Goal: Task Accomplishment & Management: Manage account settings

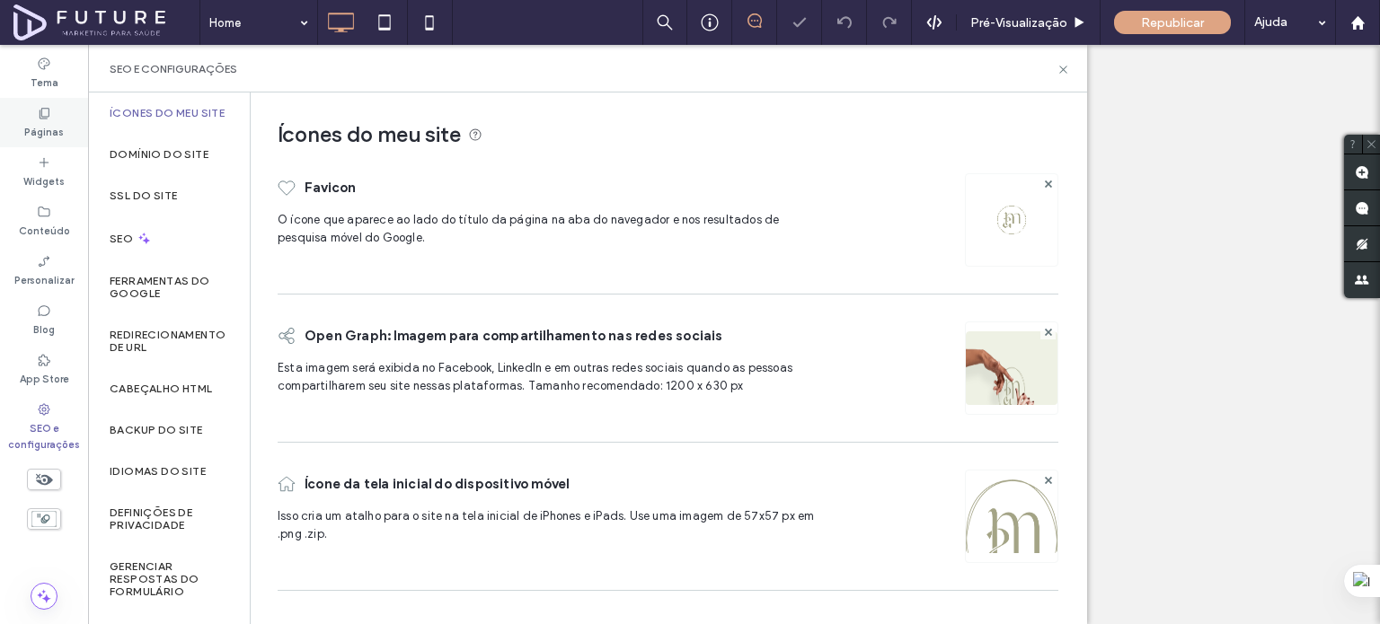
click at [32, 111] on div "Páginas" at bounding box center [44, 122] width 88 height 49
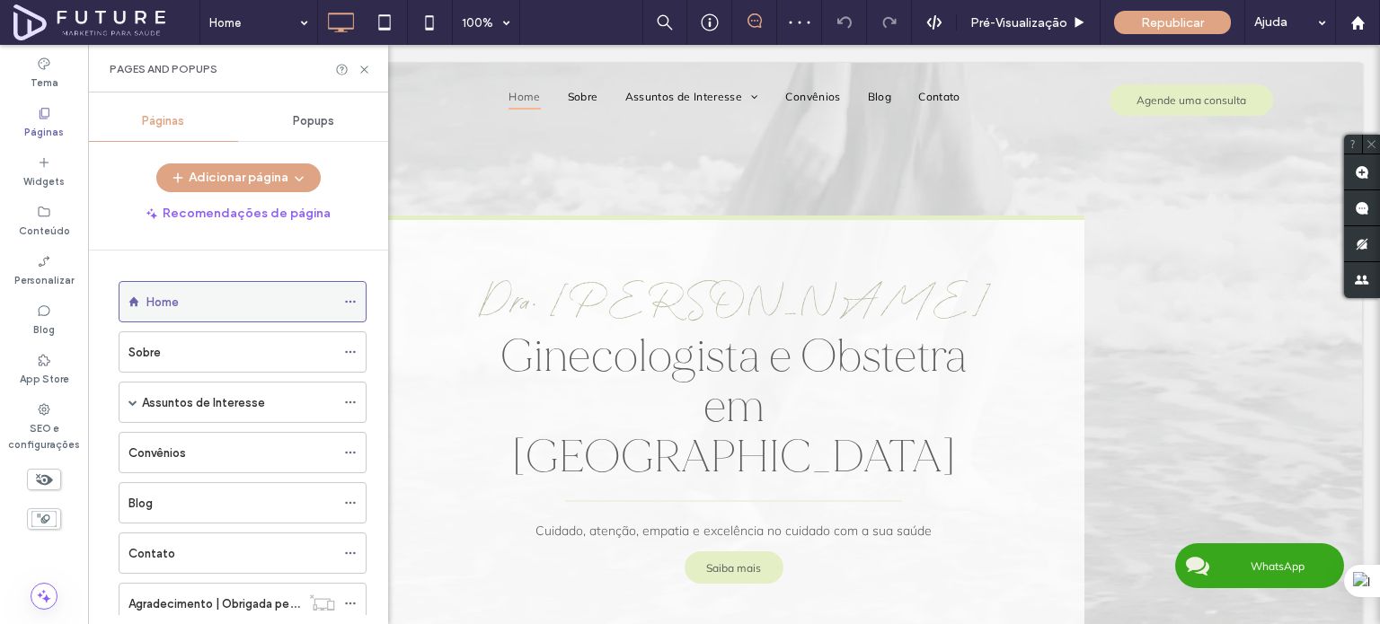
click at [349, 301] on icon at bounding box center [350, 302] width 13 height 13
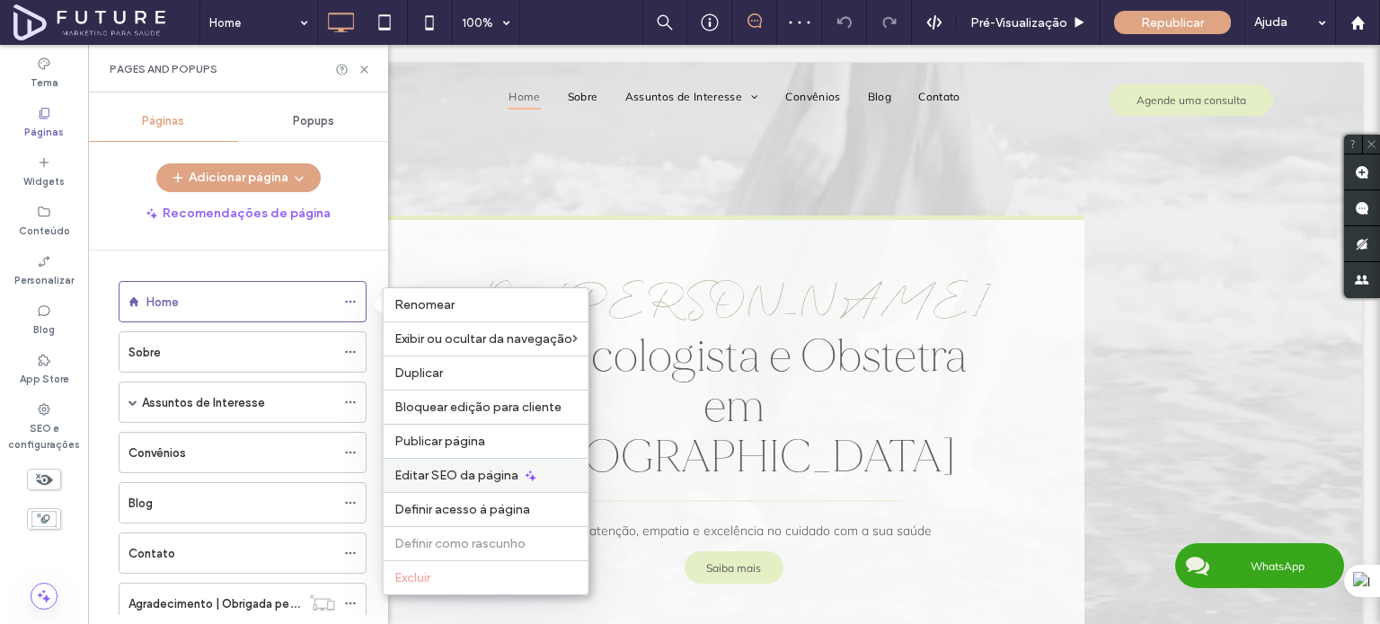
click at [499, 482] on div "Editar SEO da página" at bounding box center [486, 475] width 205 height 34
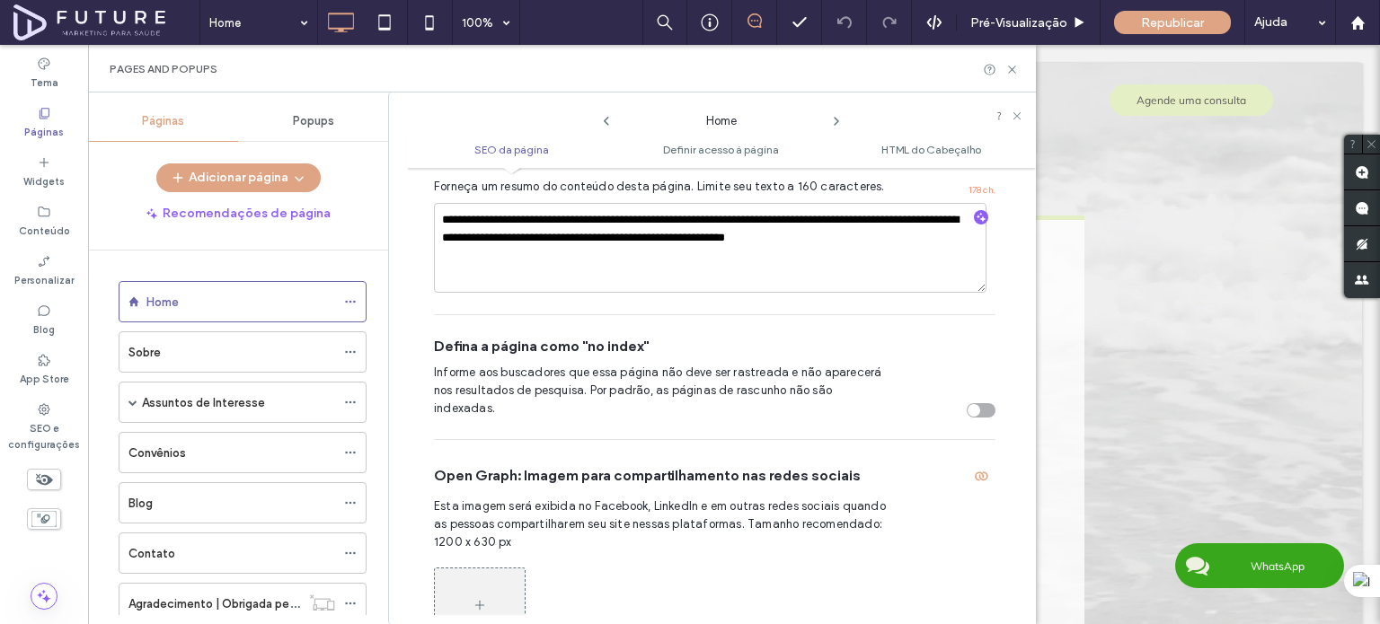
scroll to position [278, 0]
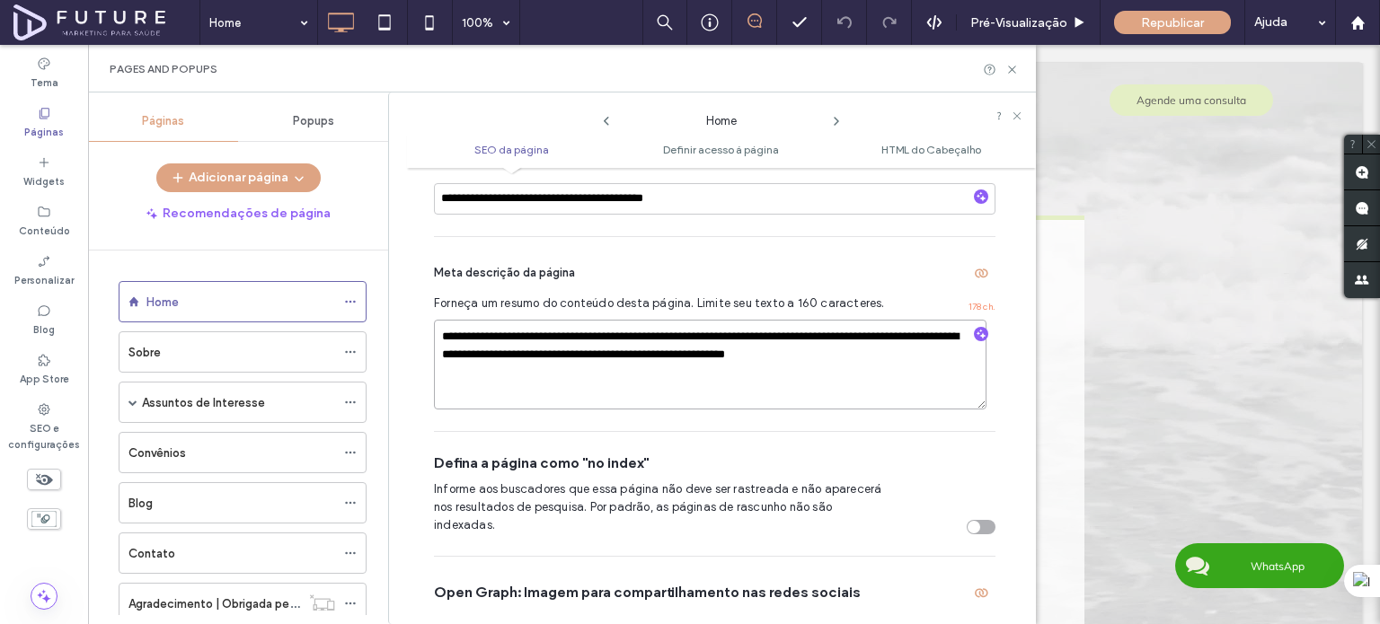
click at [968, 369] on textarea "**********" at bounding box center [710, 365] width 552 height 90
type textarea "**********"
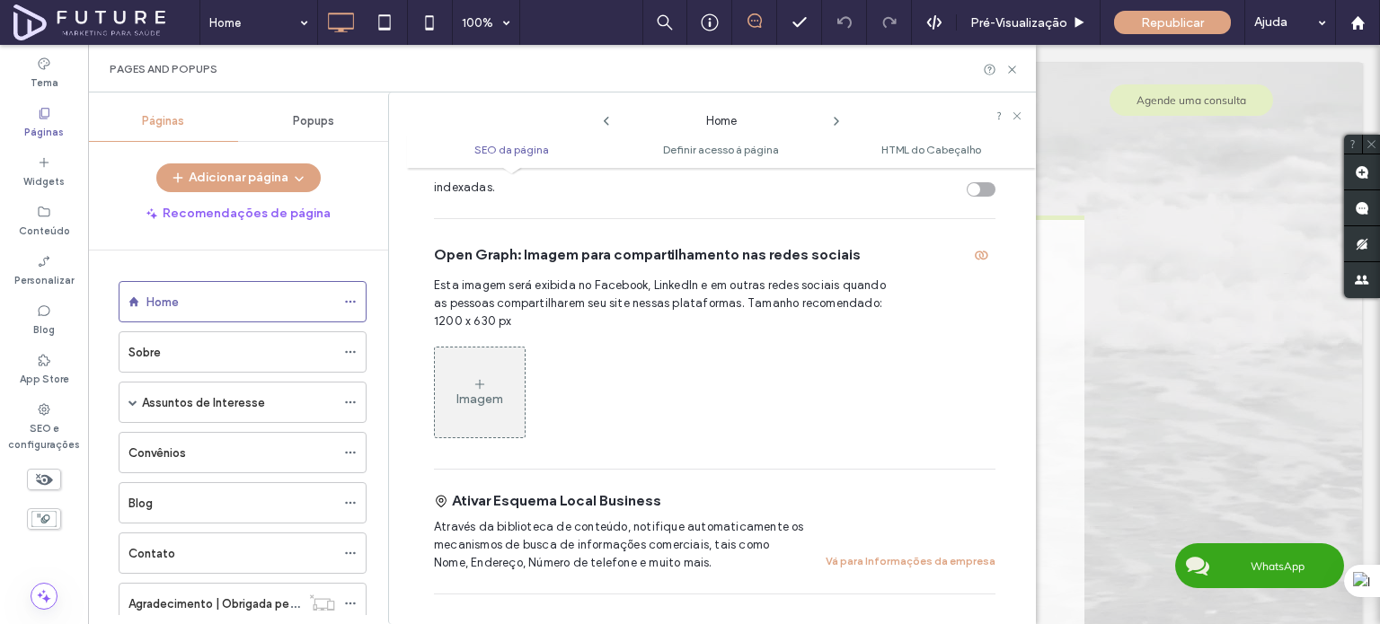
scroll to position [638, 0]
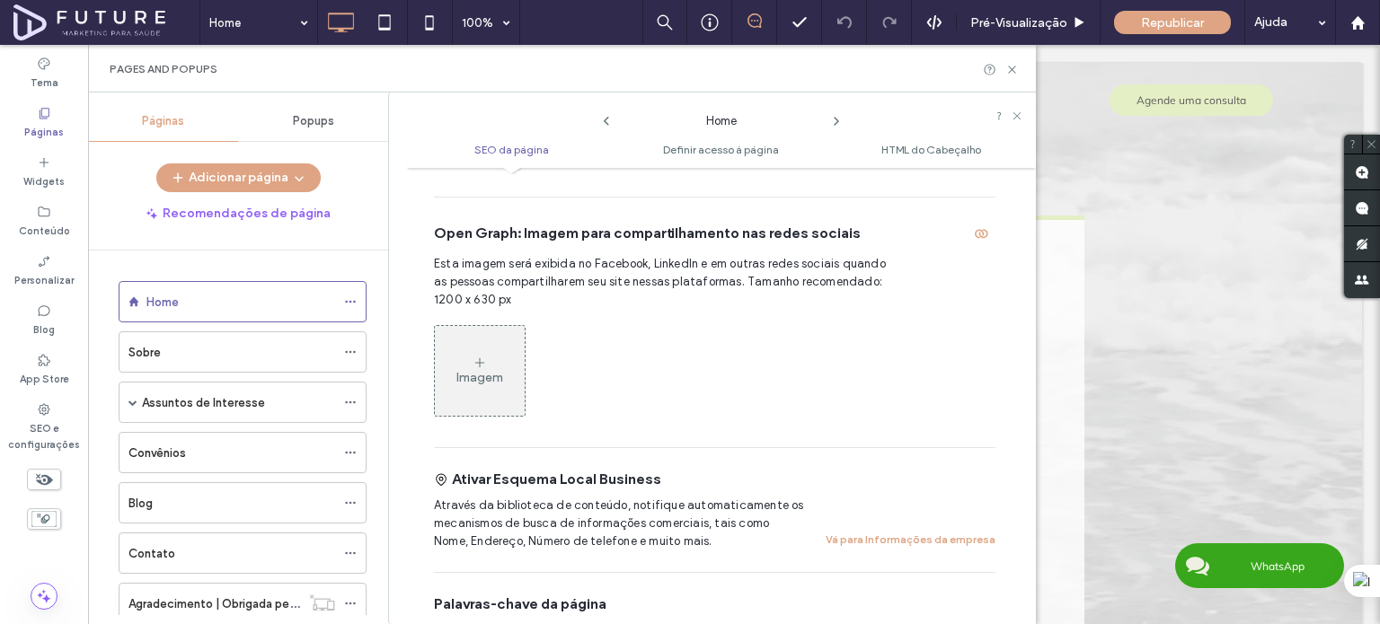
click at [485, 356] on icon at bounding box center [480, 363] width 14 height 14
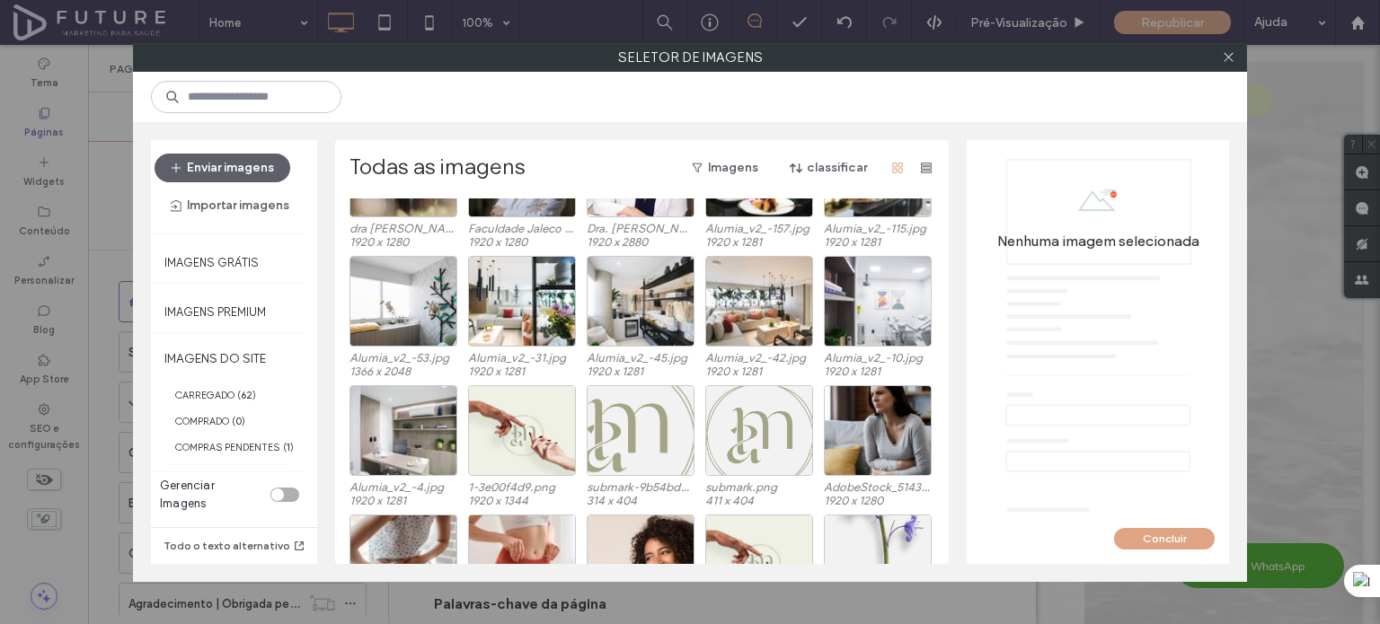
scroll to position [924, 0]
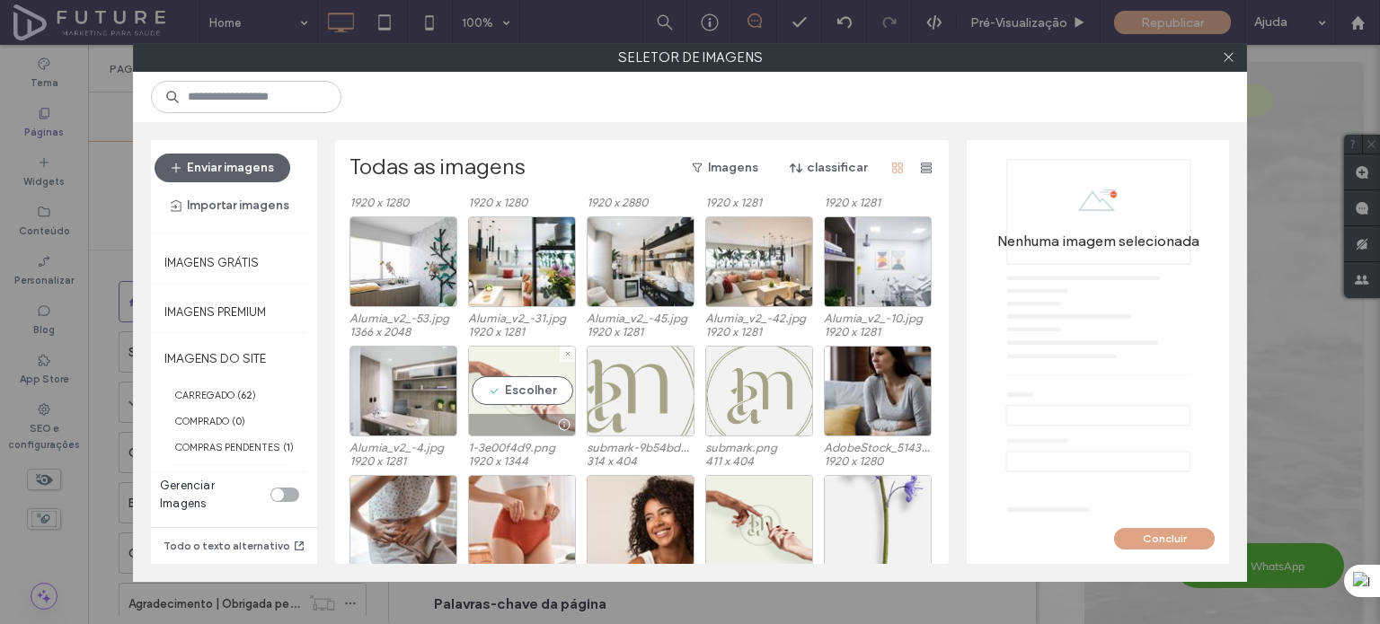
click at [523, 405] on div "Escolher" at bounding box center [522, 391] width 108 height 91
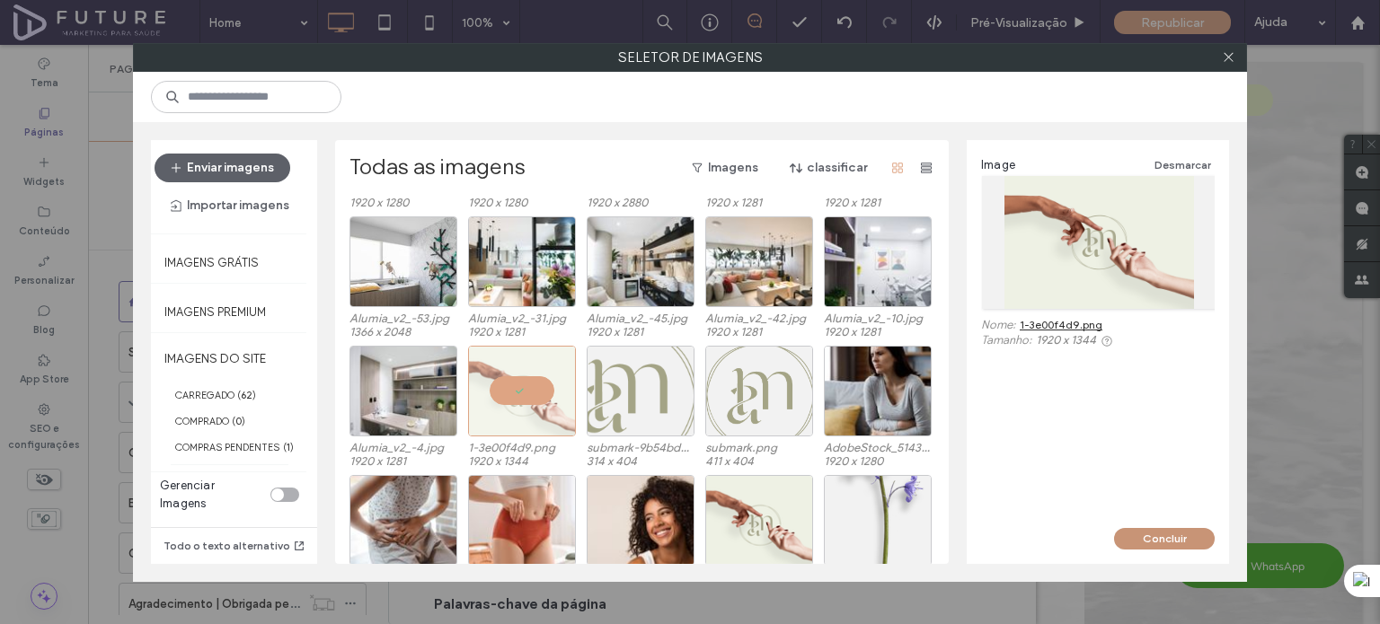
click at [1160, 533] on button "Concluir" at bounding box center [1164, 539] width 101 height 22
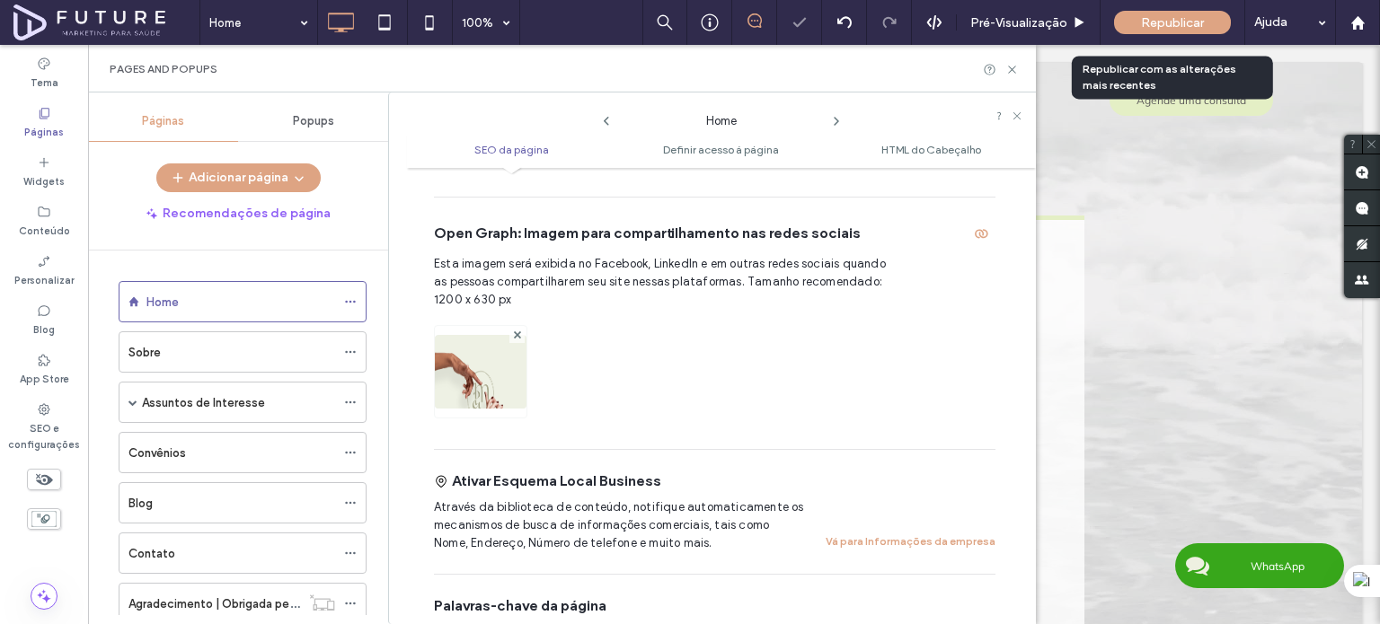
click at [1158, 30] on div "Republicar" at bounding box center [1172, 22] width 117 height 23
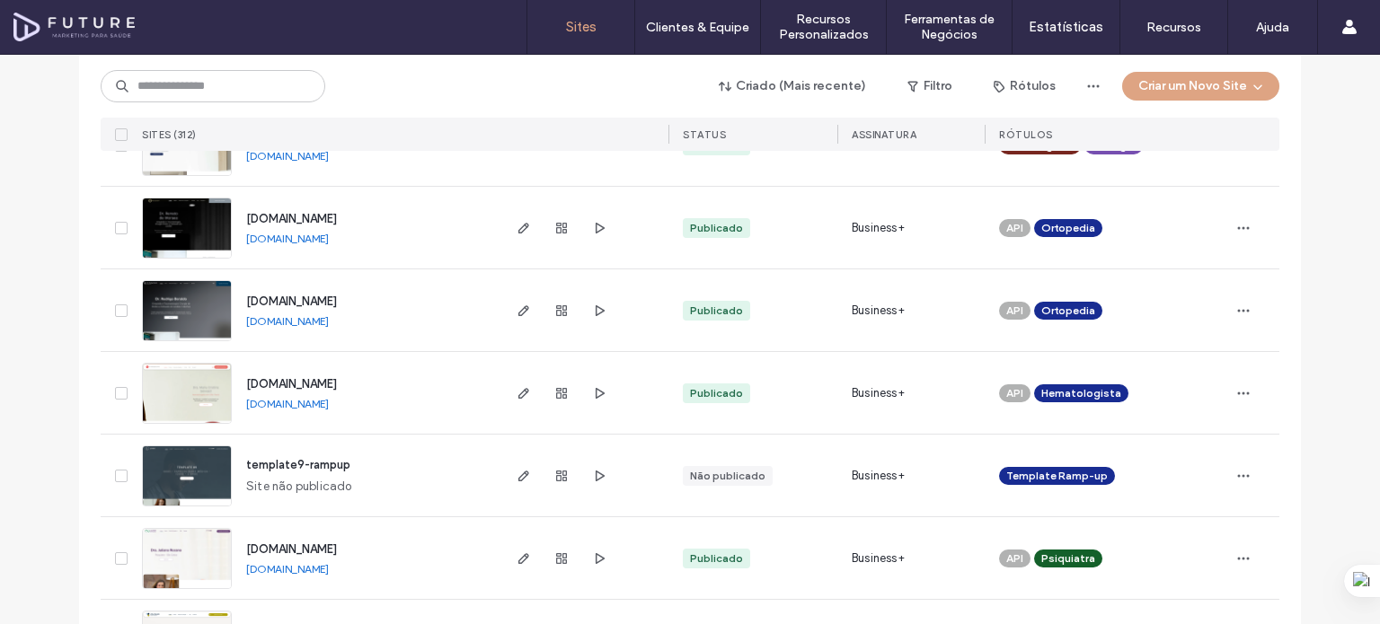
scroll to position [5992, 0]
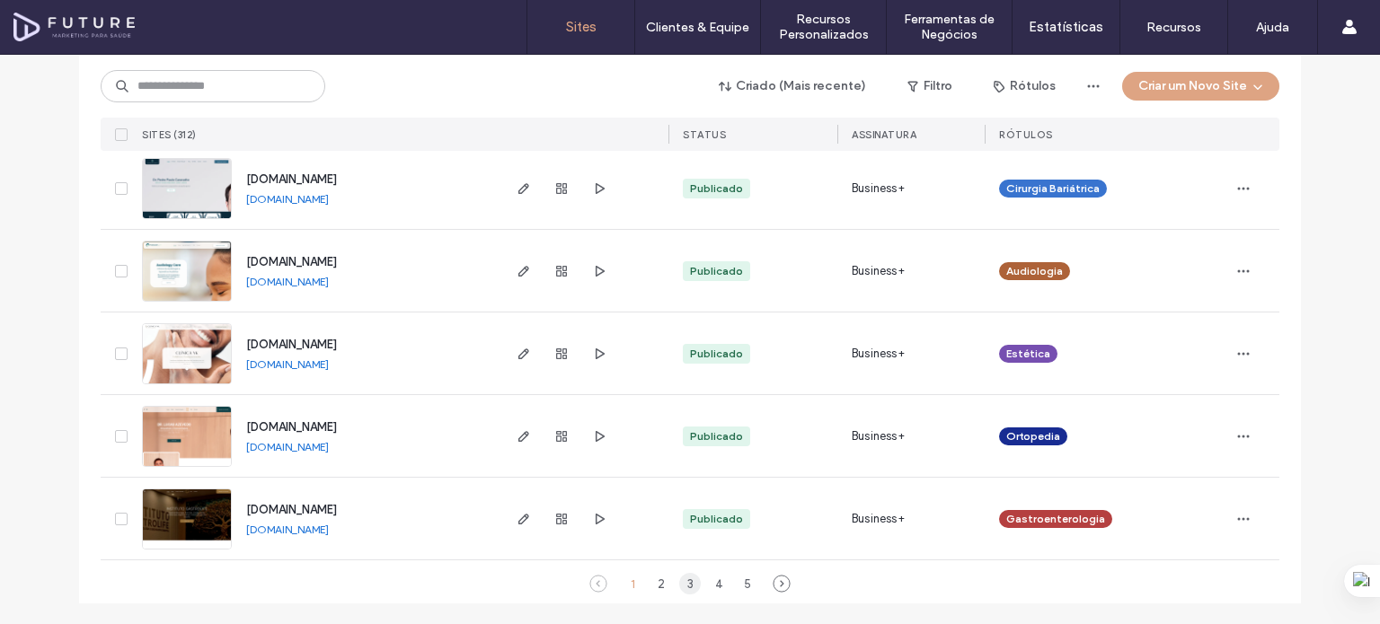
click at [686, 585] on div "3" at bounding box center [690, 584] width 22 height 22
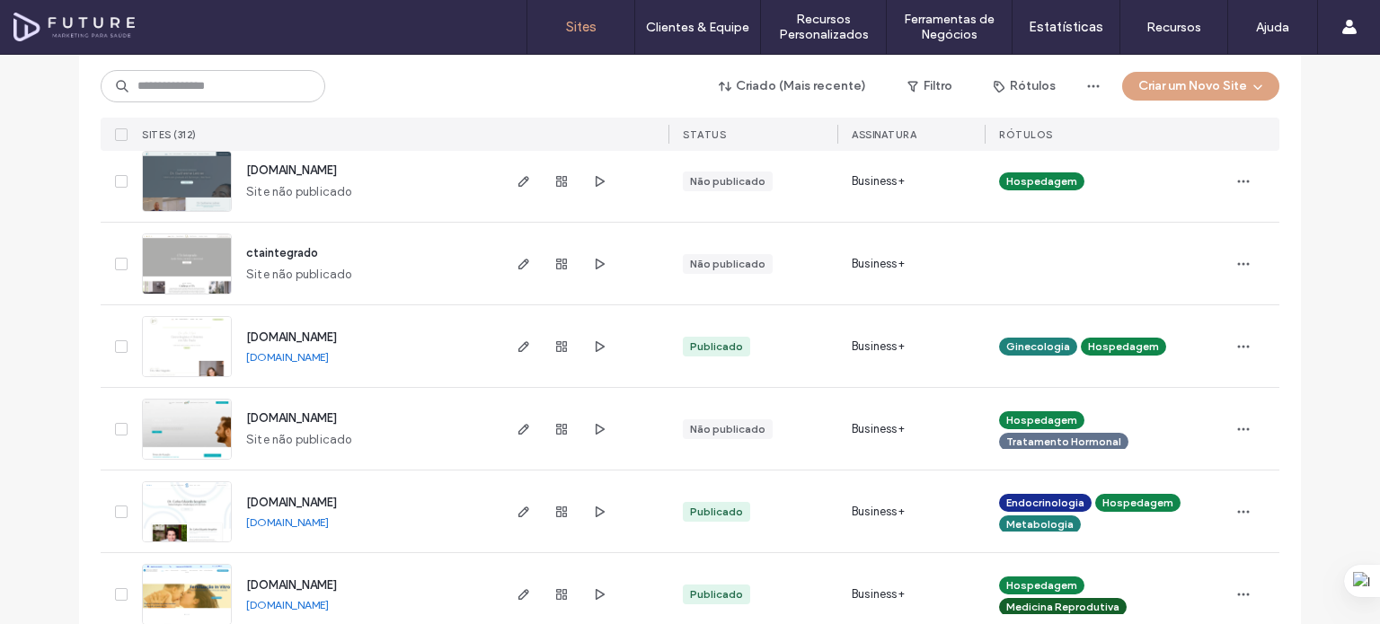
scroll to position [2039, 0]
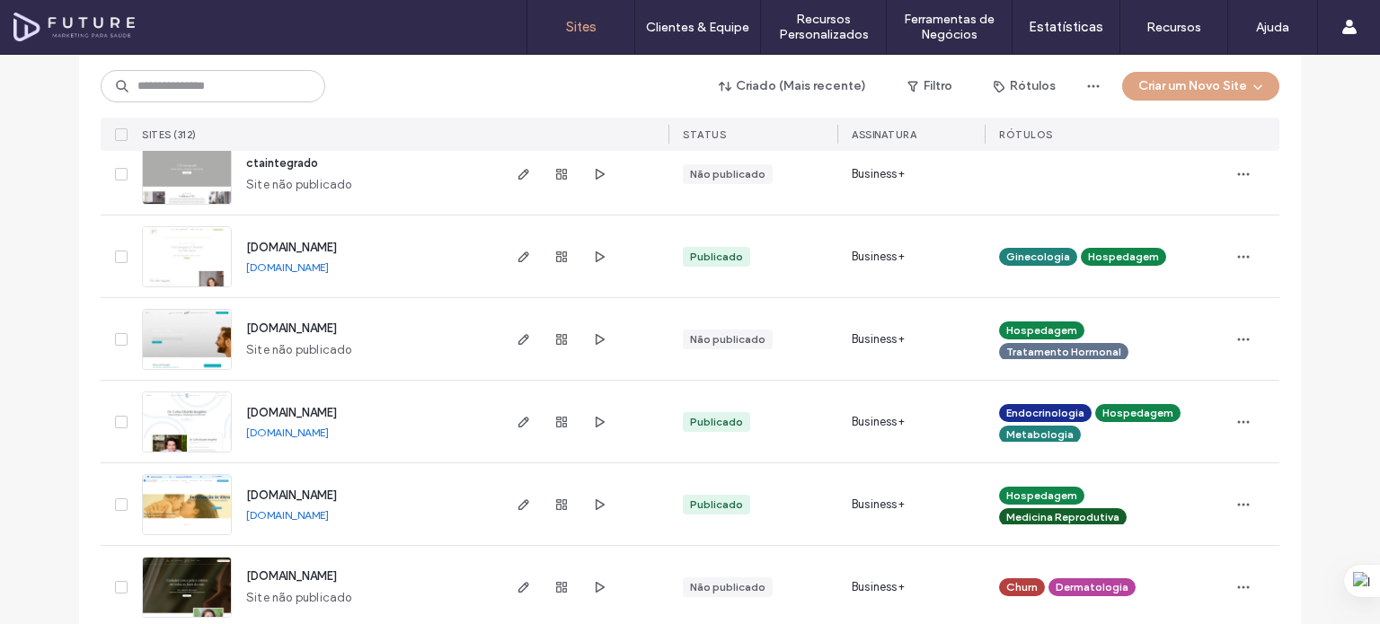
click at [319, 407] on span "www.drcarlosseraphim.com.br" at bounding box center [291, 412] width 91 height 13
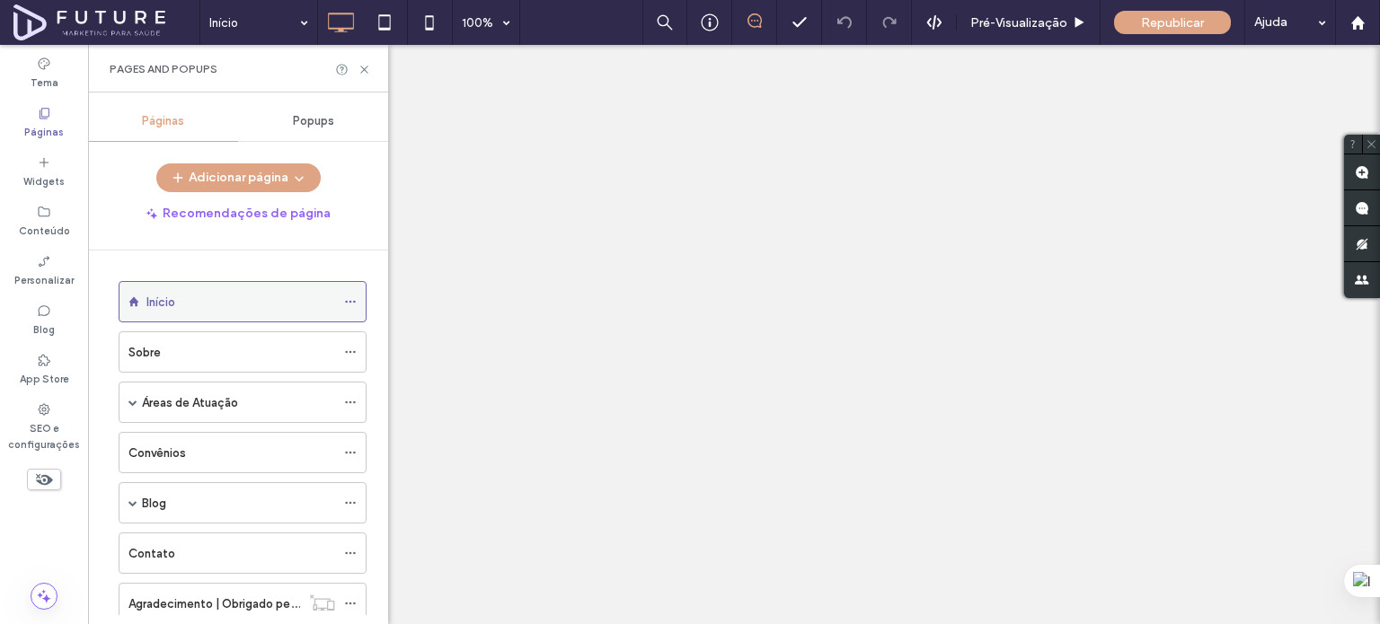
click at [348, 296] on icon at bounding box center [350, 302] width 13 height 13
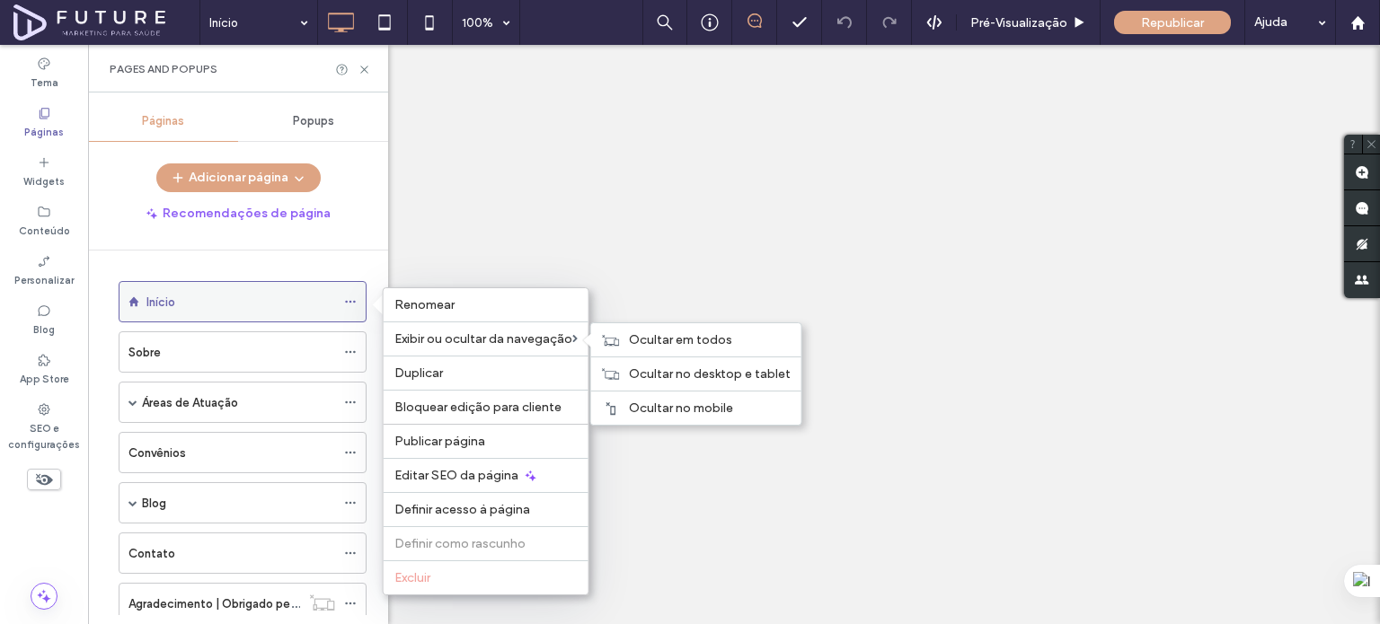
click at [353, 299] on icon at bounding box center [350, 302] width 13 height 13
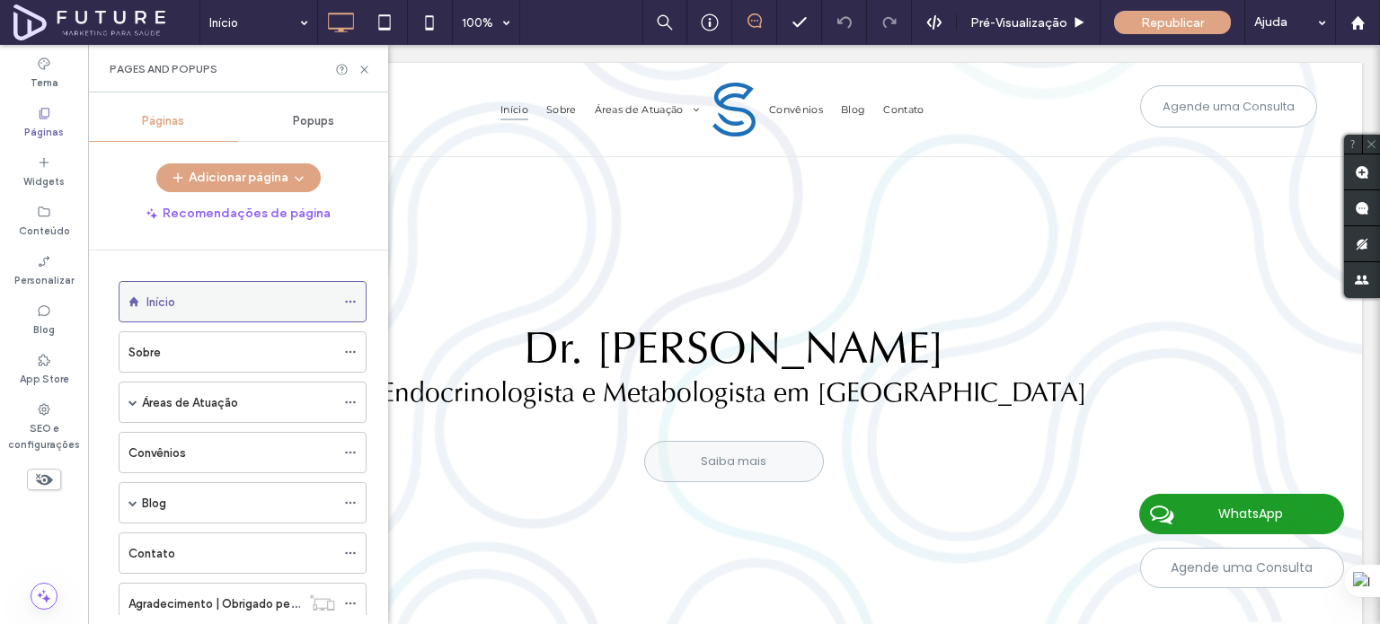
click at [350, 301] on use at bounding box center [350, 302] width 10 height 3
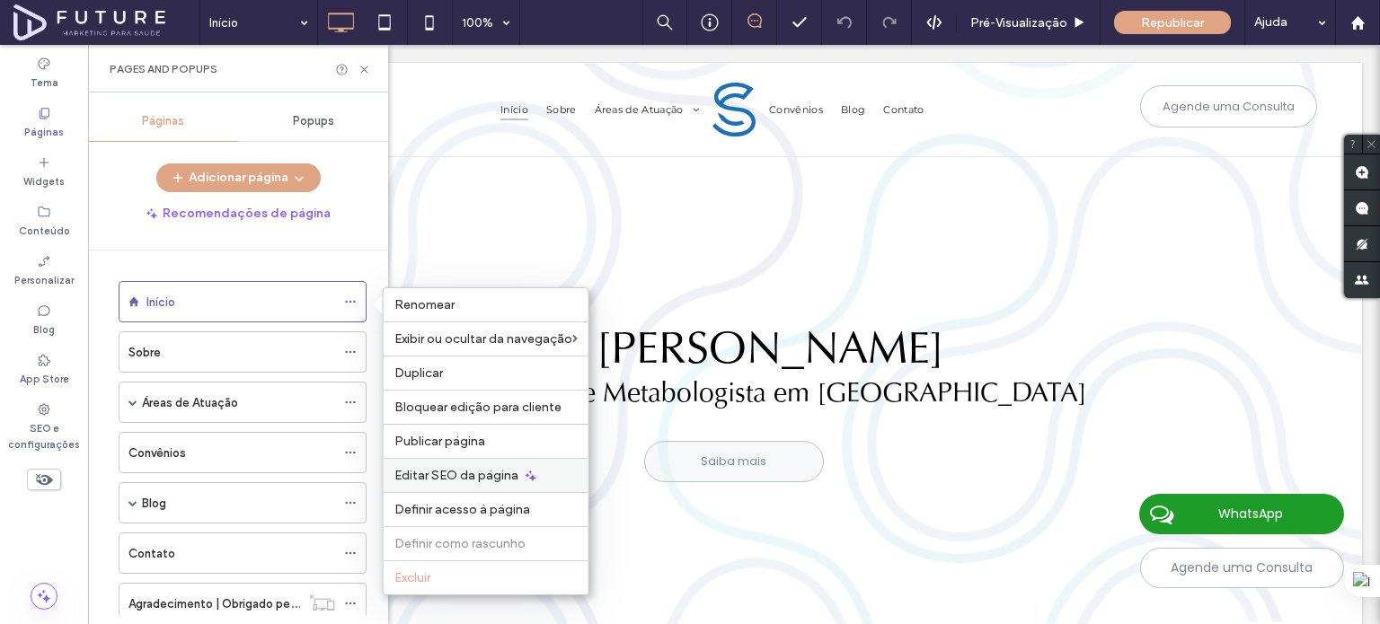
click at [449, 473] on span "Editar SEO da página" at bounding box center [456, 475] width 124 height 15
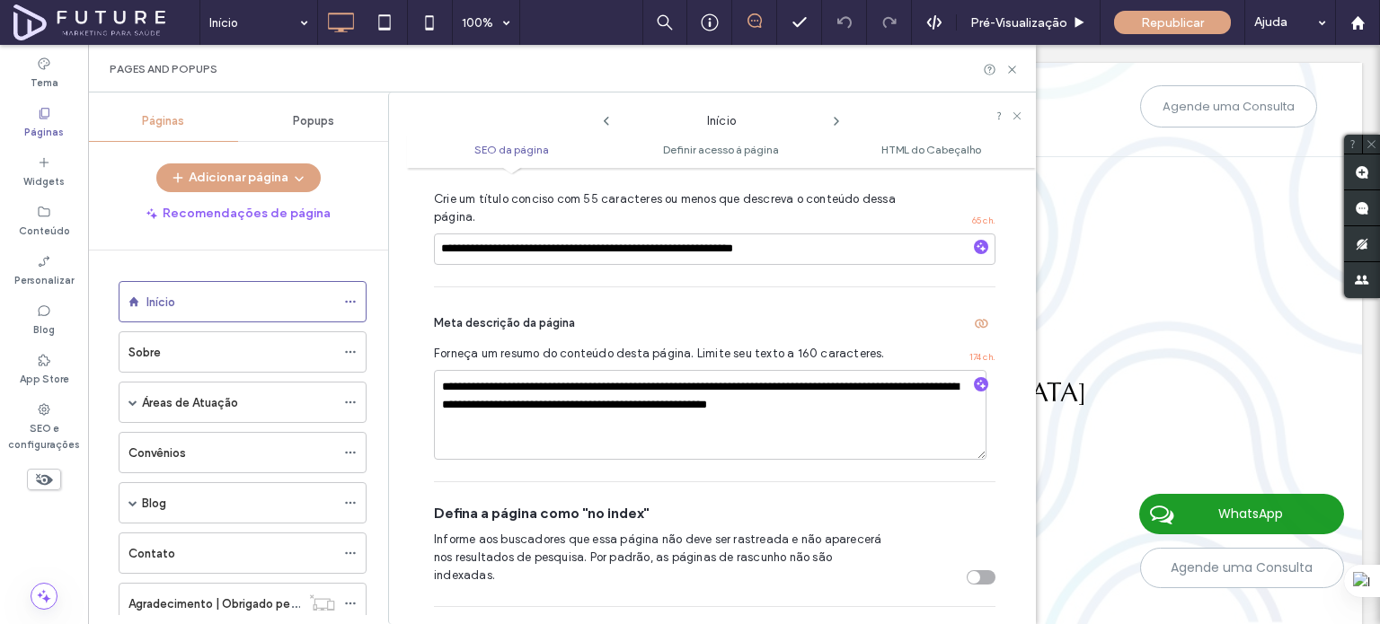
scroll to position [278, 0]
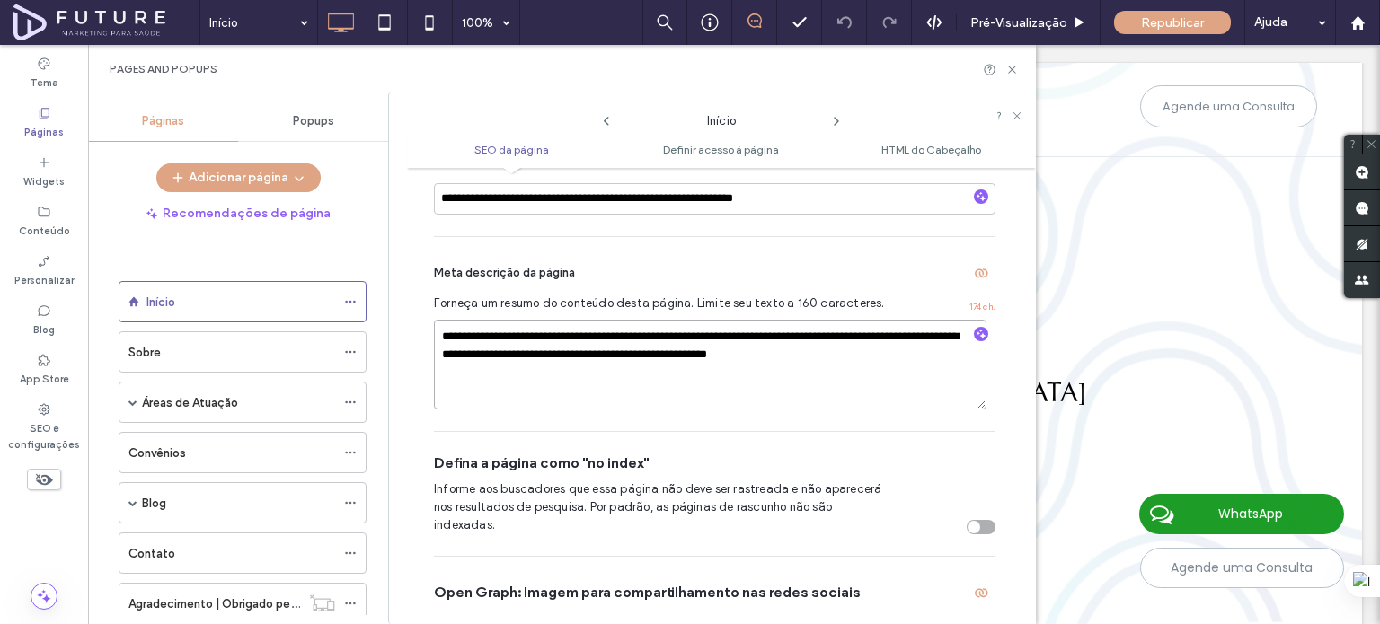
drag, startPoint x: 809, startPoint y: 353, endPoint x: 927, endPoint y: 353, distance: 118.6
click at [927, 353] on textarea "**********" at bounding box center [710, 365] width 552 height 90
type textarea "**********"
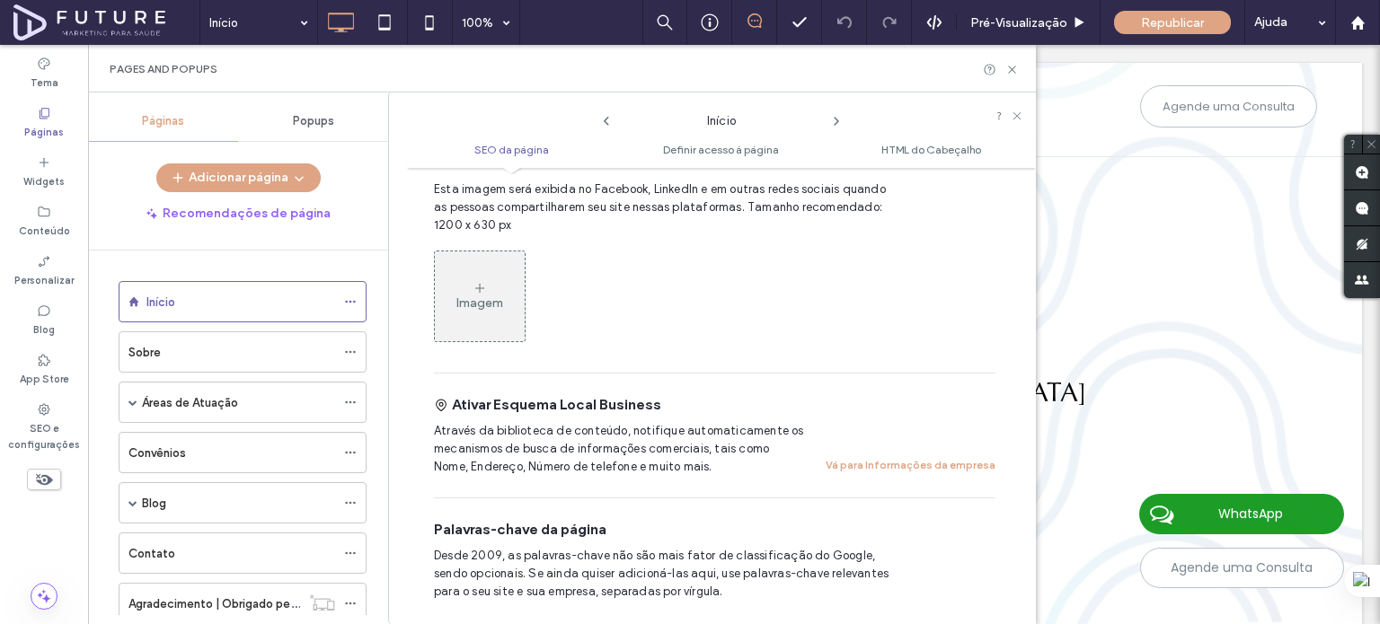
scroll to position [728, 0]
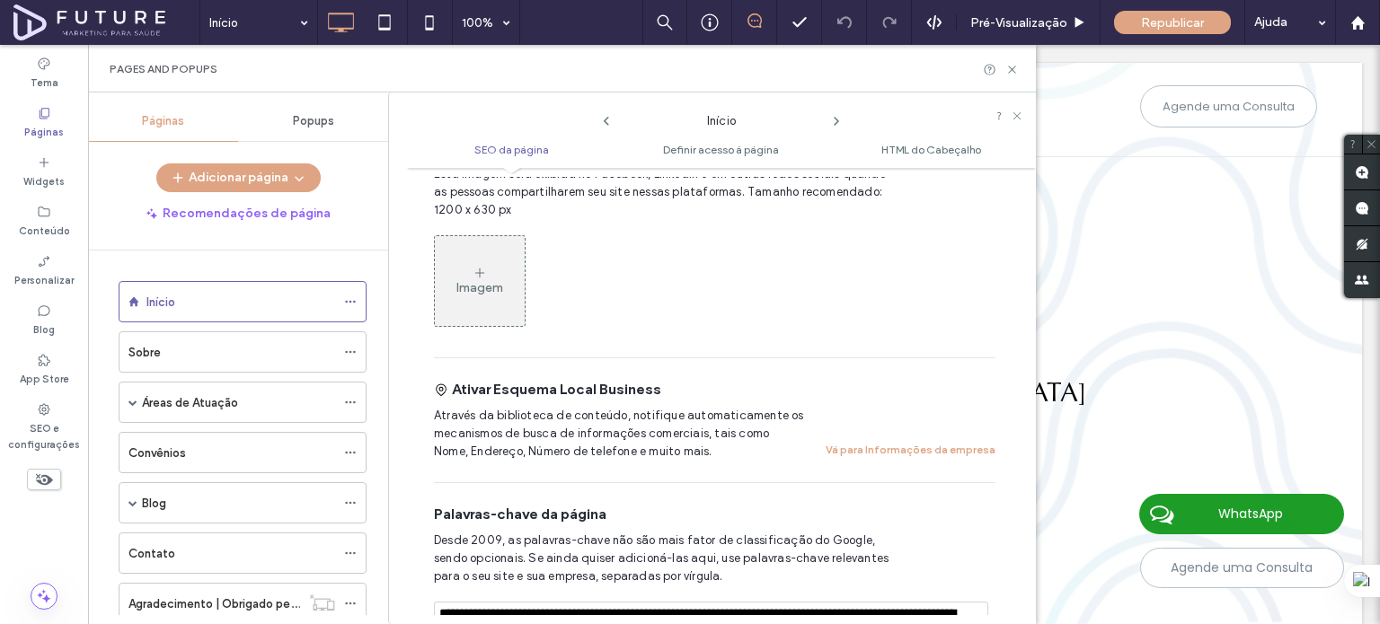
click at [515, 281] on div "Imagem" at bounding box center [480, 281] width 90 height 86
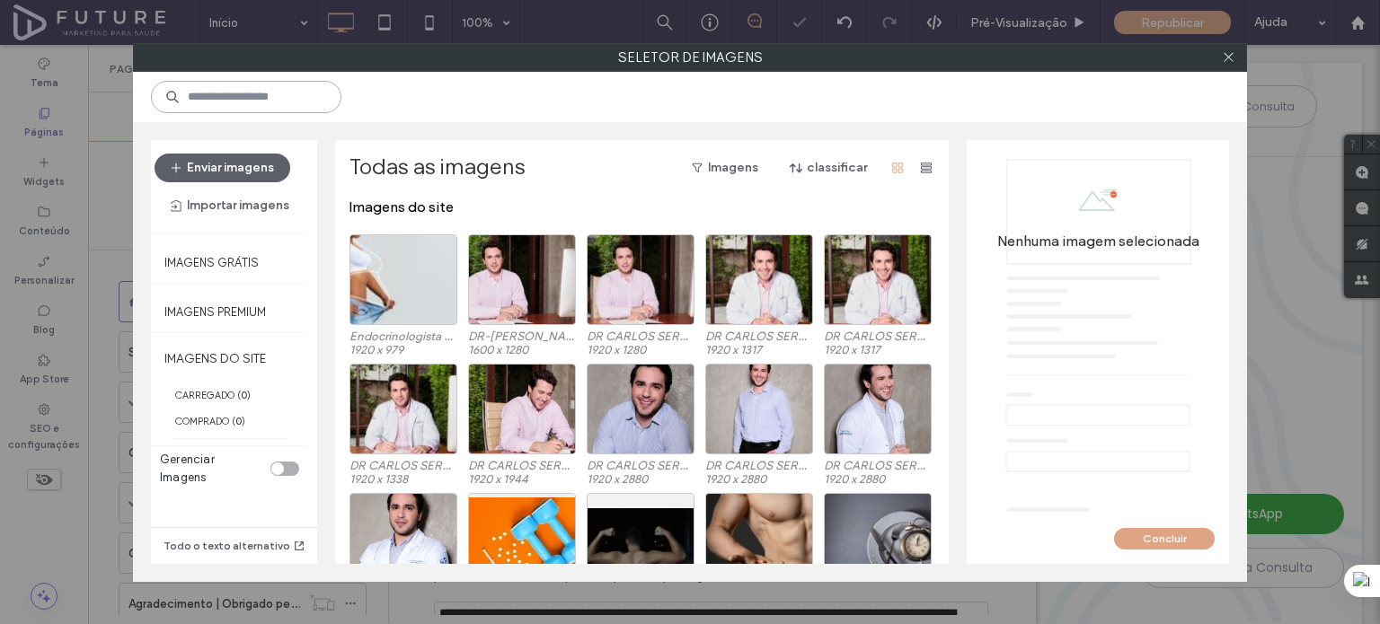
click at [334, 99] on input at bounding box center [246, 97] width 190 height 32
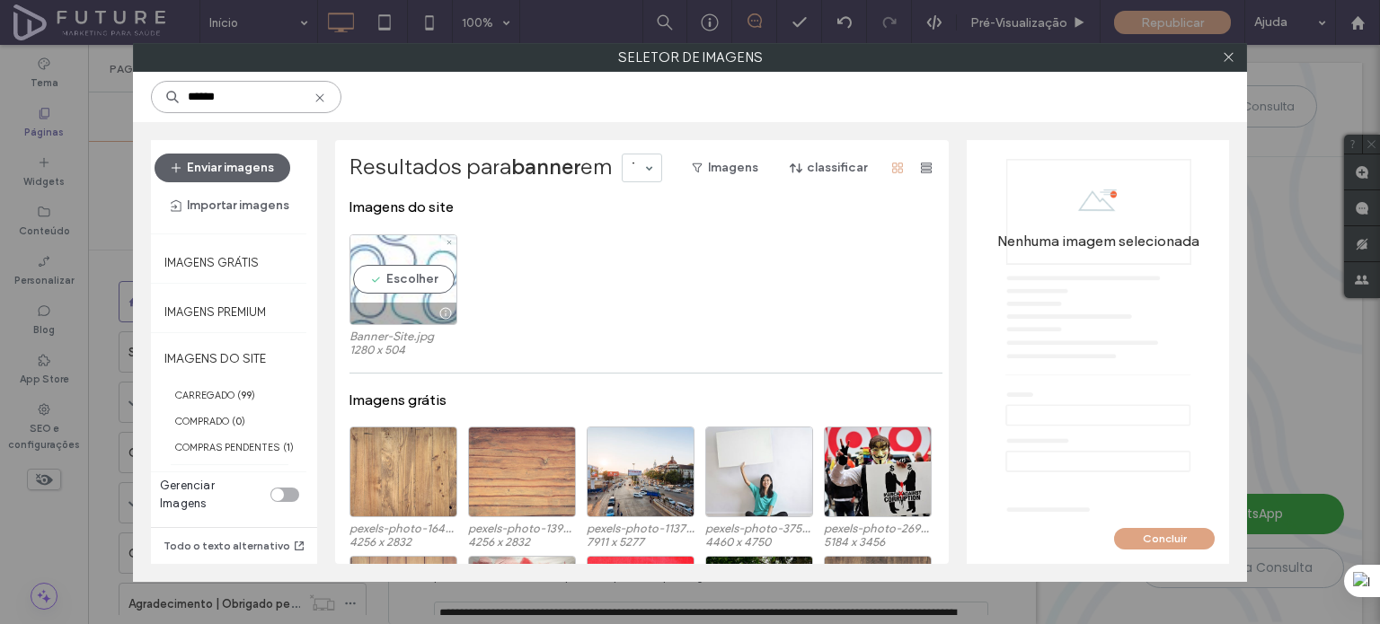
type input "******"
click at [407, 284] on div "Escolher" at bounding box center [403, 279] width 108 height 91
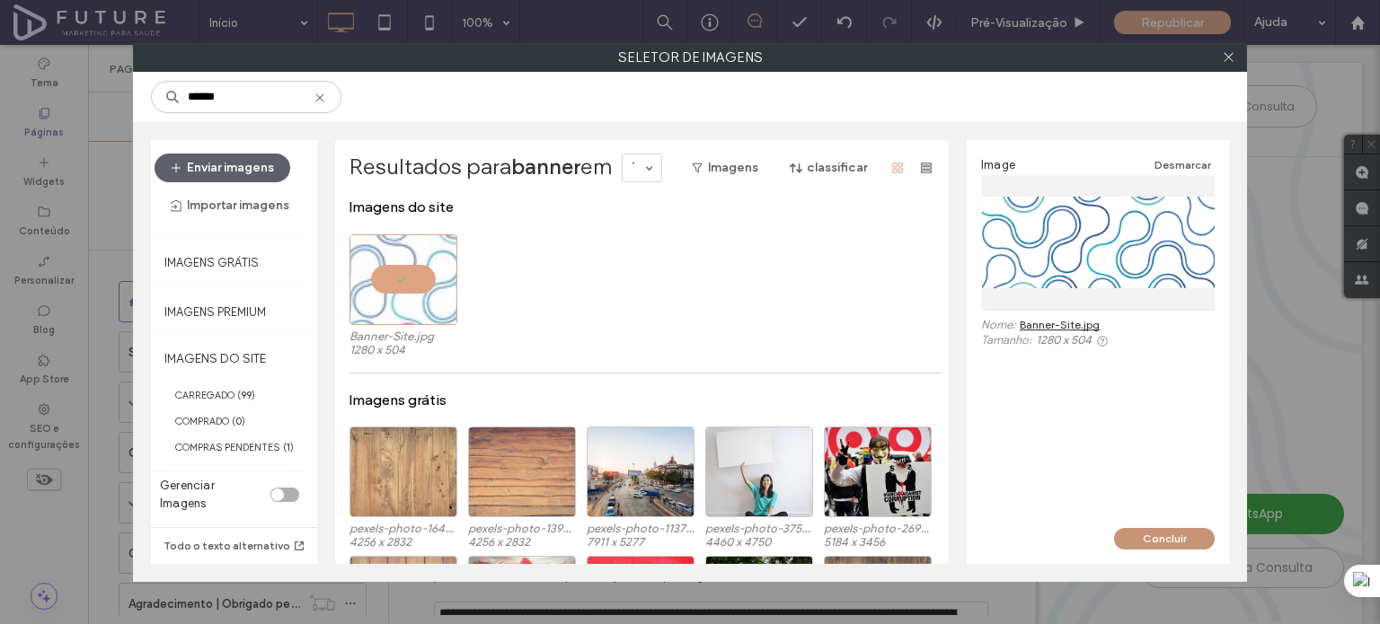
click at [1154, 536] on button "Concluir" at bounding box center [1164, 539] width 101 height 22
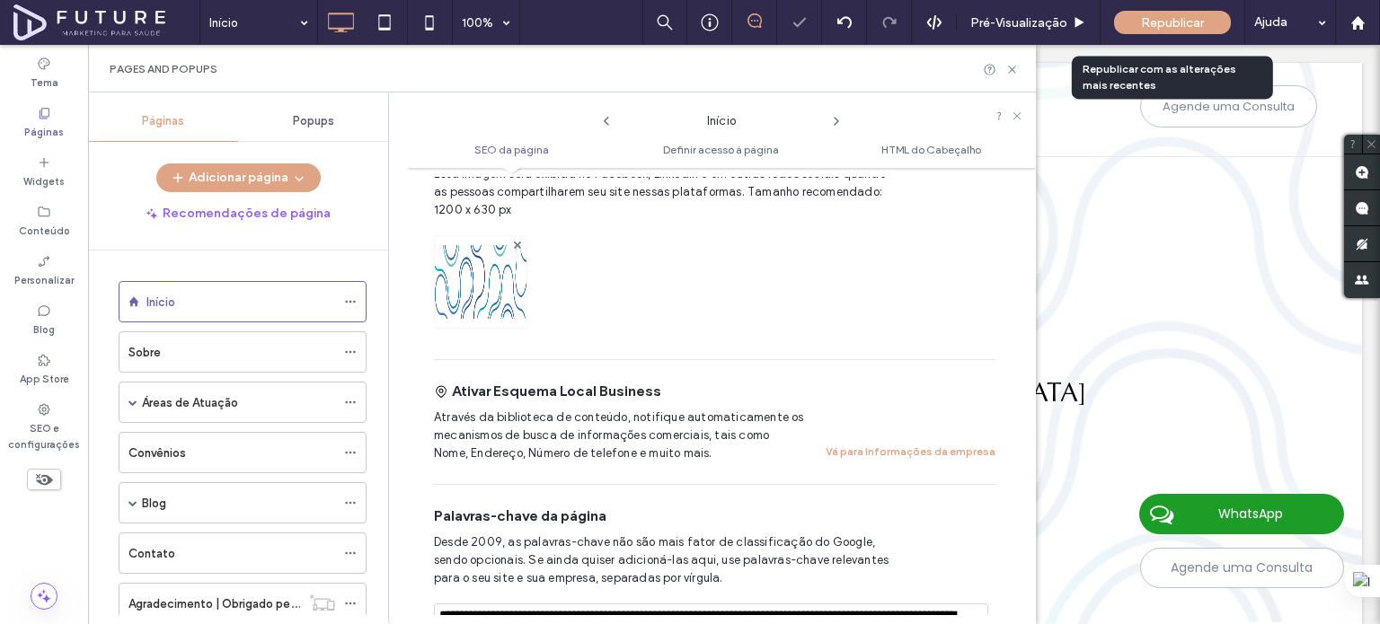
click at [1150, 13] on div "Republicar" at bounding box center [1172, 22] width 117 height 23
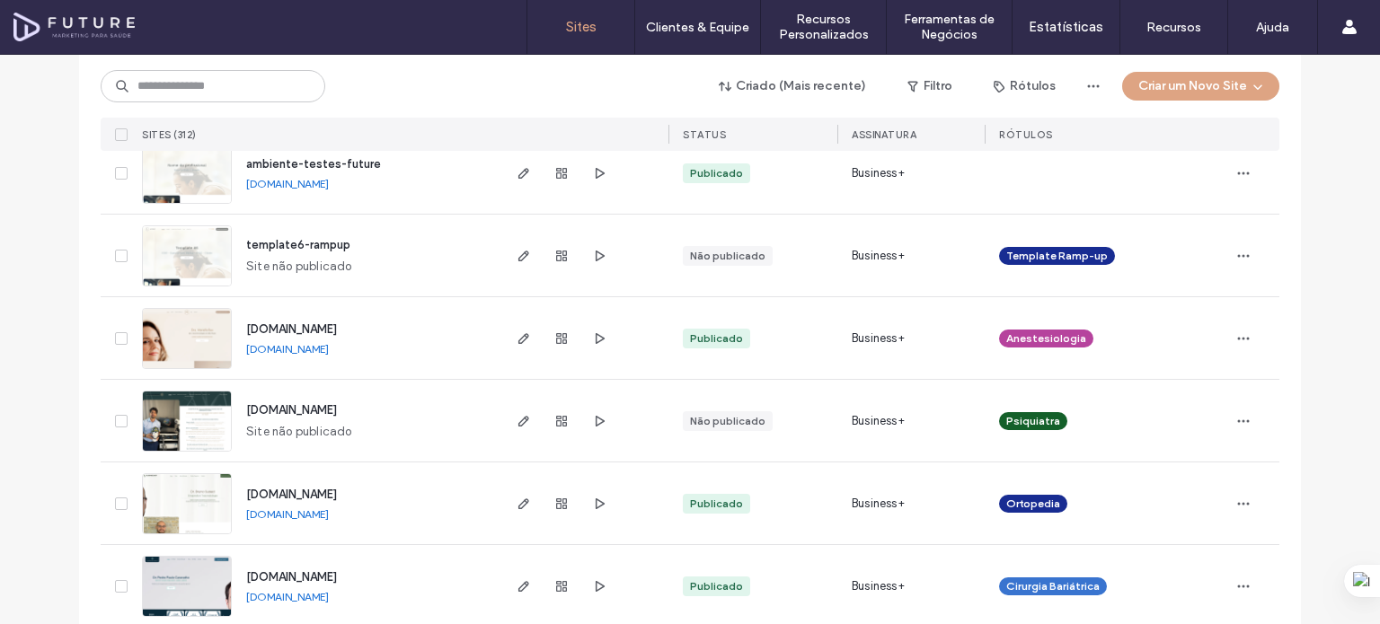
scroll to position [5992, 0]
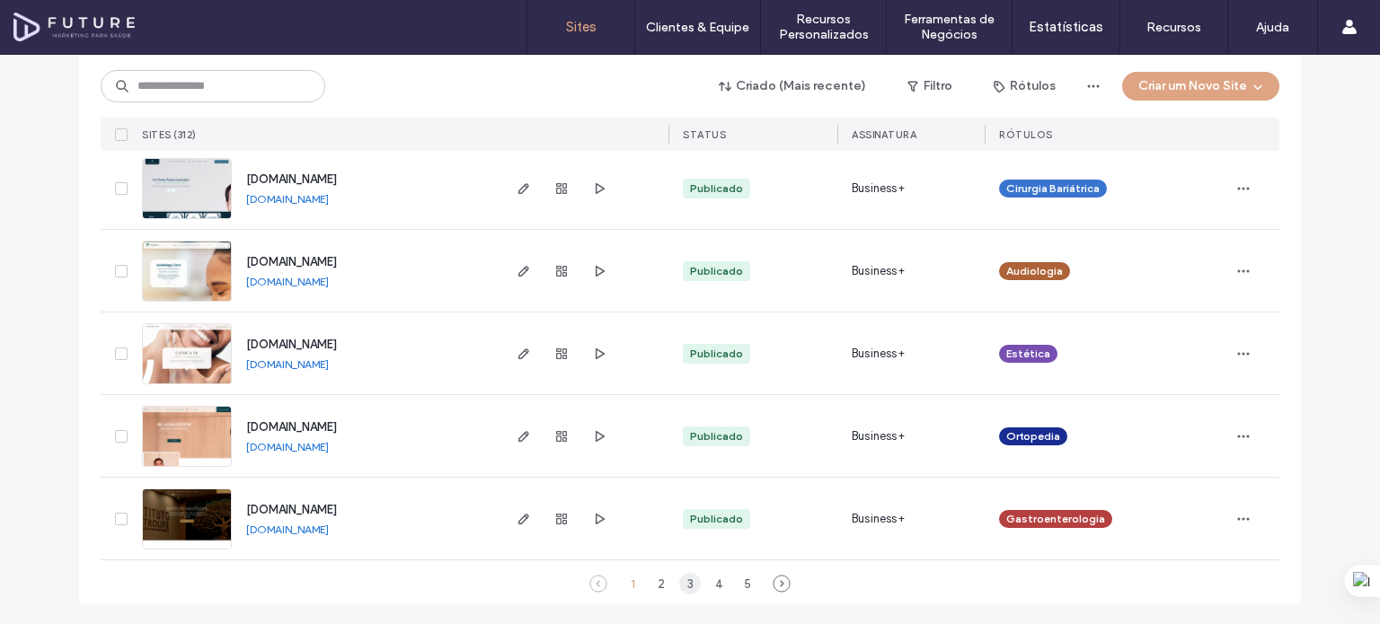
click at [679, 585] on div "3" at bounding box center [690, 584] width 22 height 22
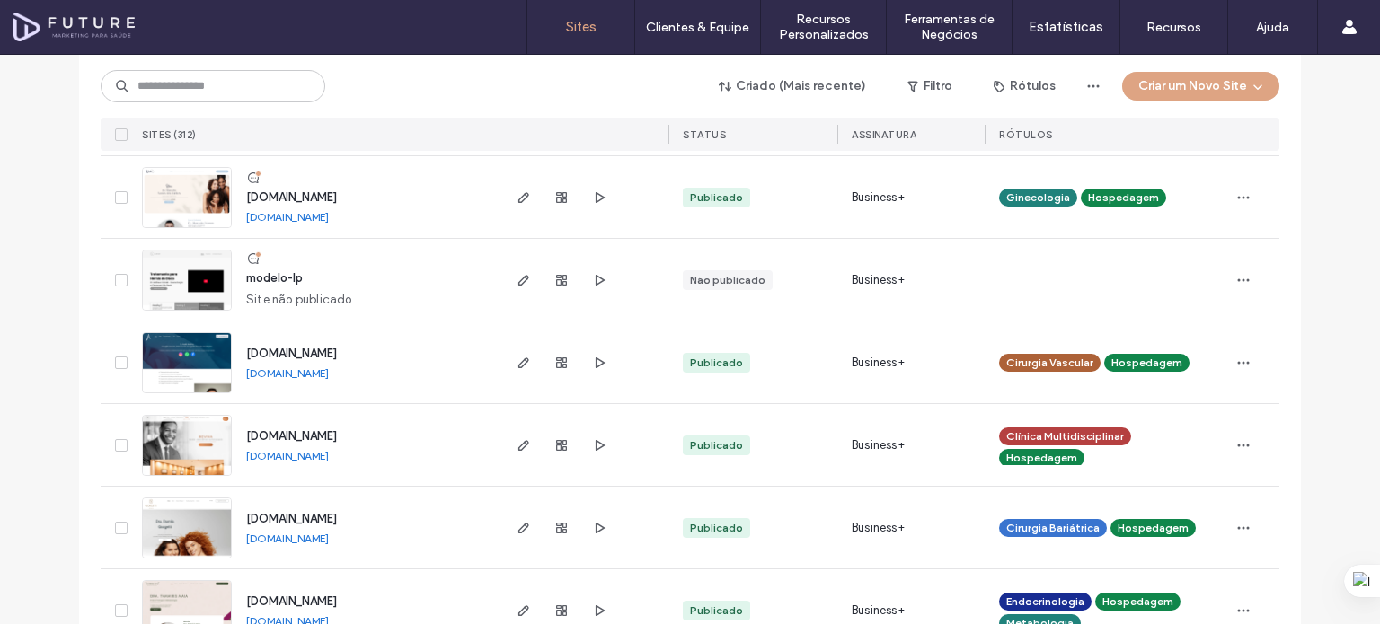
scroll to position [2684, 0]
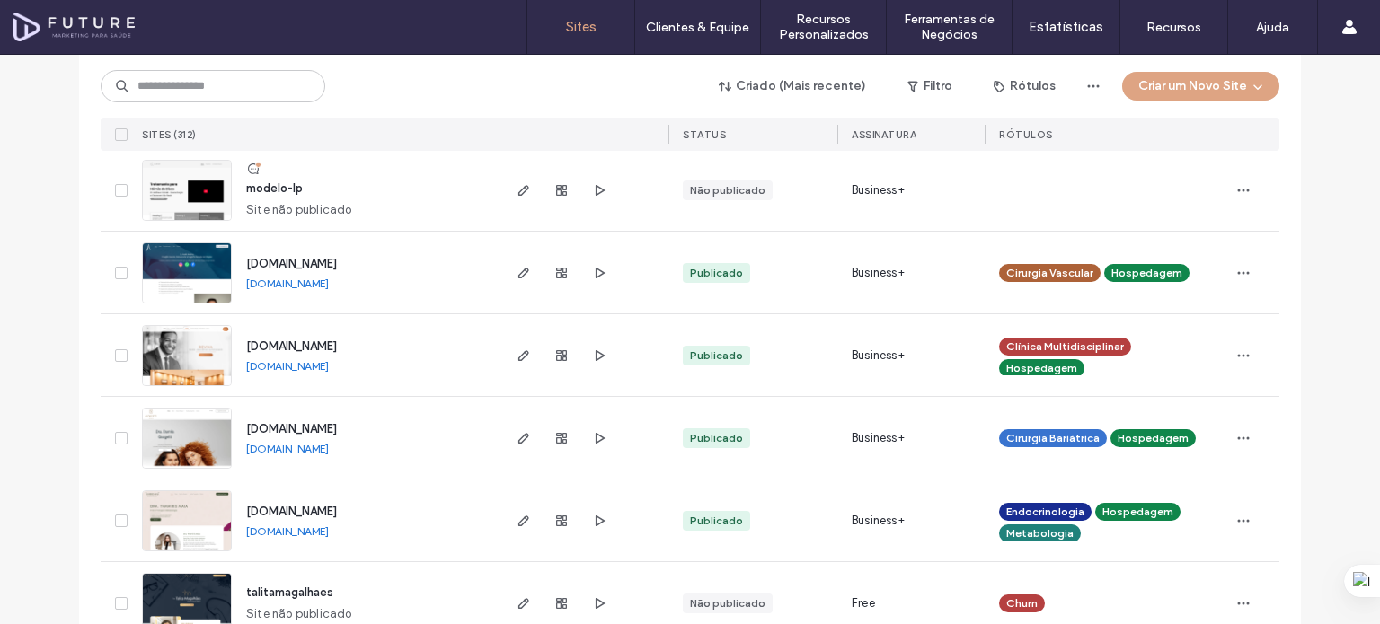
drag, startPoint x: 351, startPoint y: 256, endPoint x: 420, endPoint y: 265, distance: 68.9
click at [419, 265] on div "www.drandreamerico.com.br www.drandreamerico.com.br" at bounding box center [365, 273] width 267 height 82
click at [420, 265] on div "www.drandreamerico.com.br www.drandreamerico.com.br" at bounding box center [365, 273] width 267 height 82
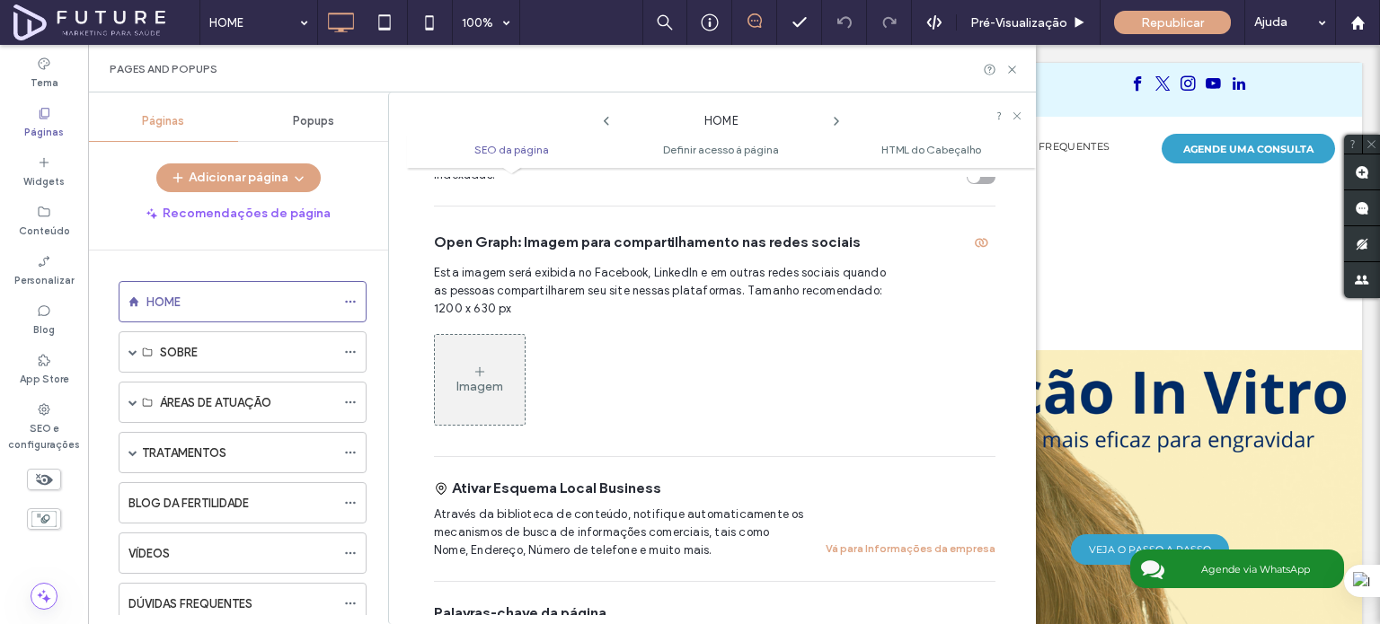
scroll to position [638, 0]
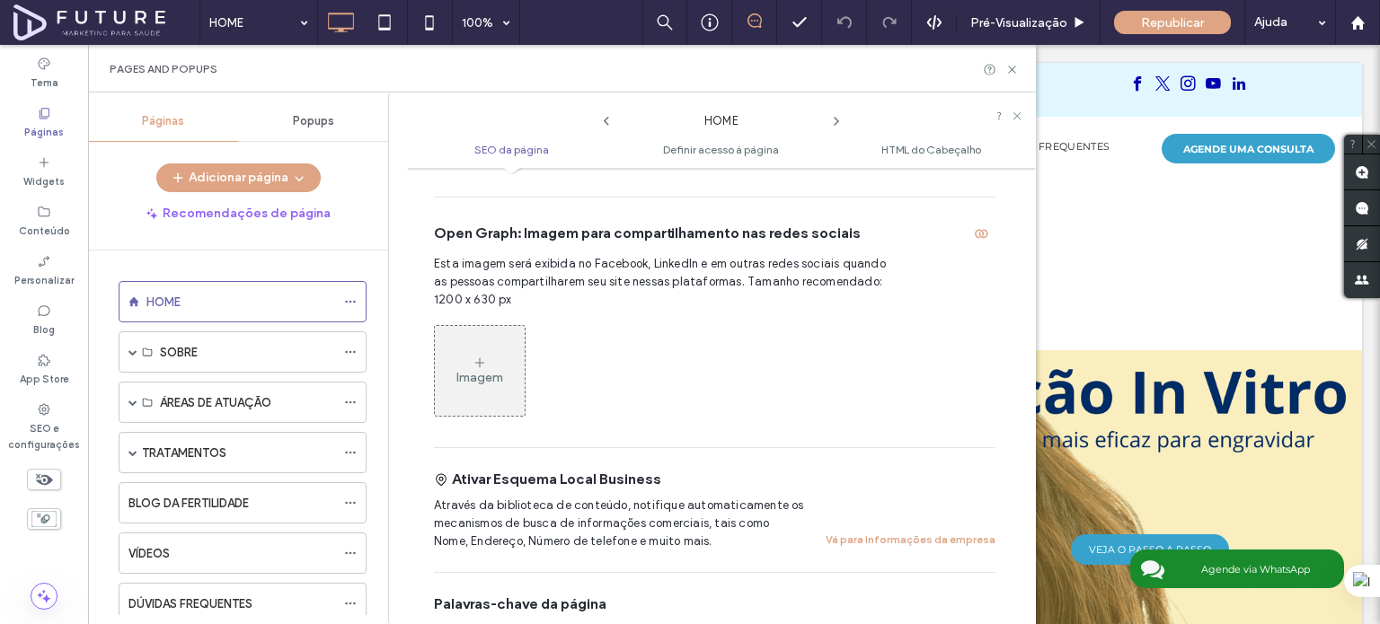
click at [496, 340] on div "Imagem" at bounding box center [480, 371] width 90 height 86
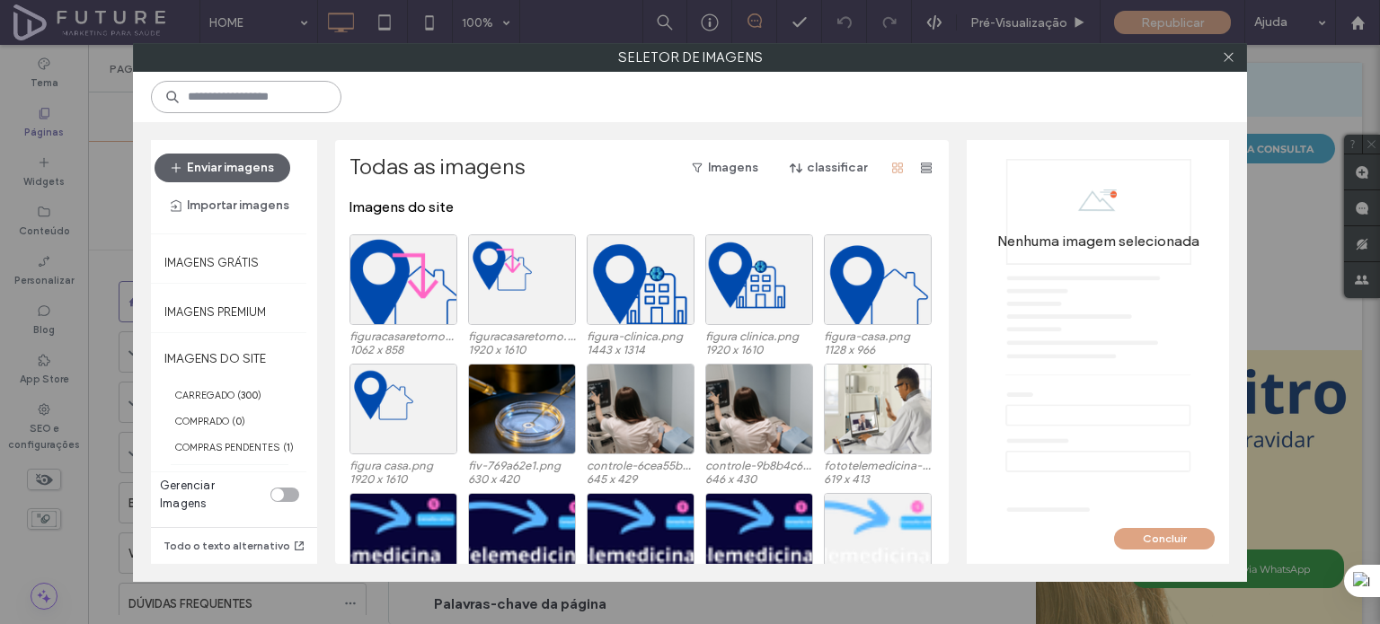
click at [272, 99] on input at bounding box center [246, 97] width 190 height 32
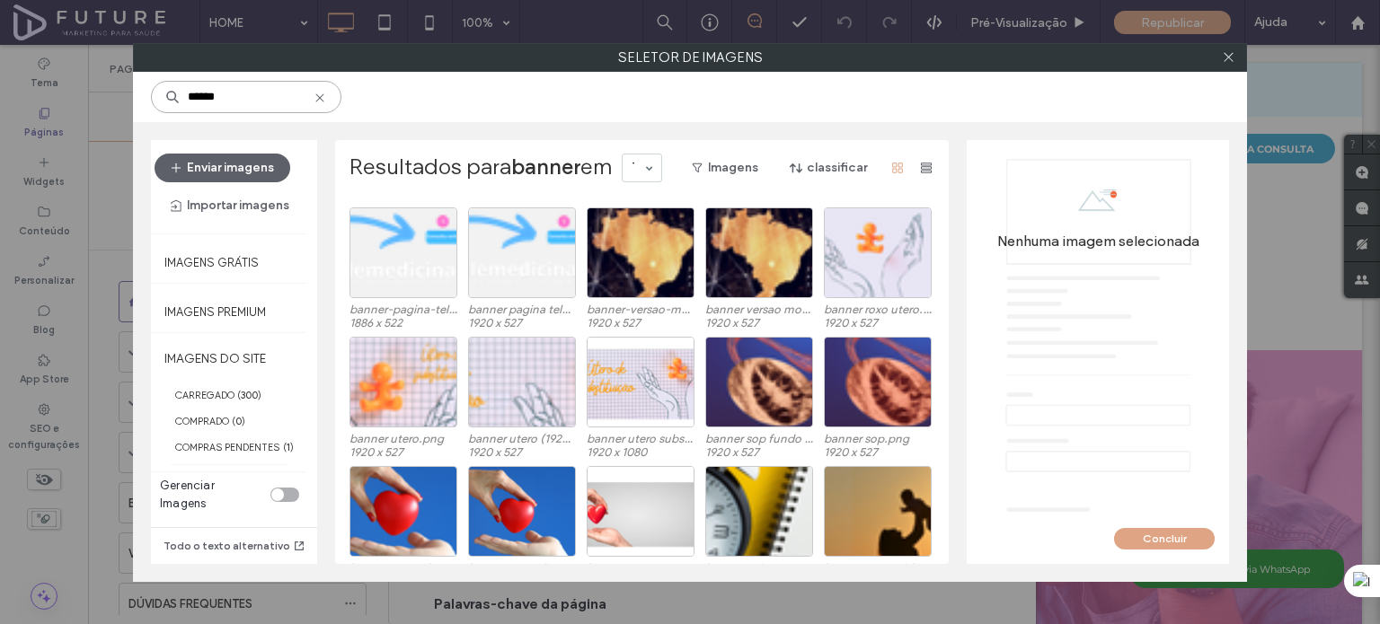
scroll to position [0, 0]
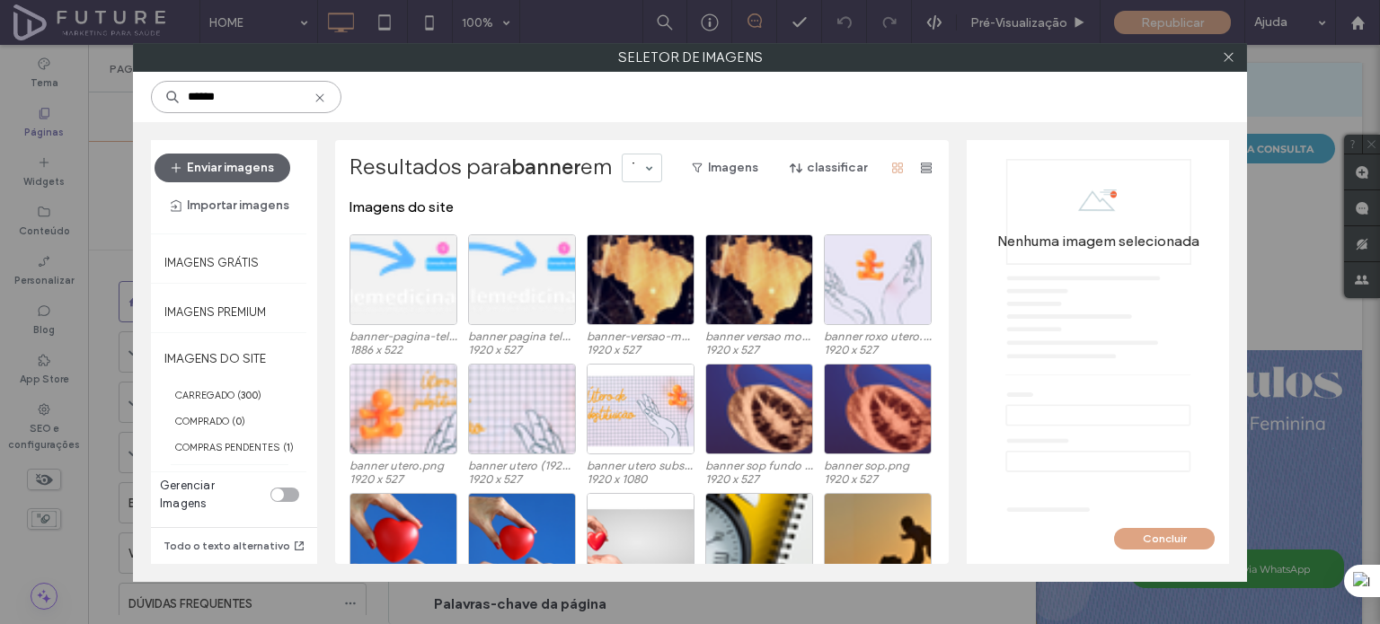
type input "******"
click at [327, 101] on icon at bounding box center [320, 98] width 14 height 14
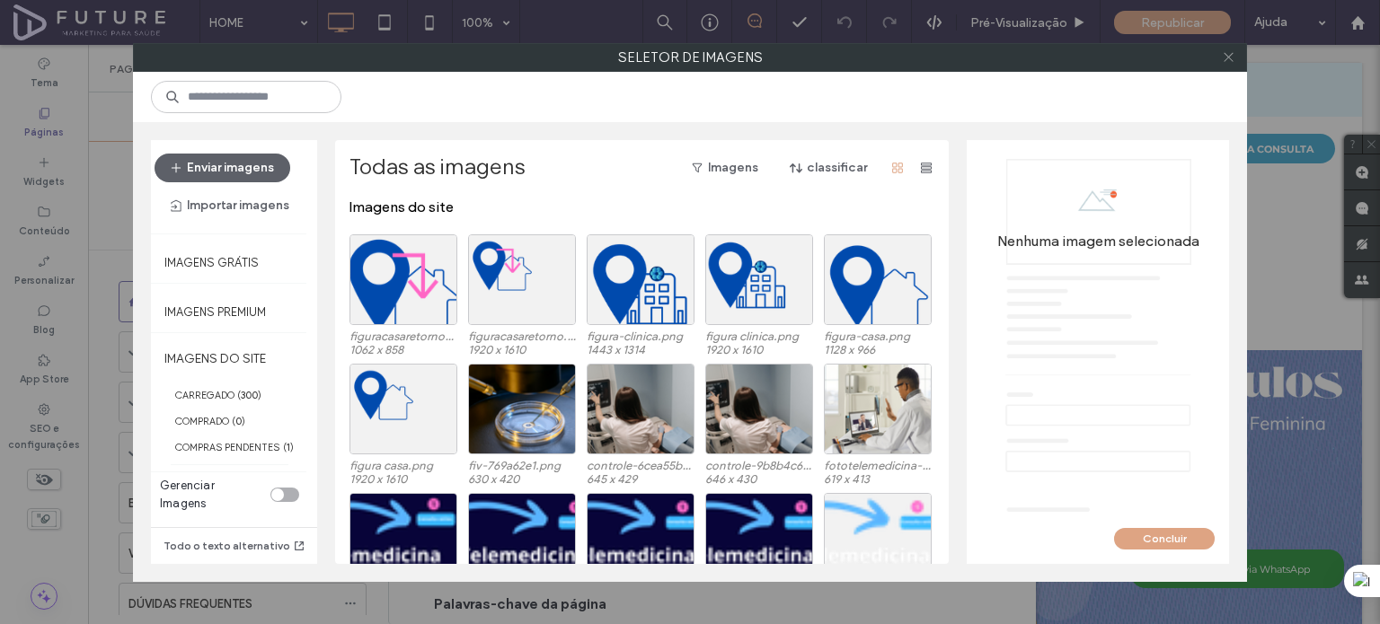
click at [1222, 55] on icon at bounding box center [1228, 56] width 13 height 13
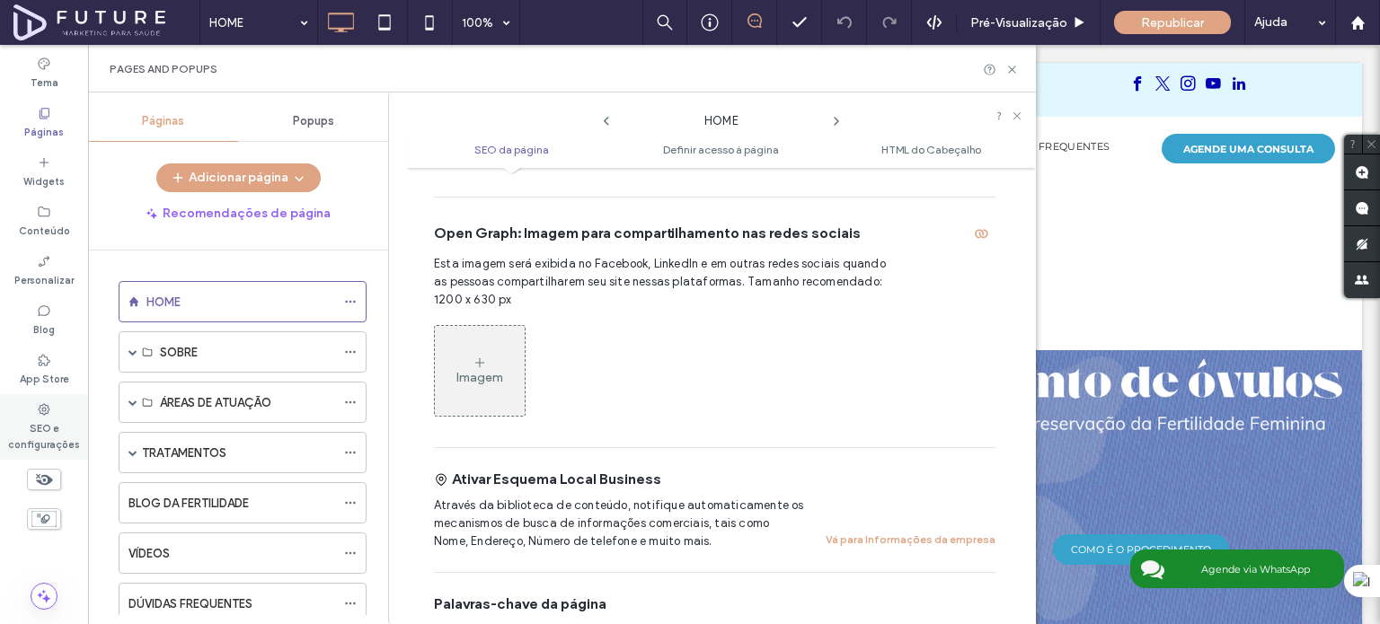
click at [36, 439] on label "SEO e configurações" at bounding box center [44, 435] width 88 height 36
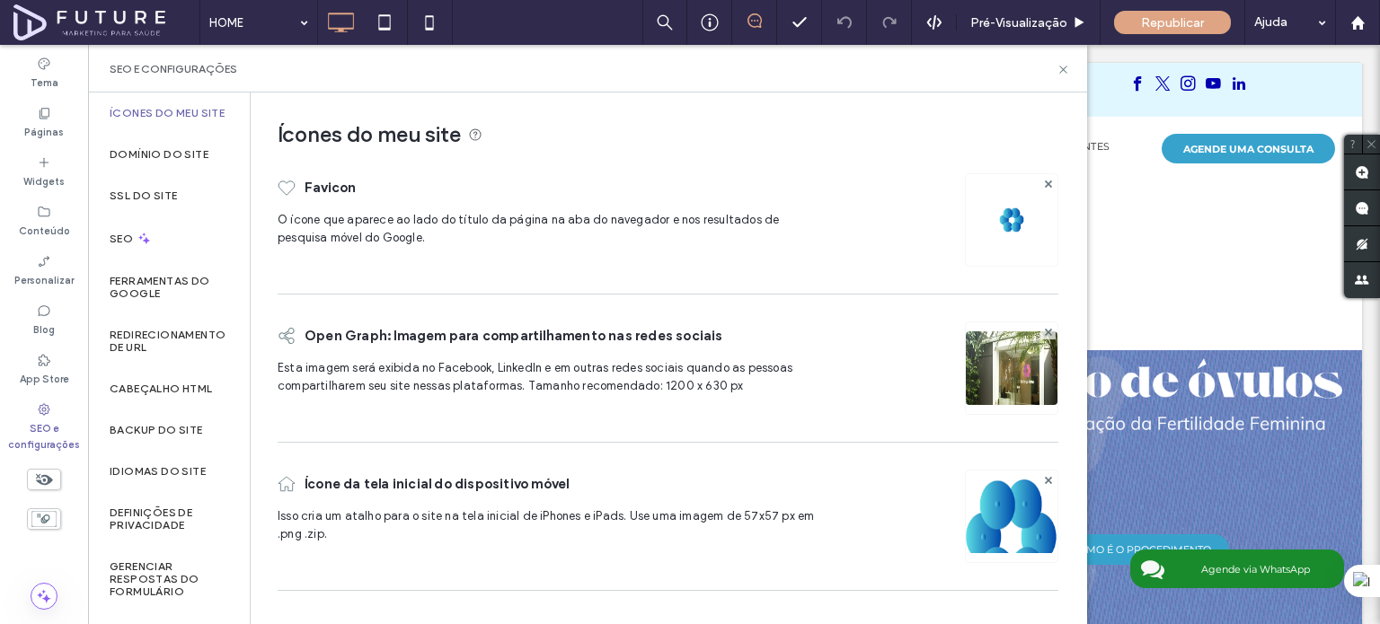
click at [50, 112] on icon at bounding box center [44, 113] width 14 height 14
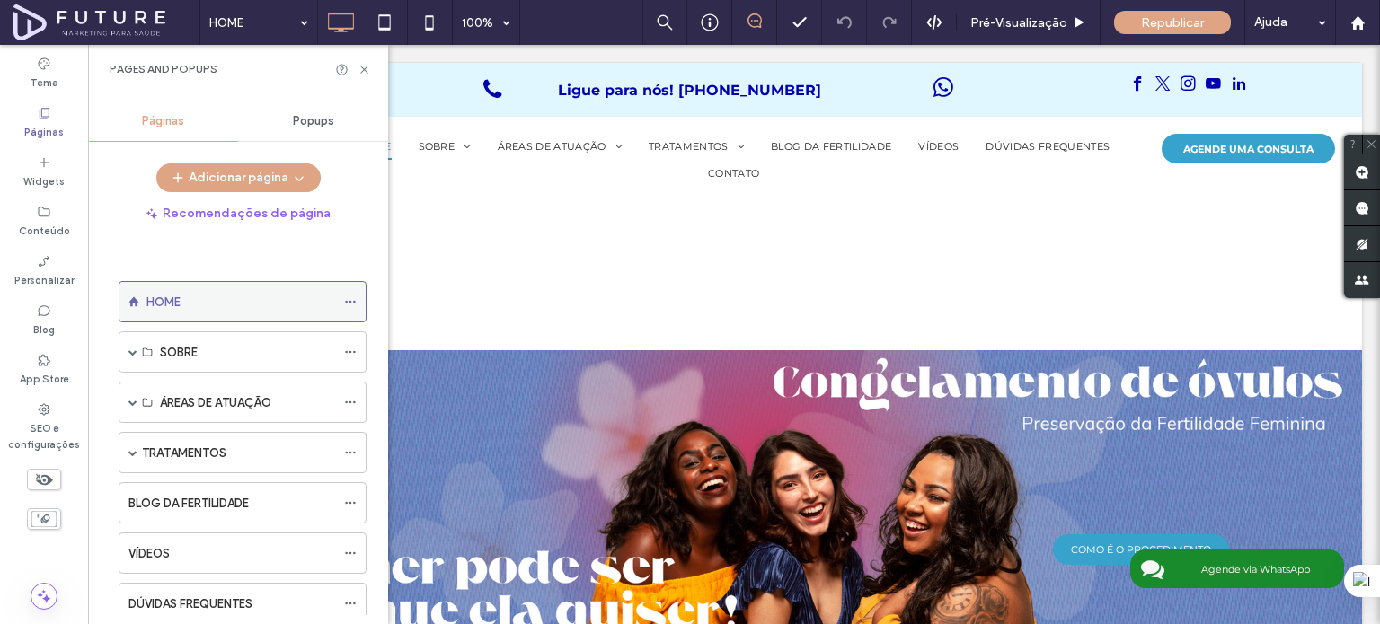
click at [350, 296] on icon at bounding box center [350, 302] width 13 height 13
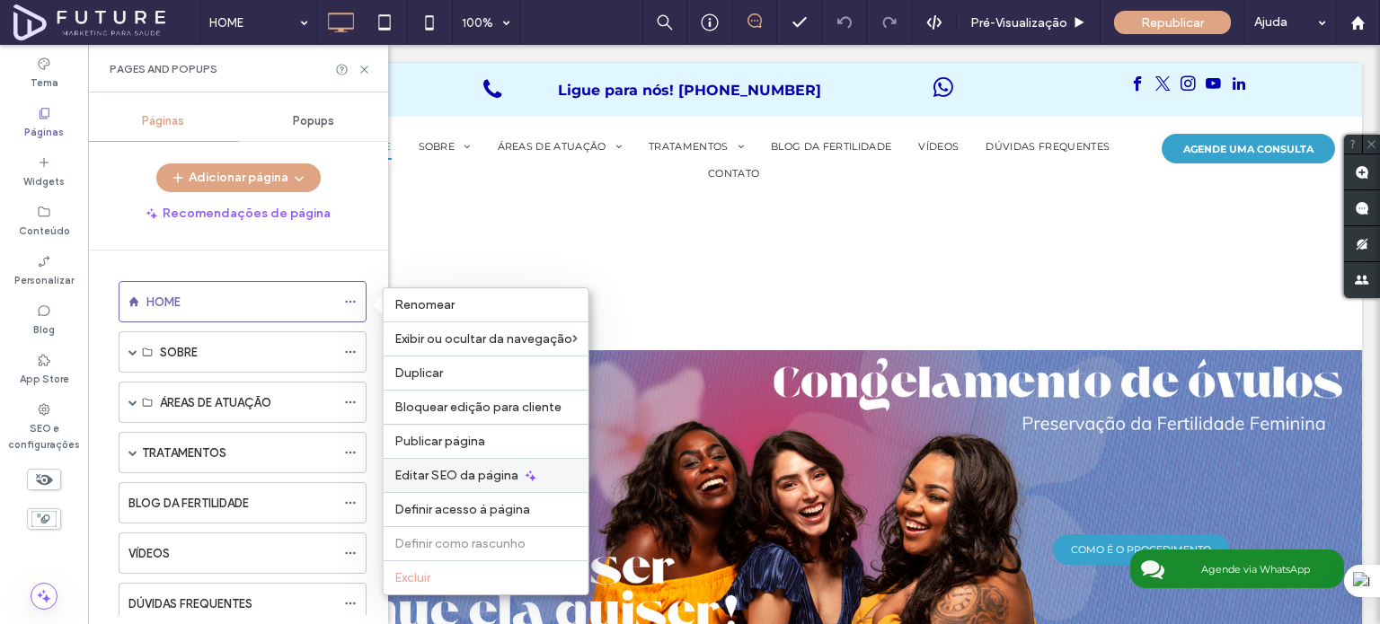
click at [503, 468] on span "Editar SEO da página" at bounding box center [456, 475] width 124 height 15
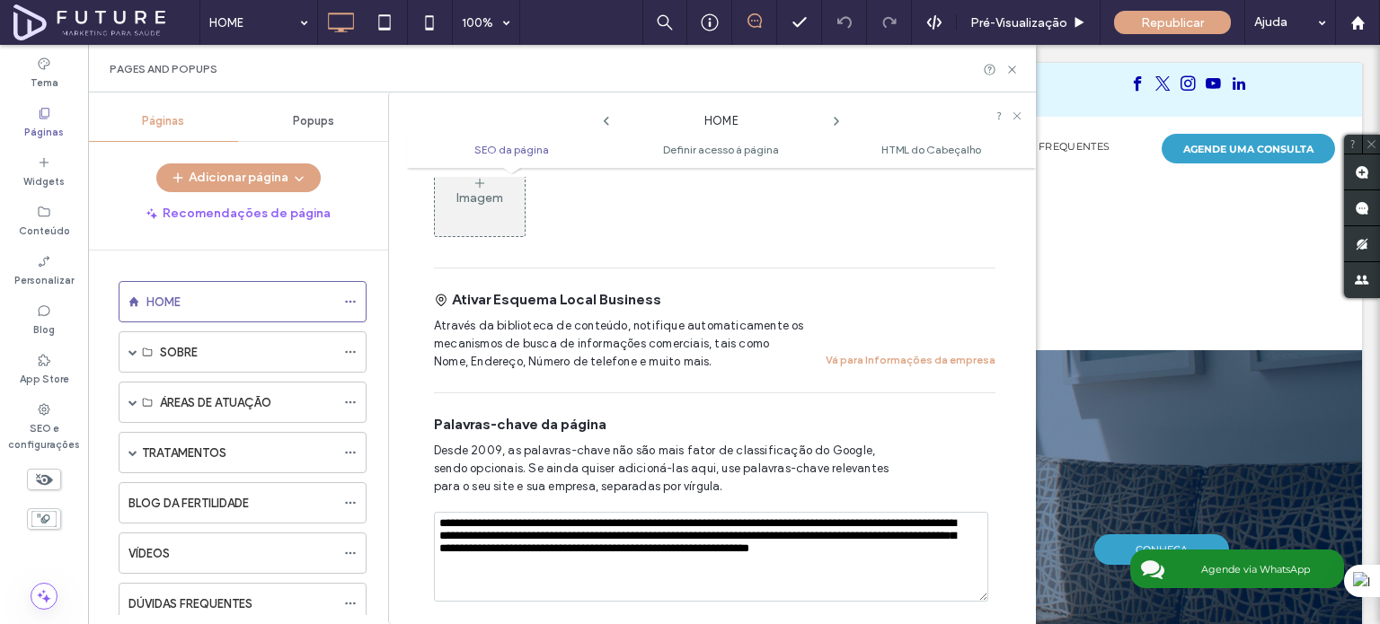
scroll to position [728, 0]
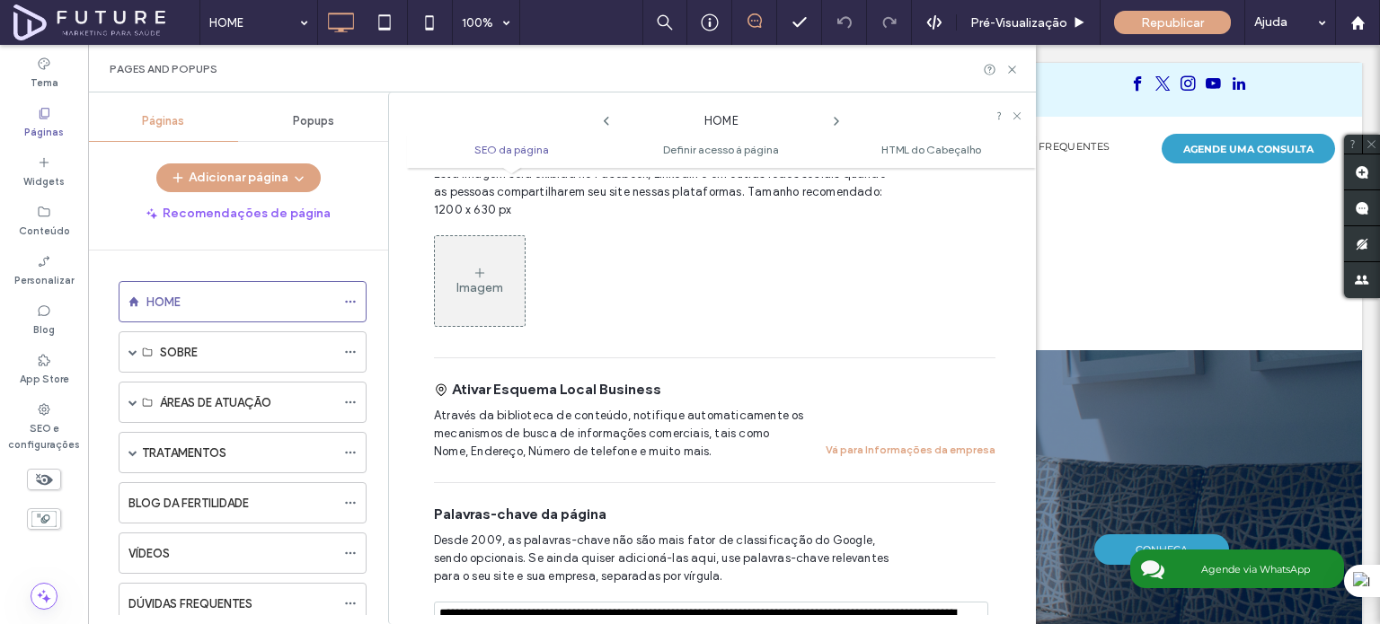
click at [473, 285] on div "Imagem" at bounding box center [480, 281] width 90 height 86
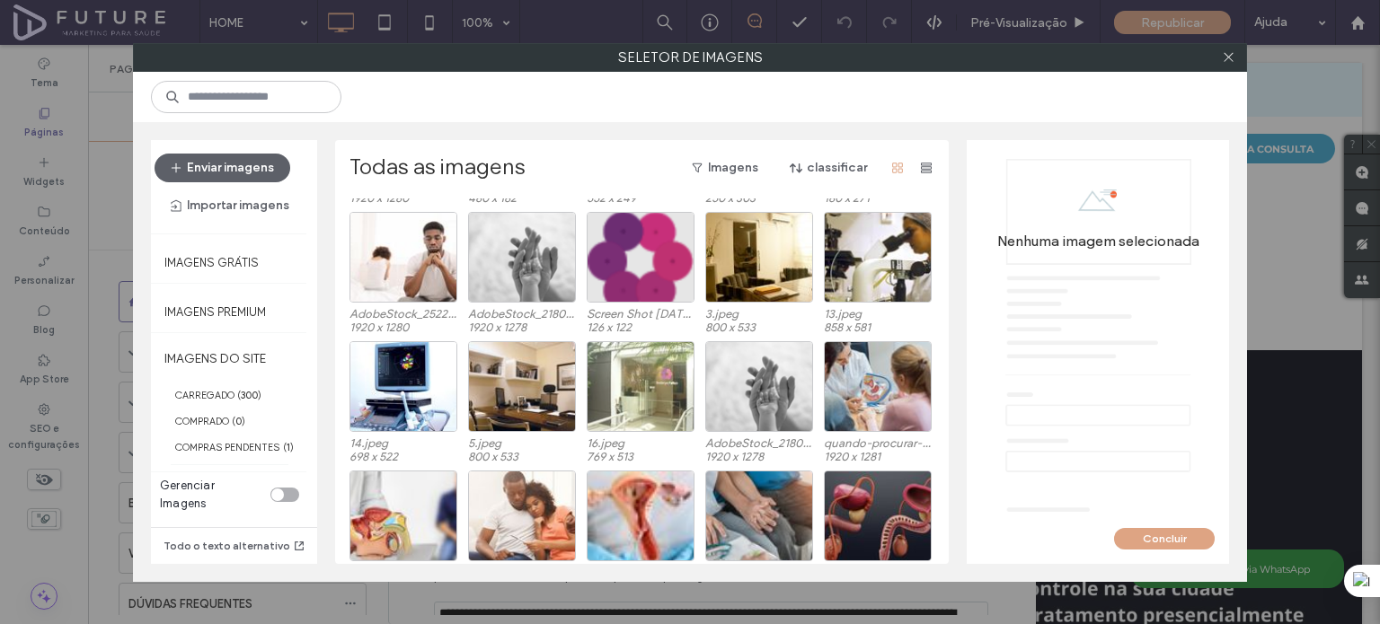
scroll to position [7412, 0]
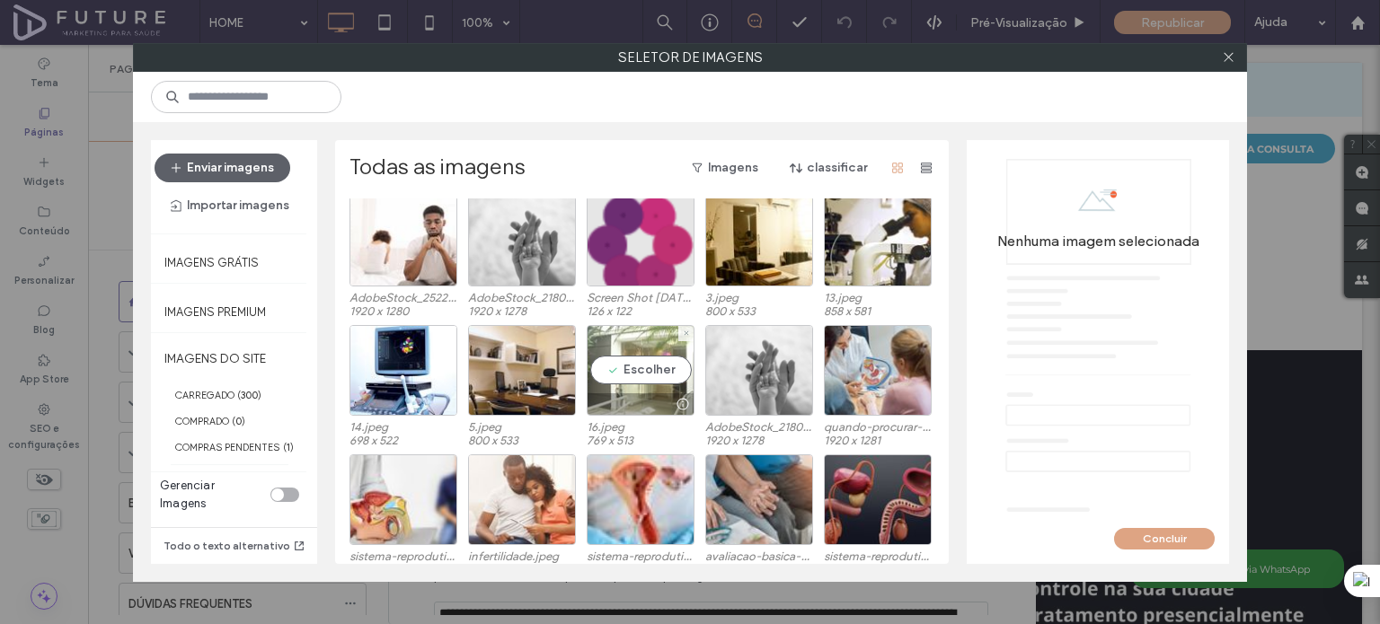
click at [650, 364] on div "Escolher" at bounding box center [641, 370] width 108 height 91
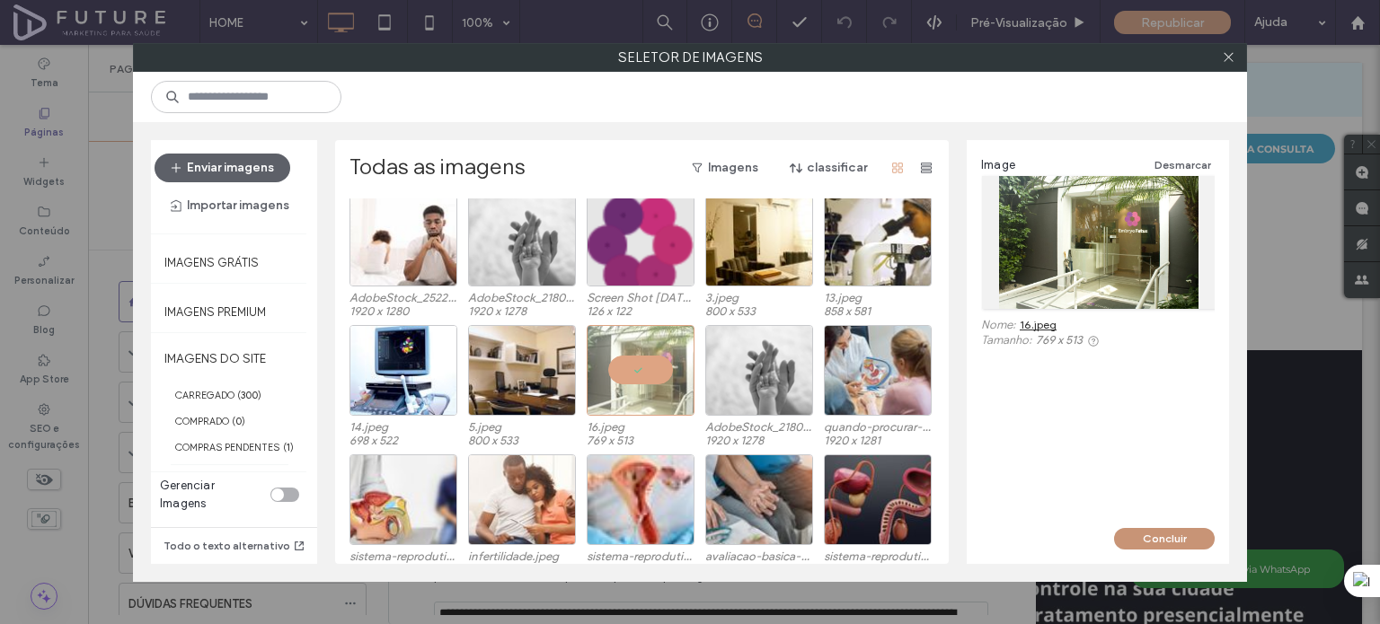
click at [1154, 534] on button "Concluir" at bounding box center [1164, 539] width 101 height 22
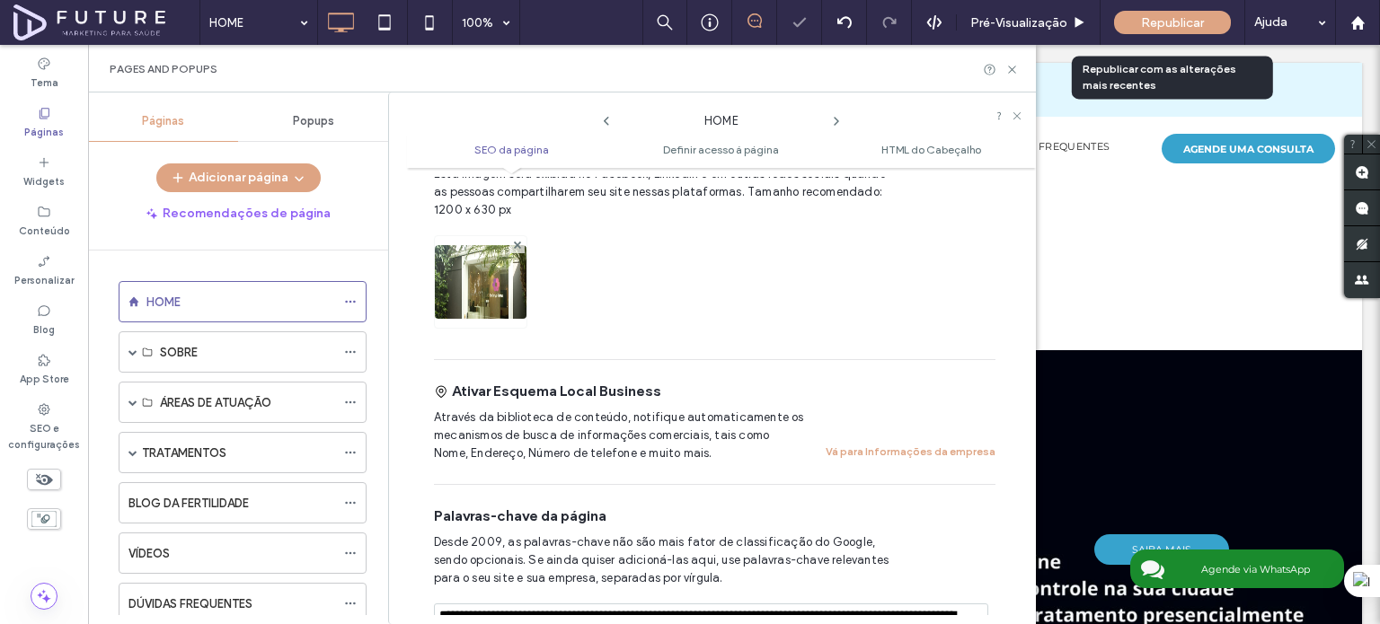
click at [1171, 18] on span "Republicar" at bounding box center [1172, 22] width 63 height 15
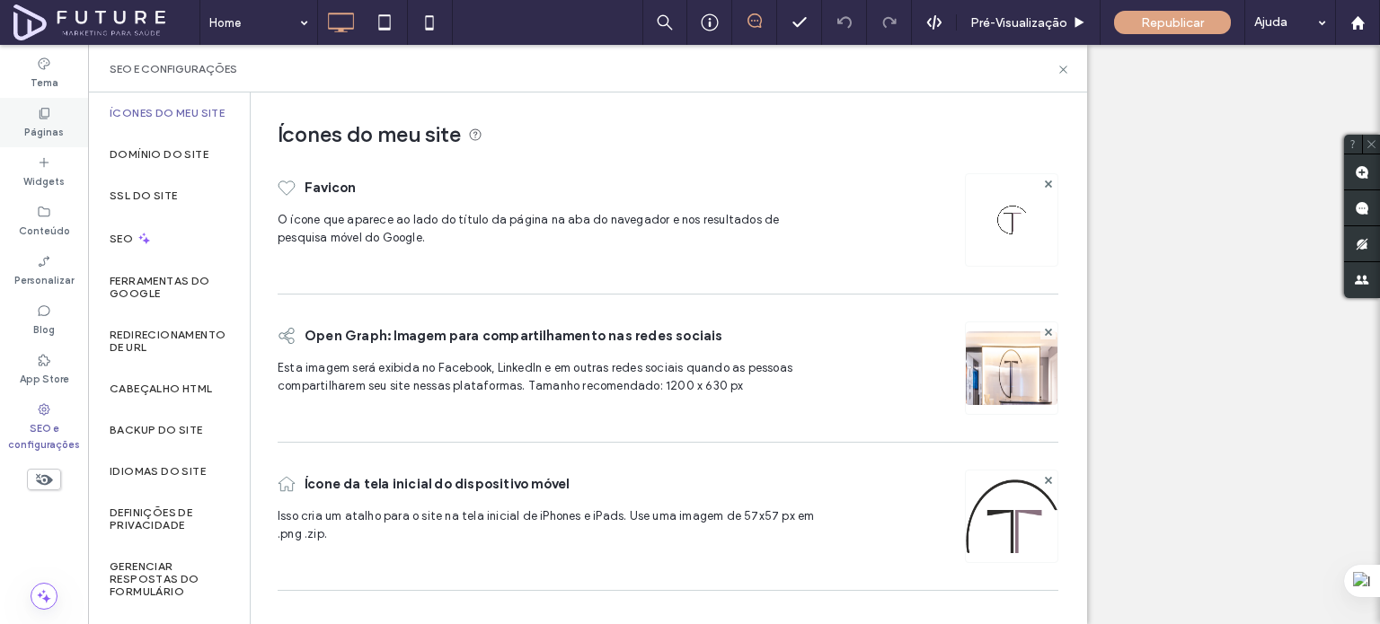
click at [44, 117] on icon at bounding box center [44, 113] width 14 height 14
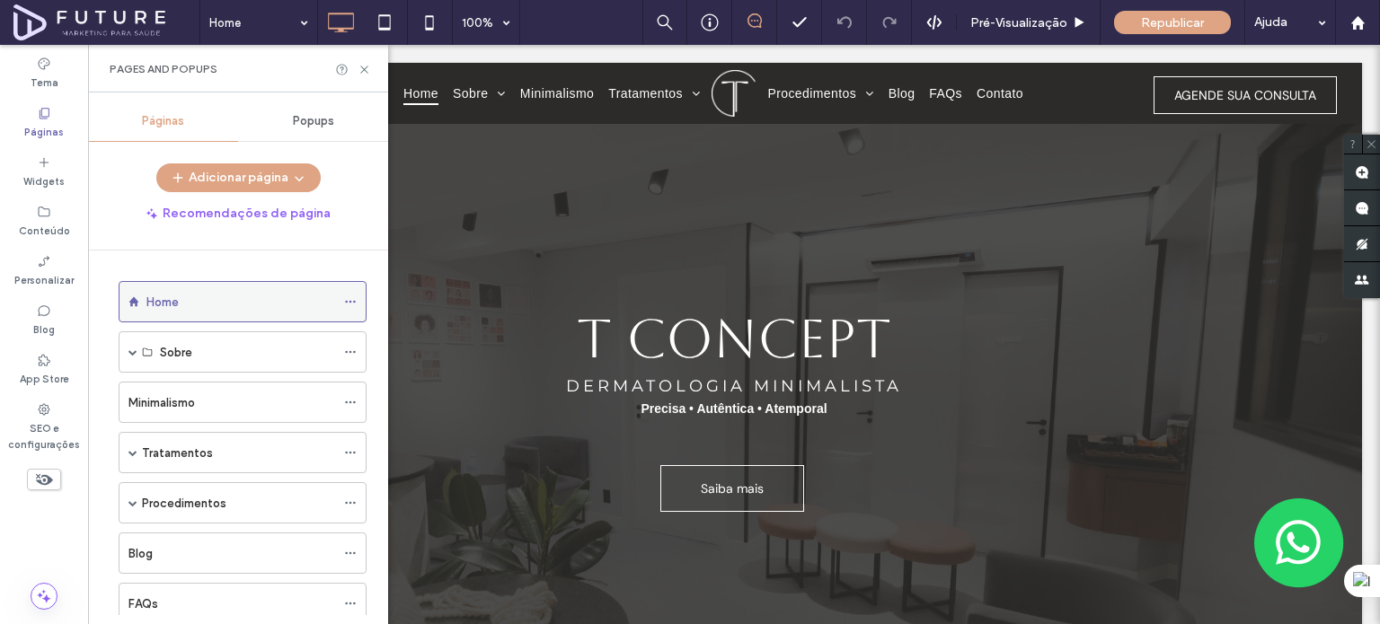
click at [352, 298] on icon at bounding box center [350, 302] width 13 height 13
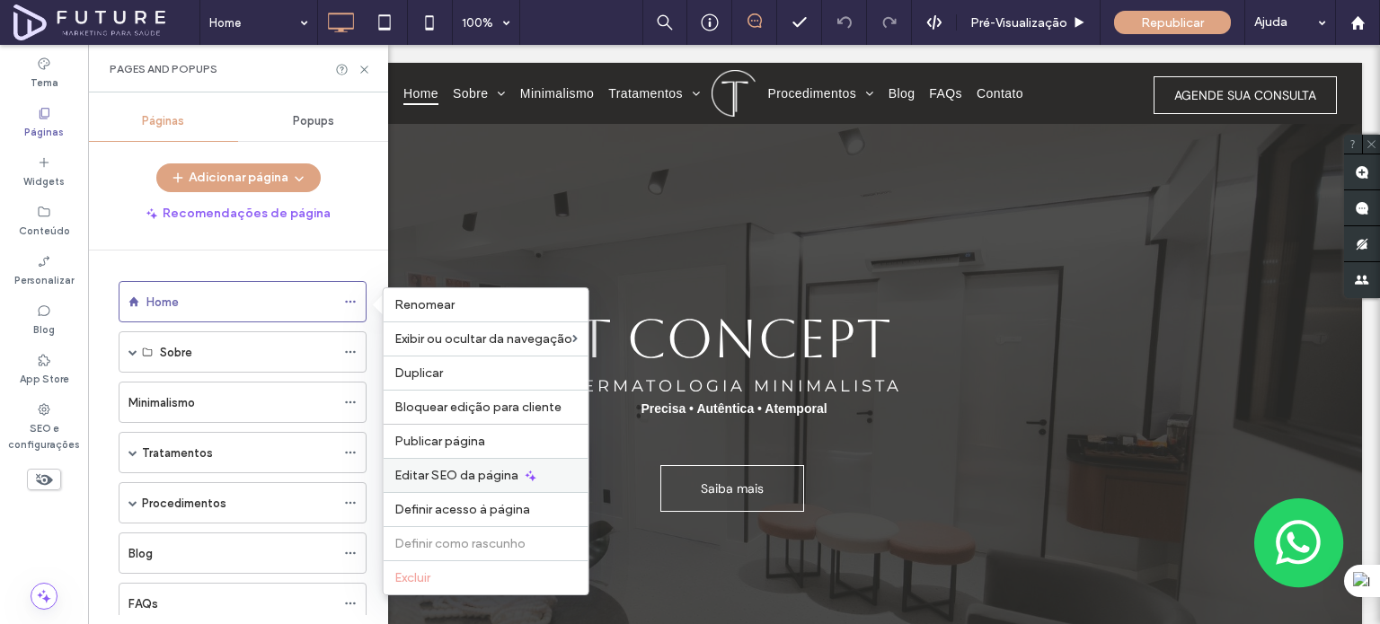
click at [470, 473] on span "Editar SEO da página" at bounding box center [456, 475] width 124 height 15
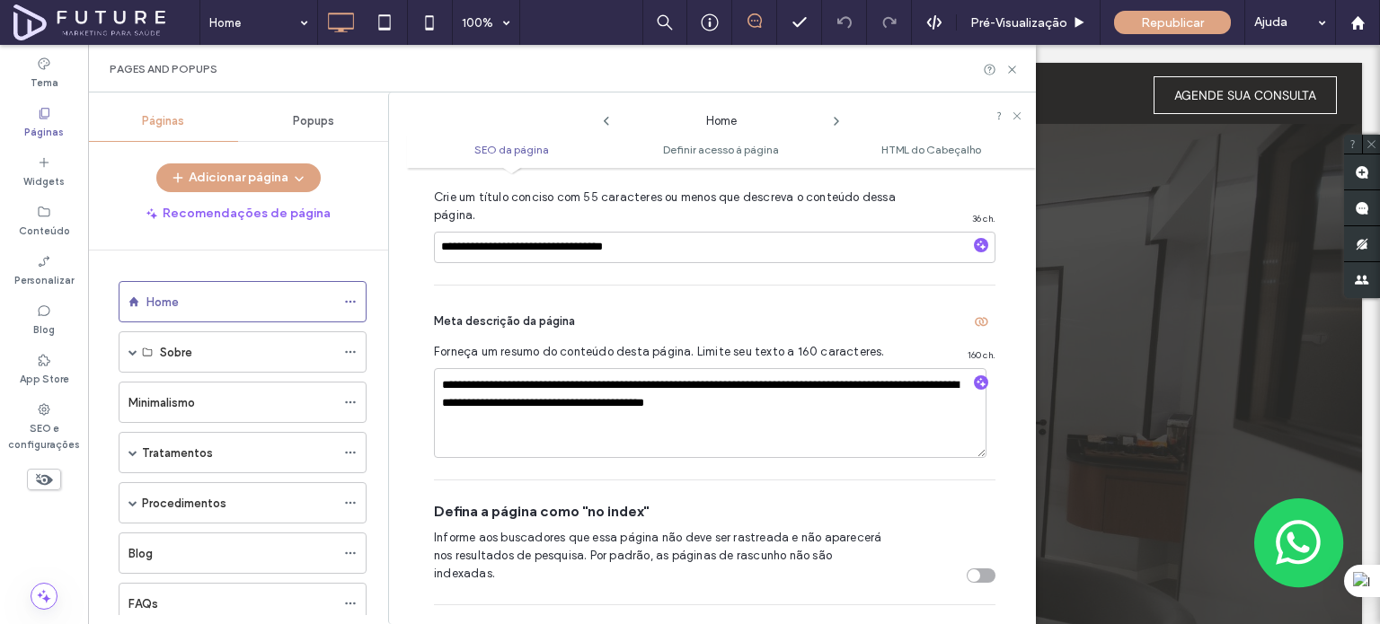
scroll to position [629, 0]
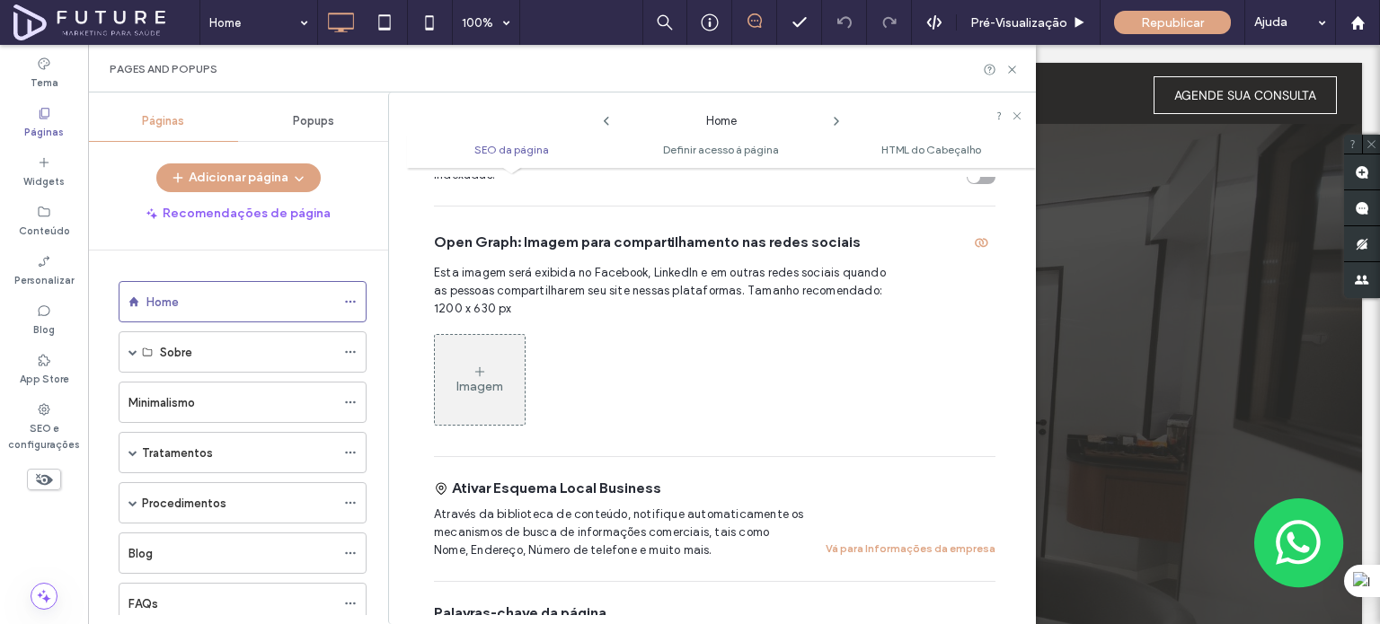
click at [504, 348] on div "Imagem" at bounding box center [480, 380] width 90 height 86
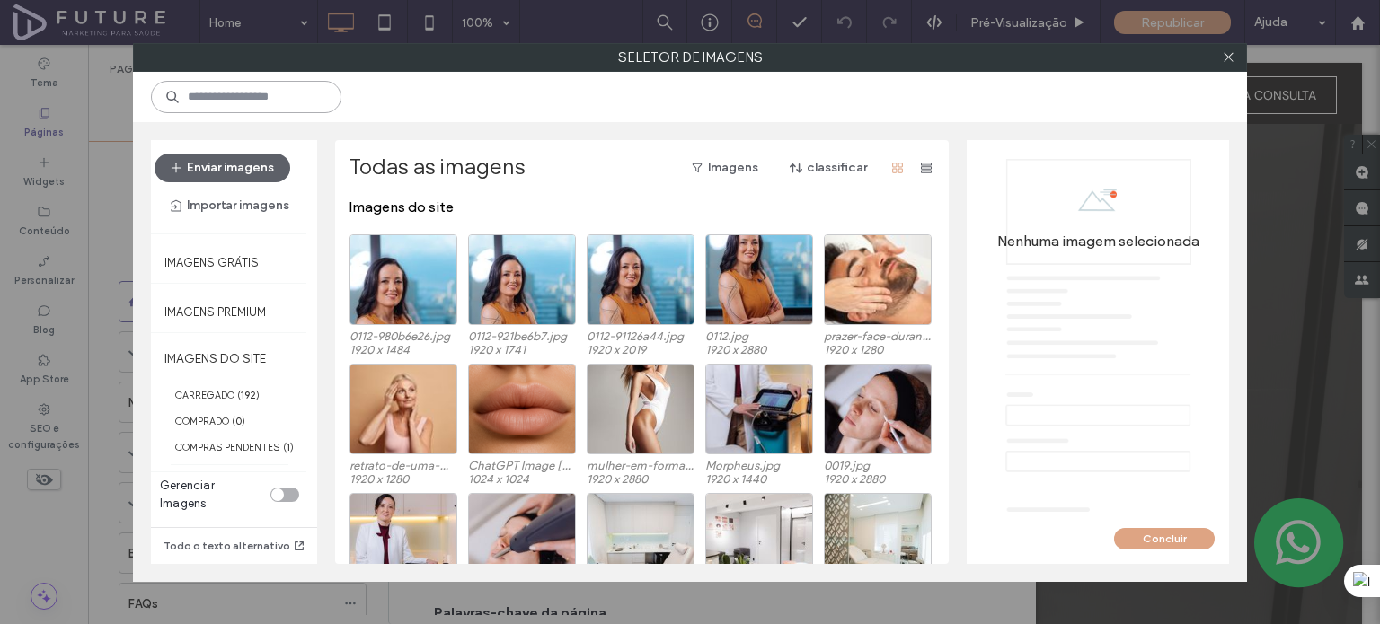
click at [287, 107] on input at bounding box center [246, 97] width 190 height 32
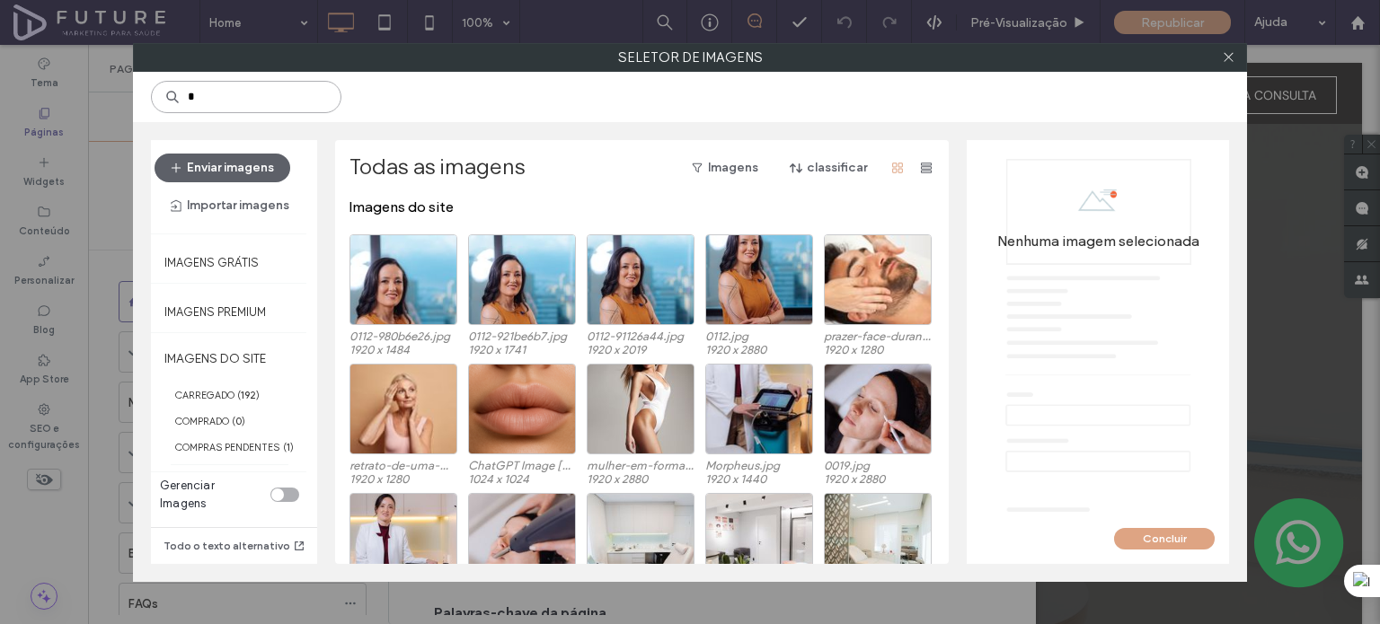
type input "*"
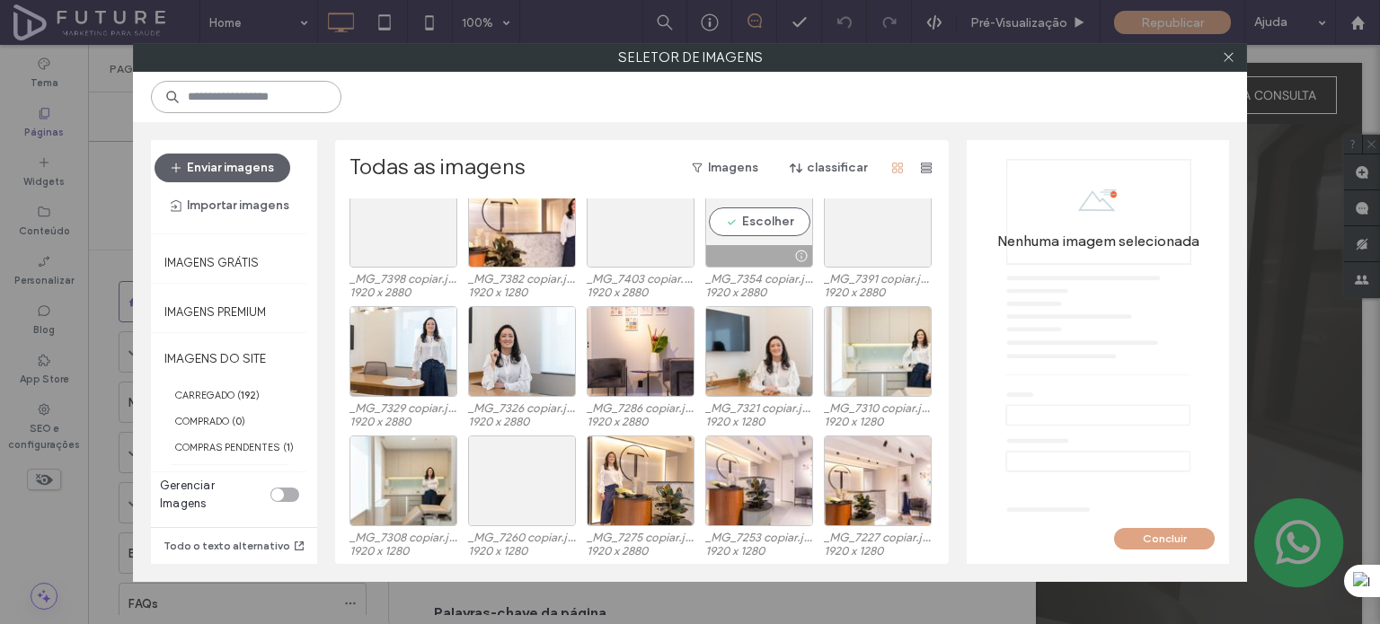
scroll to position [1391, 0]
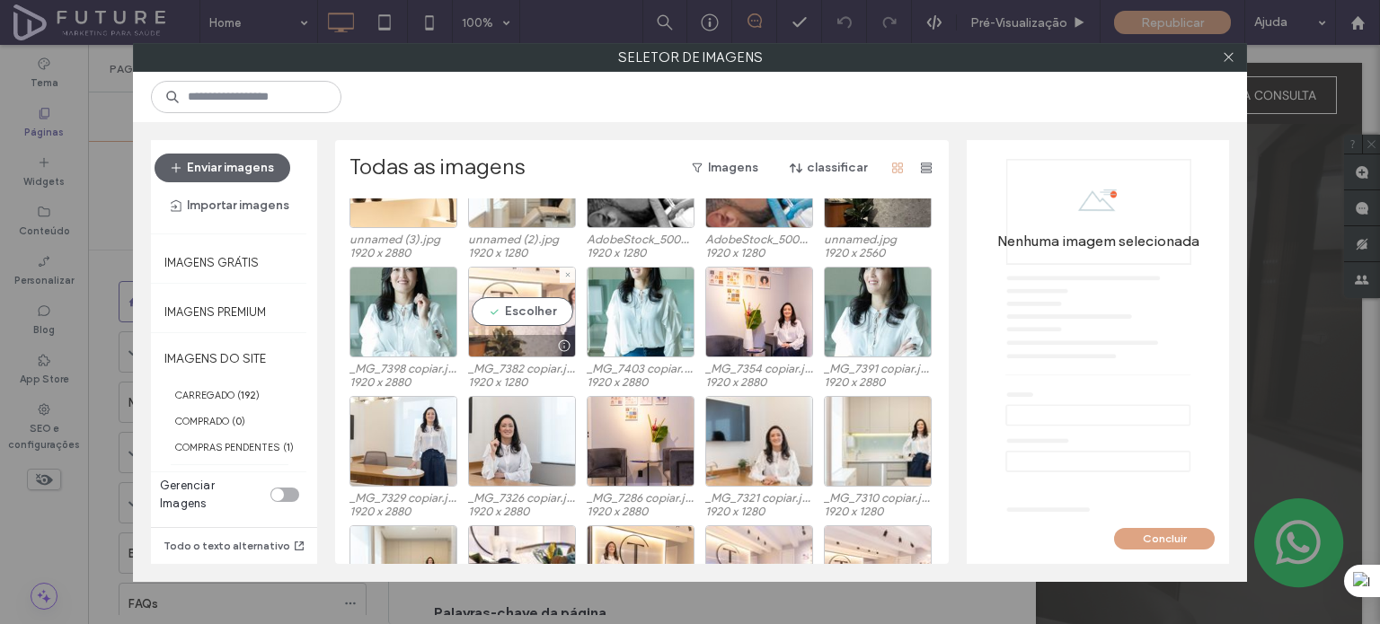
click at [504, 315] on div "Escolher" at bounding box center [522, 312] width 108 height 91
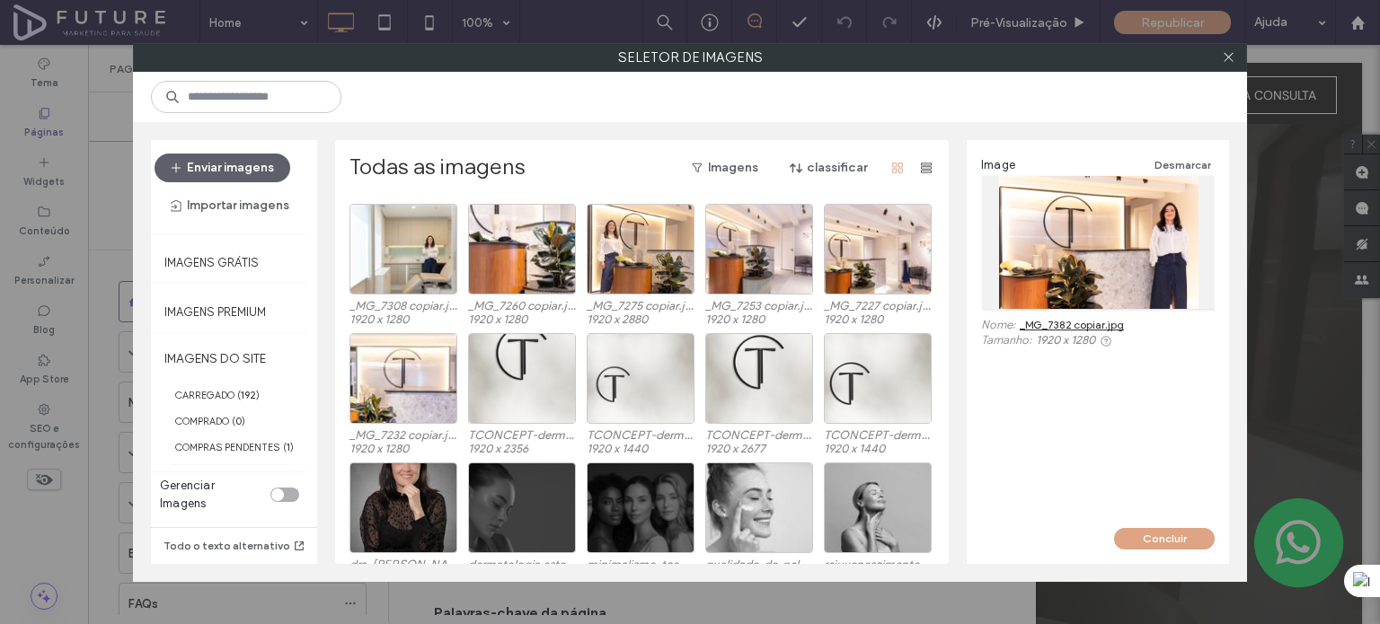
scroll to position [1750, 0]
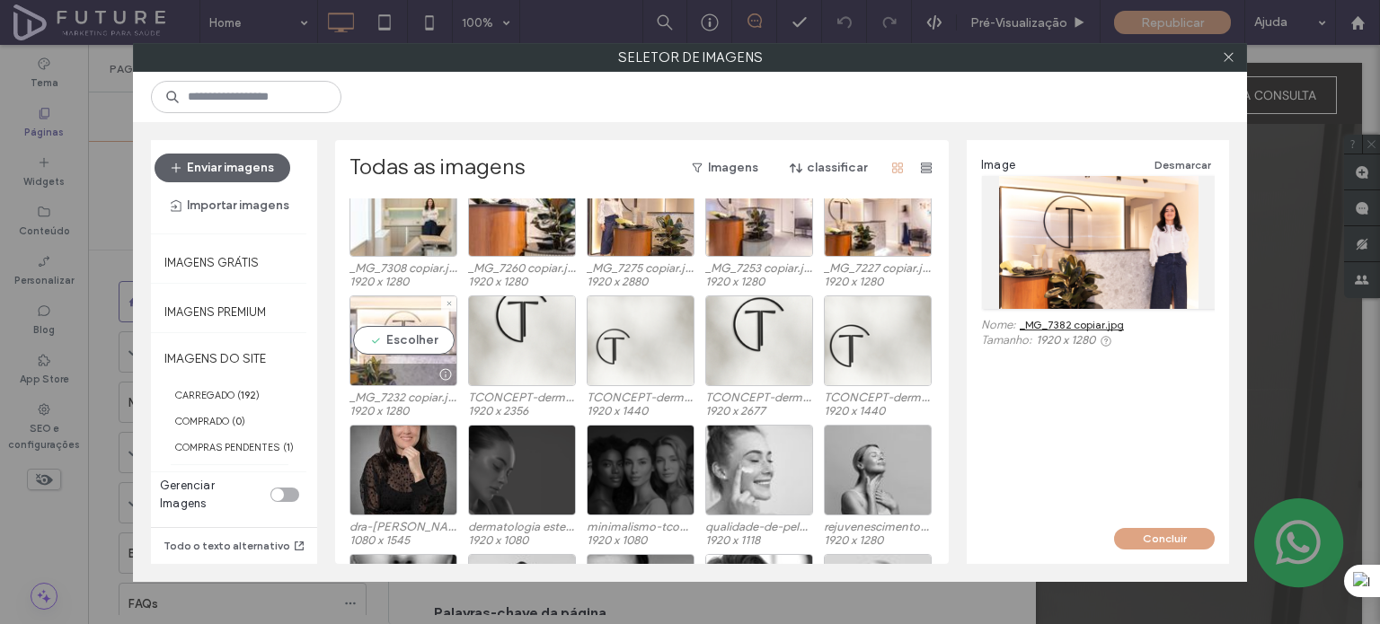
click at [411, 336] on div "Escolher" at bounding box center [403, 341] width 108 height 91
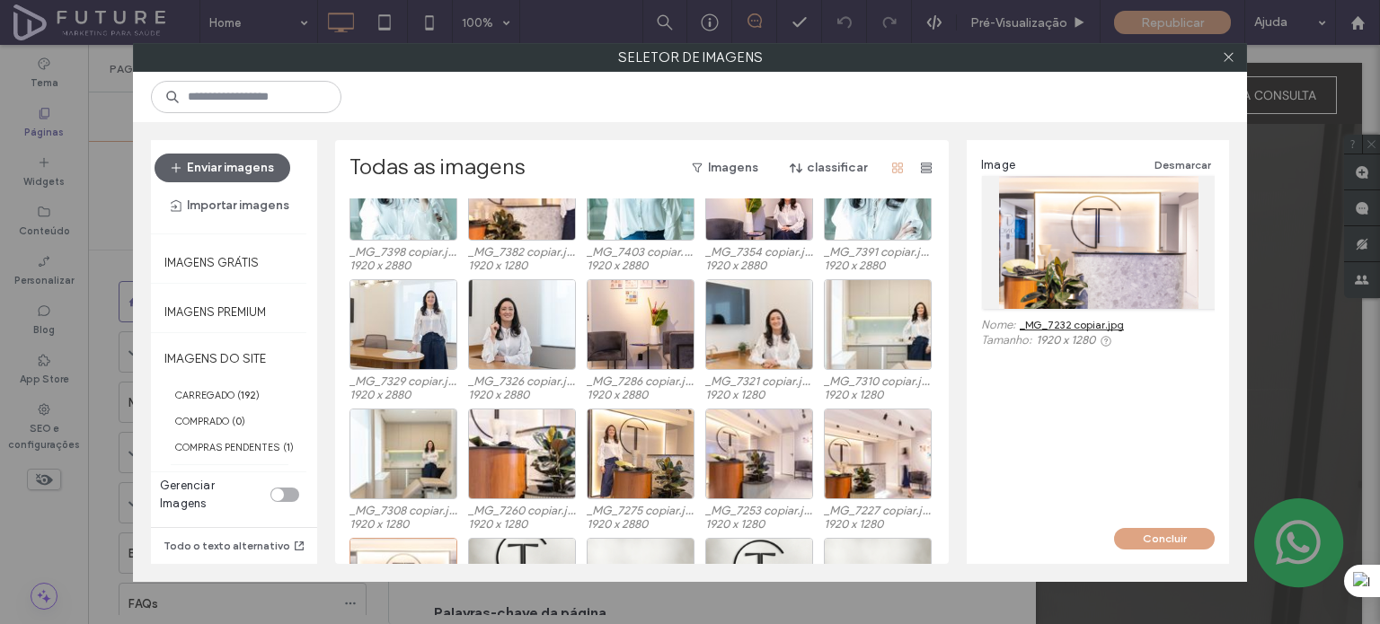
scroll to position [1481, 0]
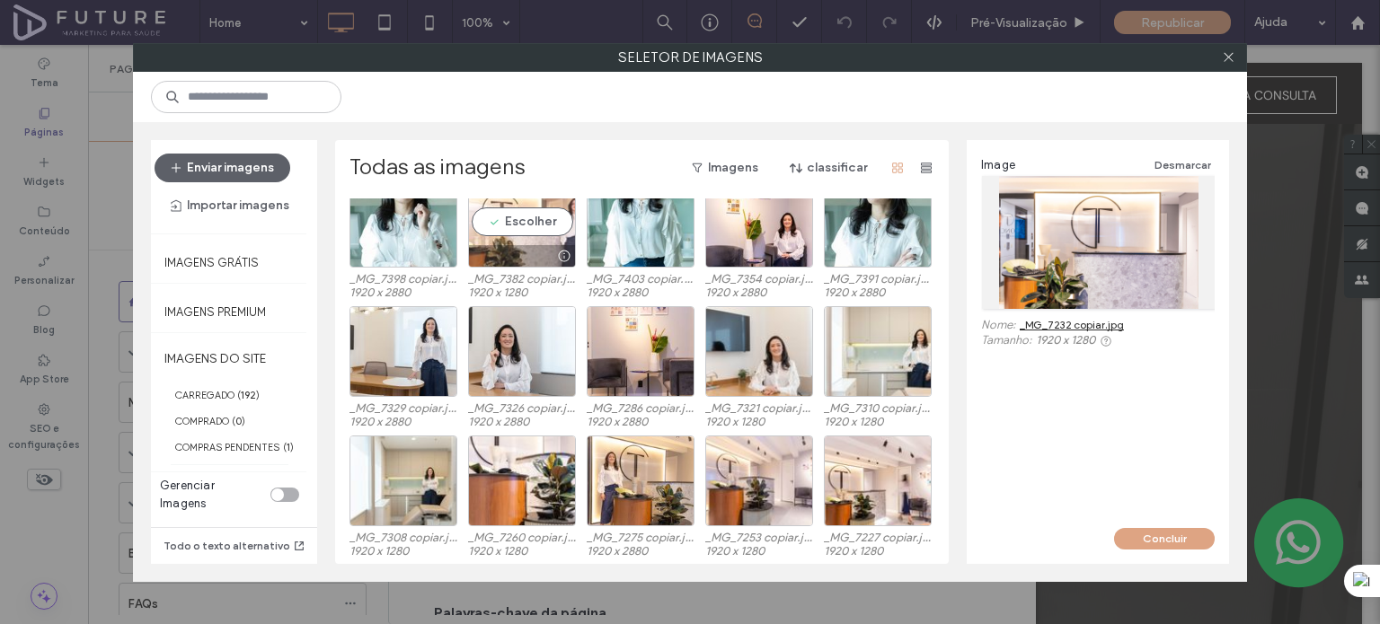
click at [534, 234] on div "Escolher" at bounding box center [522, 222] width 108 height 91
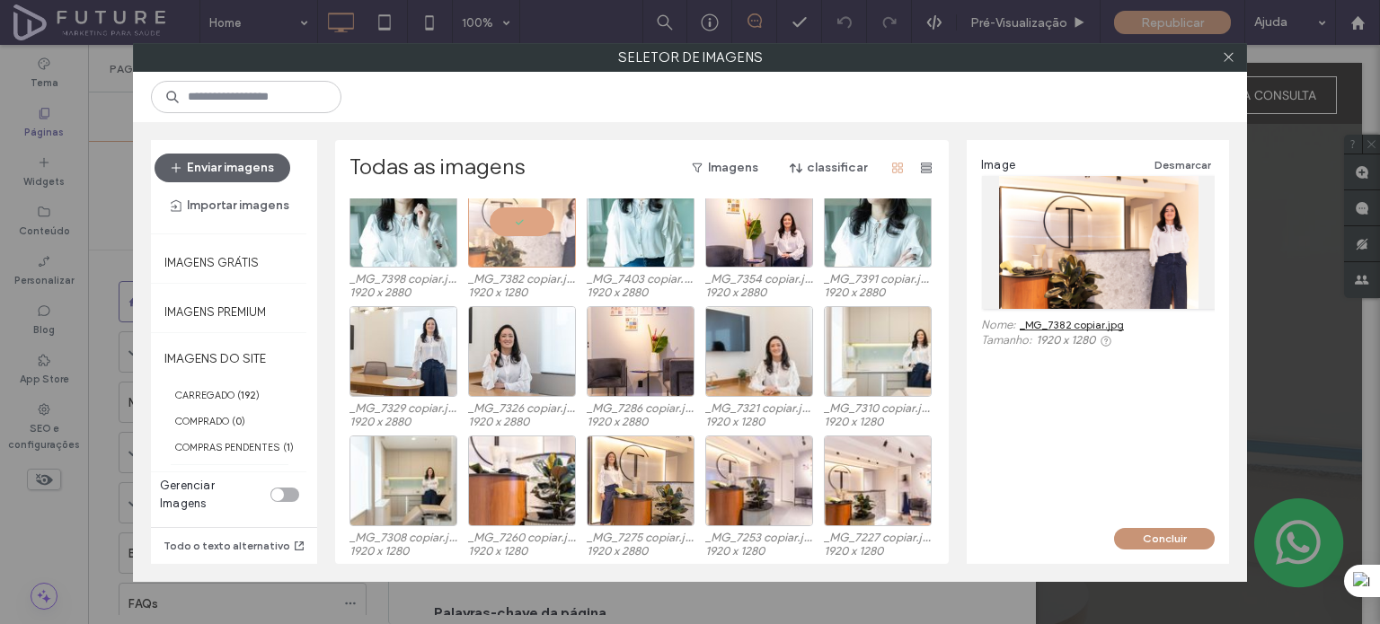
click at [1147, 539] on button "Concluir" at bounding box center [1164, 539] width 101 height 22
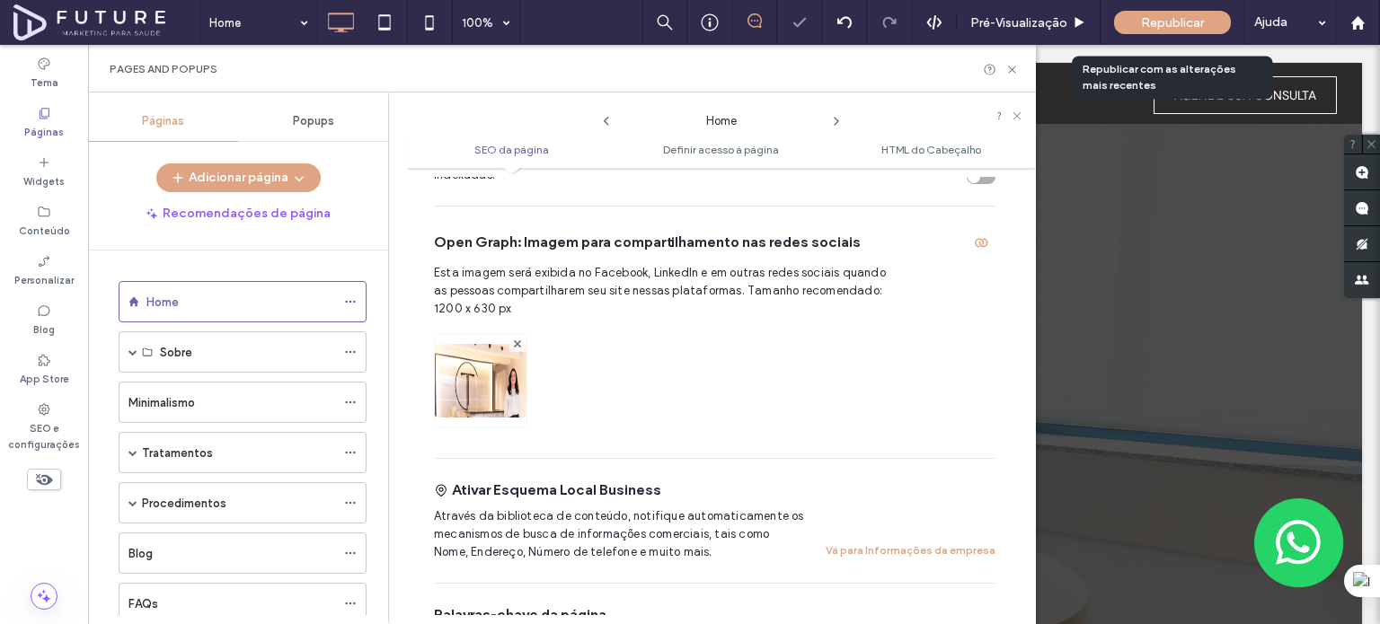
click at [1142, 22] on span "Republicar" at bounding box center [1172, 22] width 63 height 15
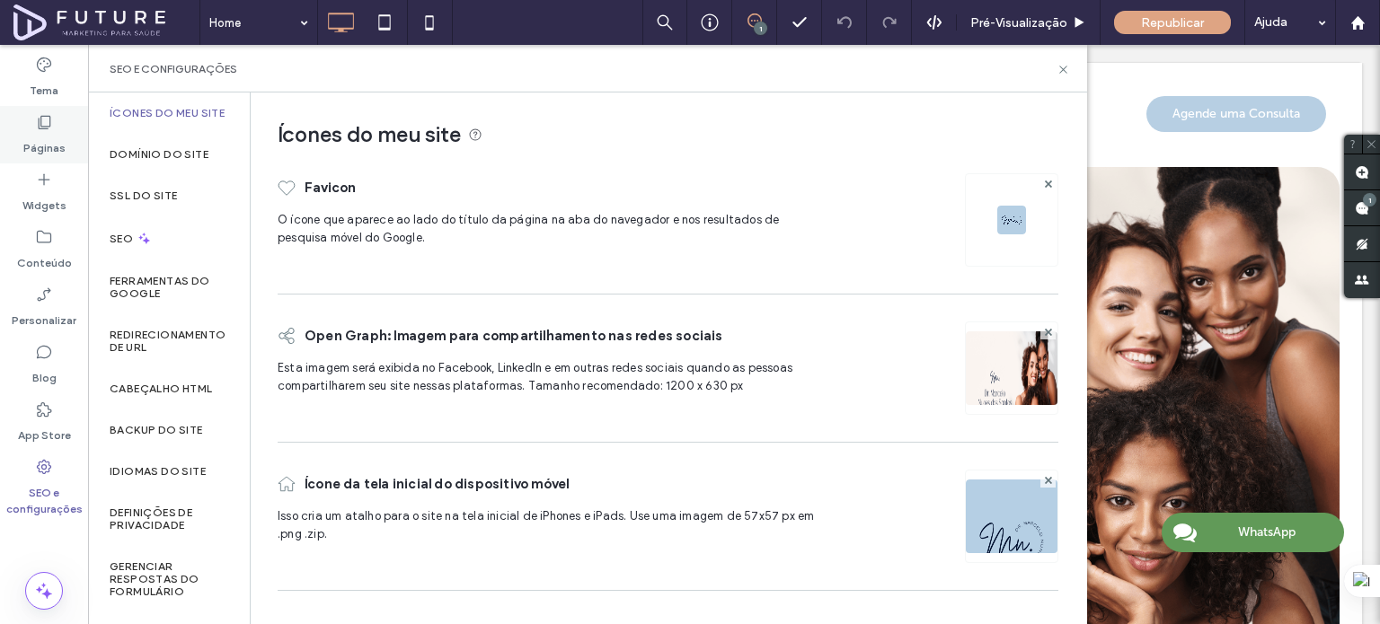
click at [68, 123] on div "Páginas" at bounding box center [44, 134] width 88 height 57
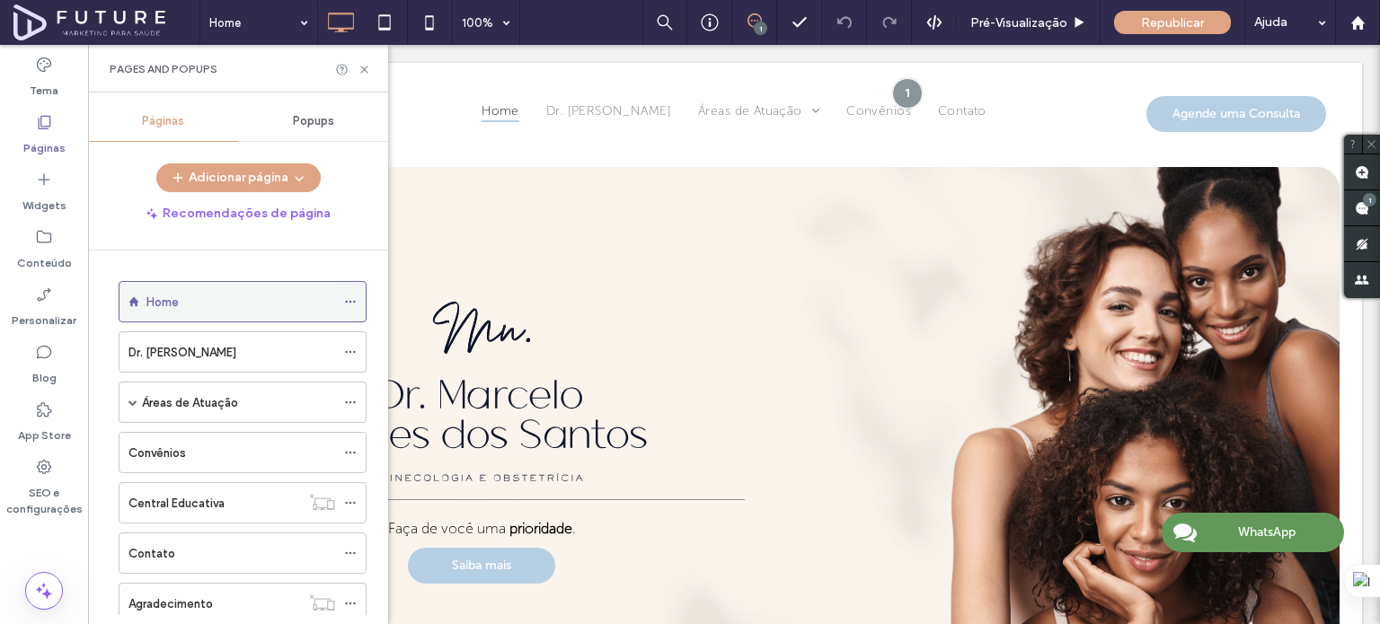
click at [352, 298] on icon at bounding box center [350, 302] width 13 height 13
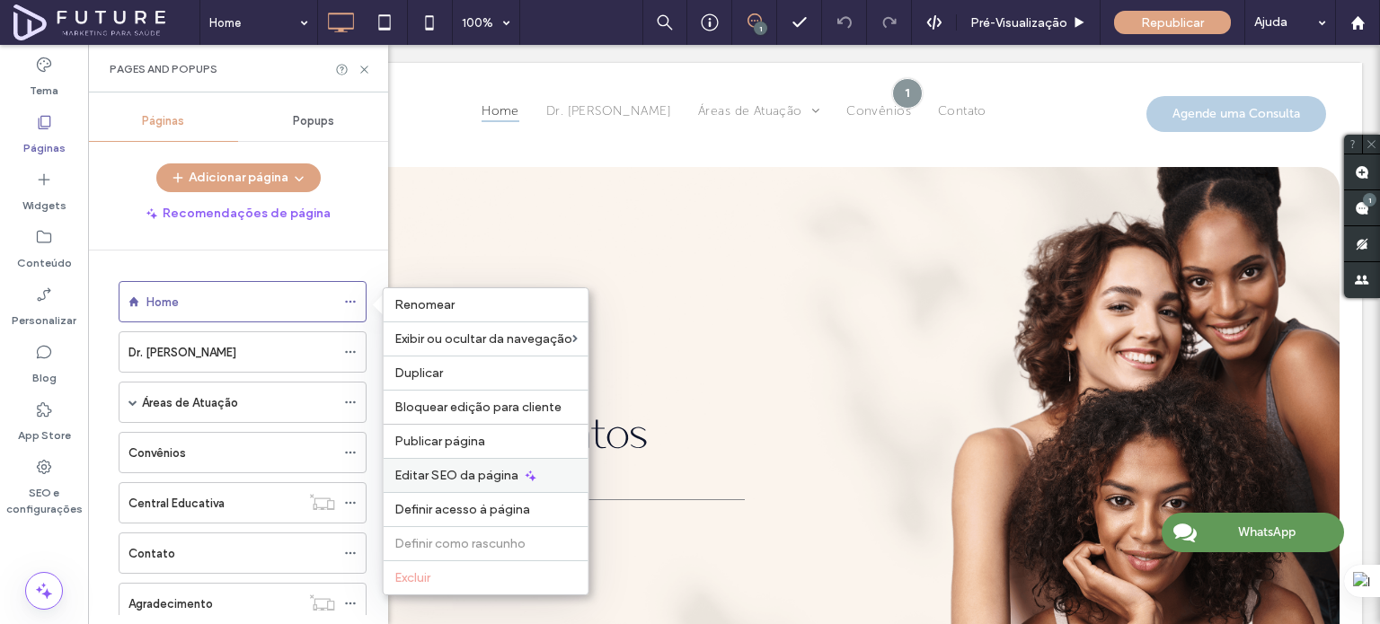
click at [460, 472] on span "Editar SEO da página" at bounding box center [456, 475] width 124 height 15
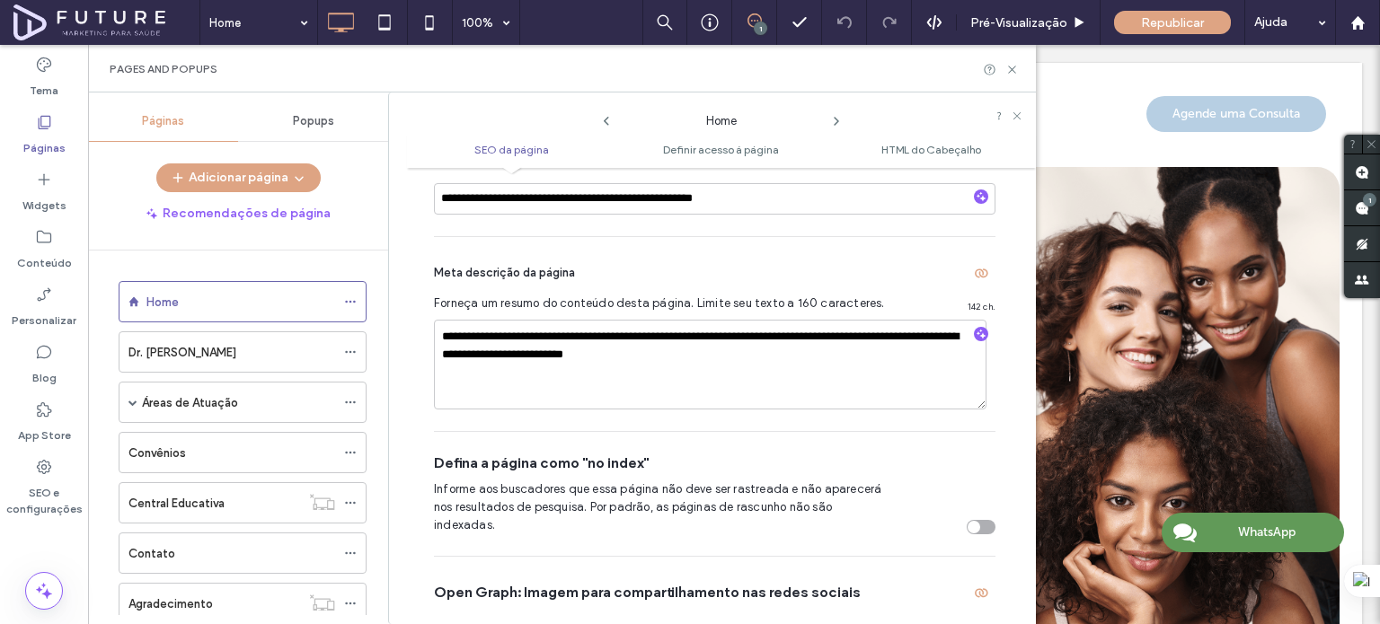
scroll to position [189, 0]
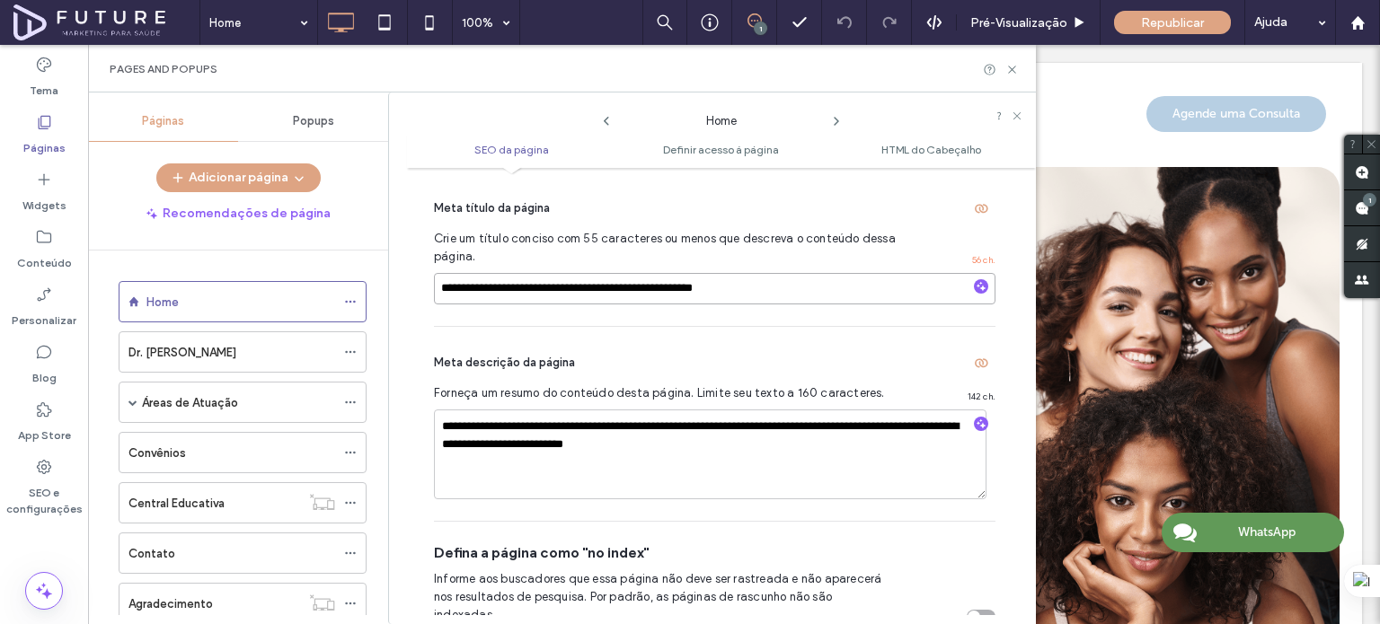
click at [812, 273] on input "**********" at bounding box center [714, 288] width 561 height 31
click at [599, 289] on input "**********" at bounding box center [714, 288] width 561 height 31
type input "**********"
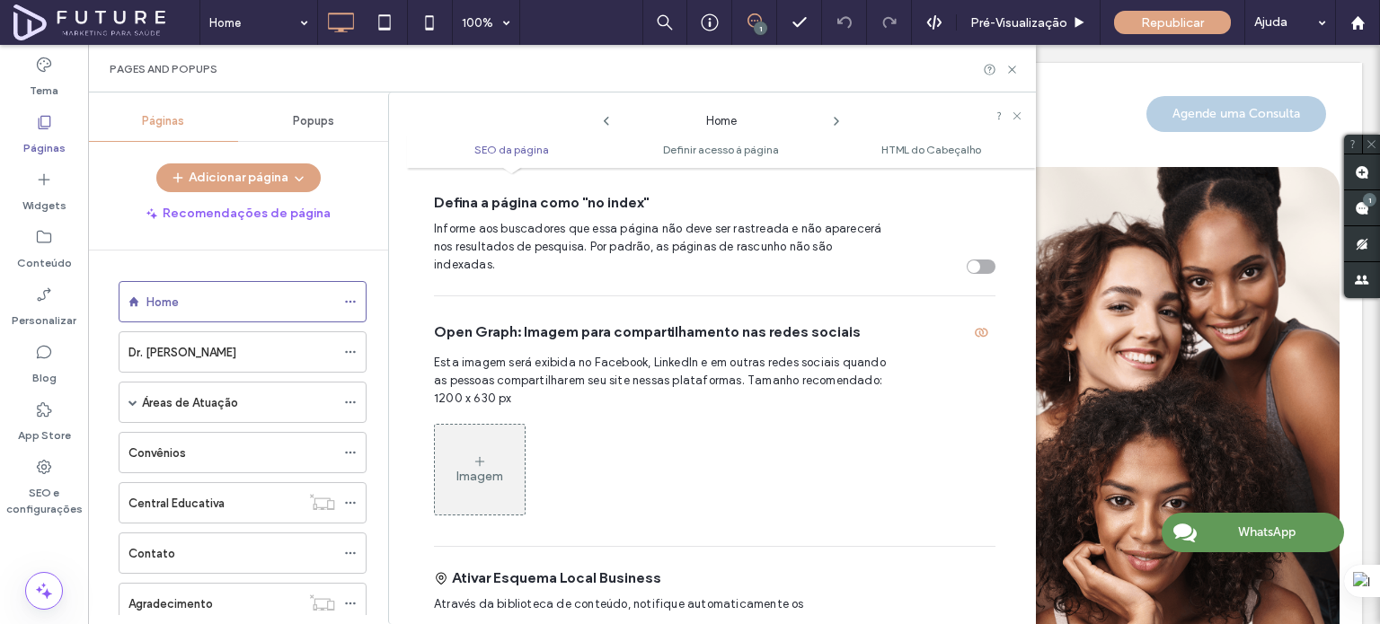
scroll to position [629, 0]
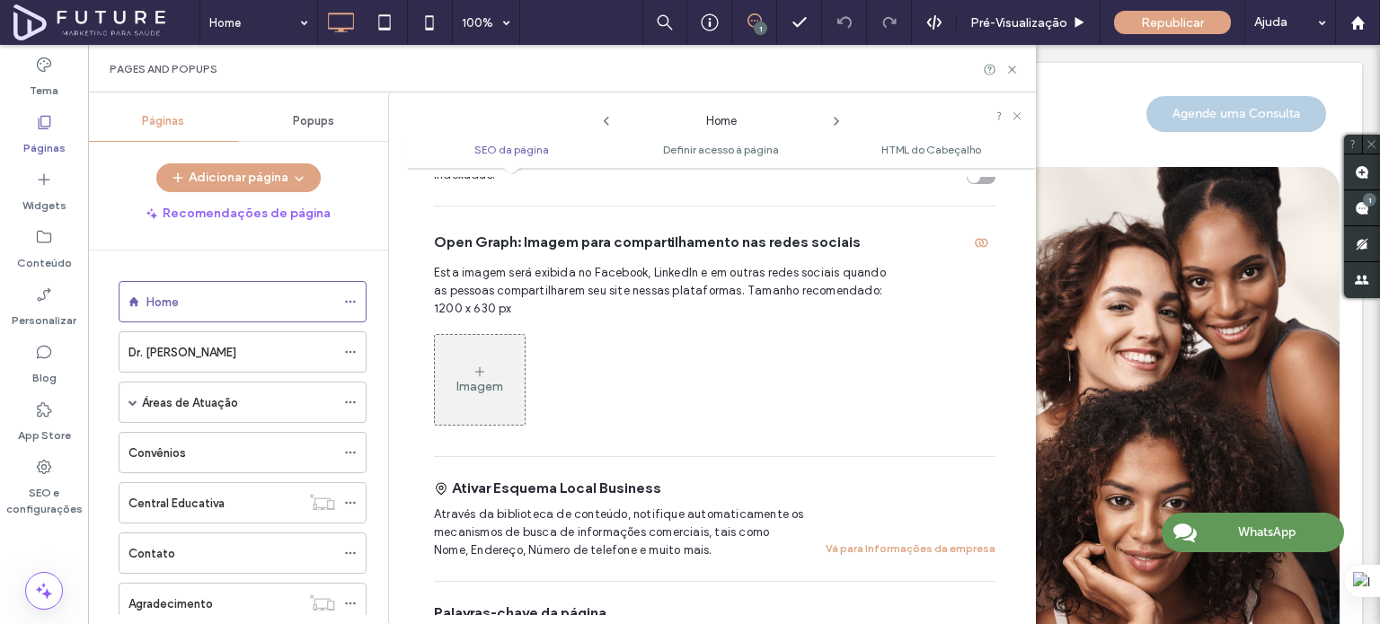
click at [514, 353] on div "Imagem" at bounding box center [480, 380] width 90 height 86
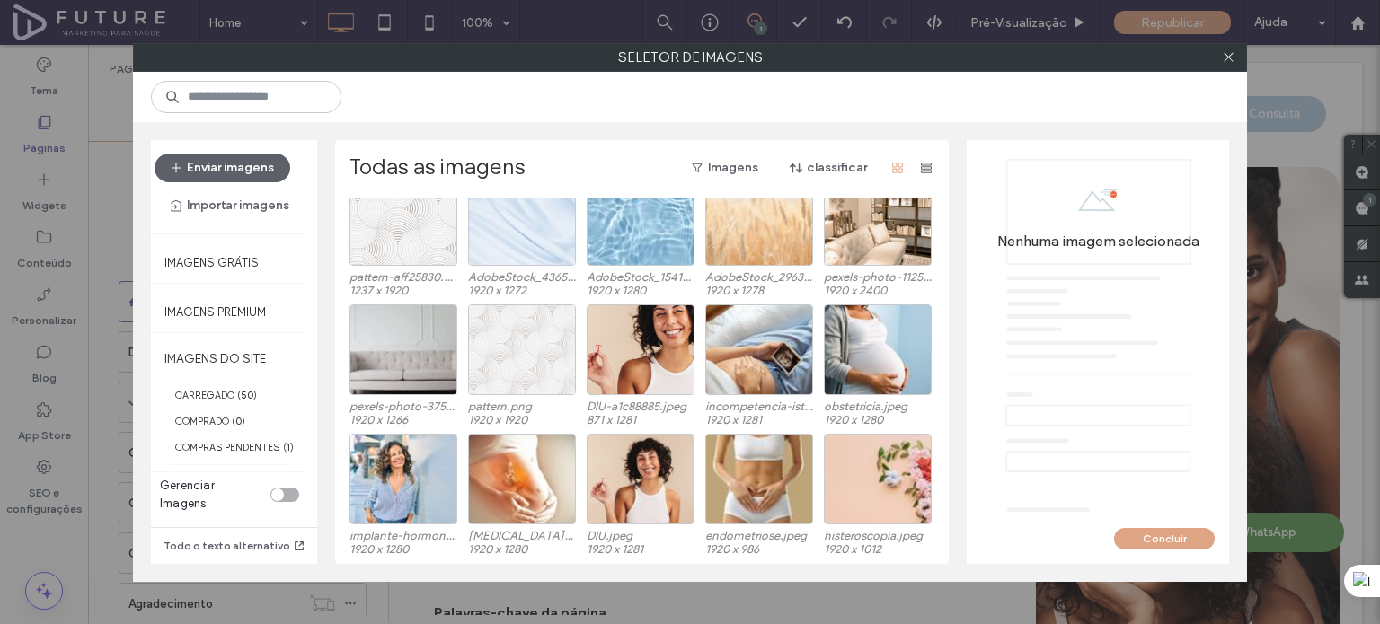
scroll to position [564, 0]
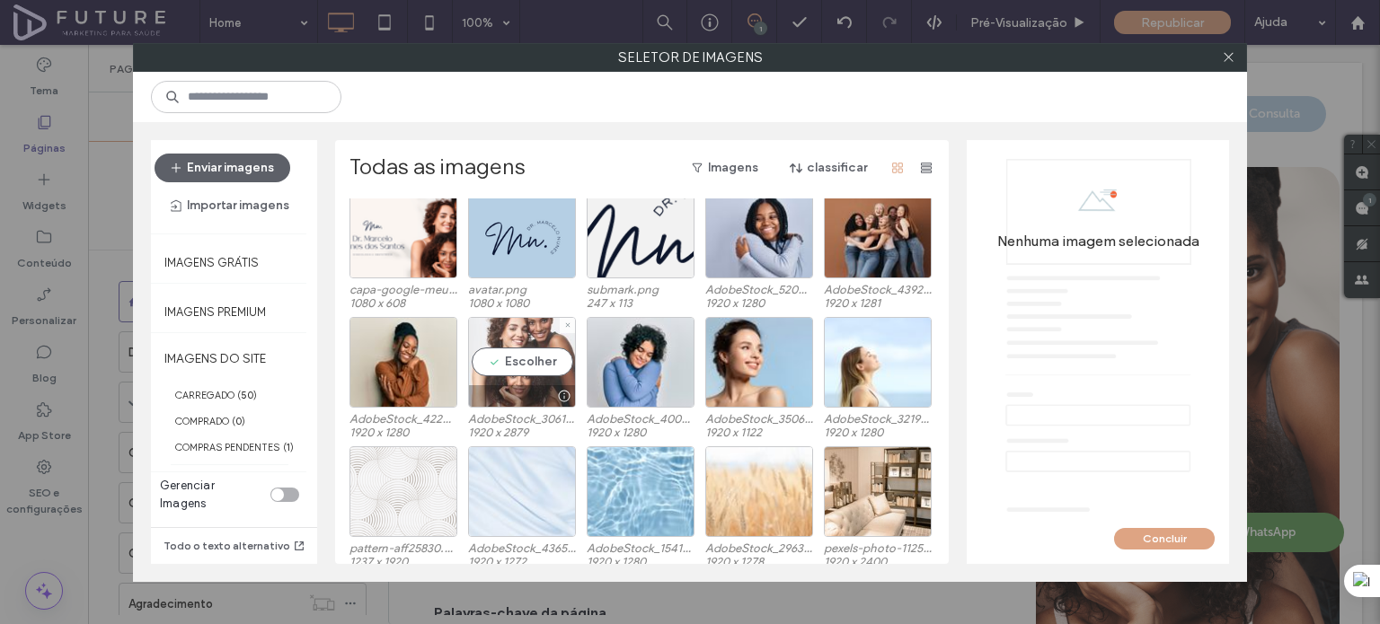
click at [543, 344] on div "Escolher" at bounding box center [522, 362] width 108 height 91
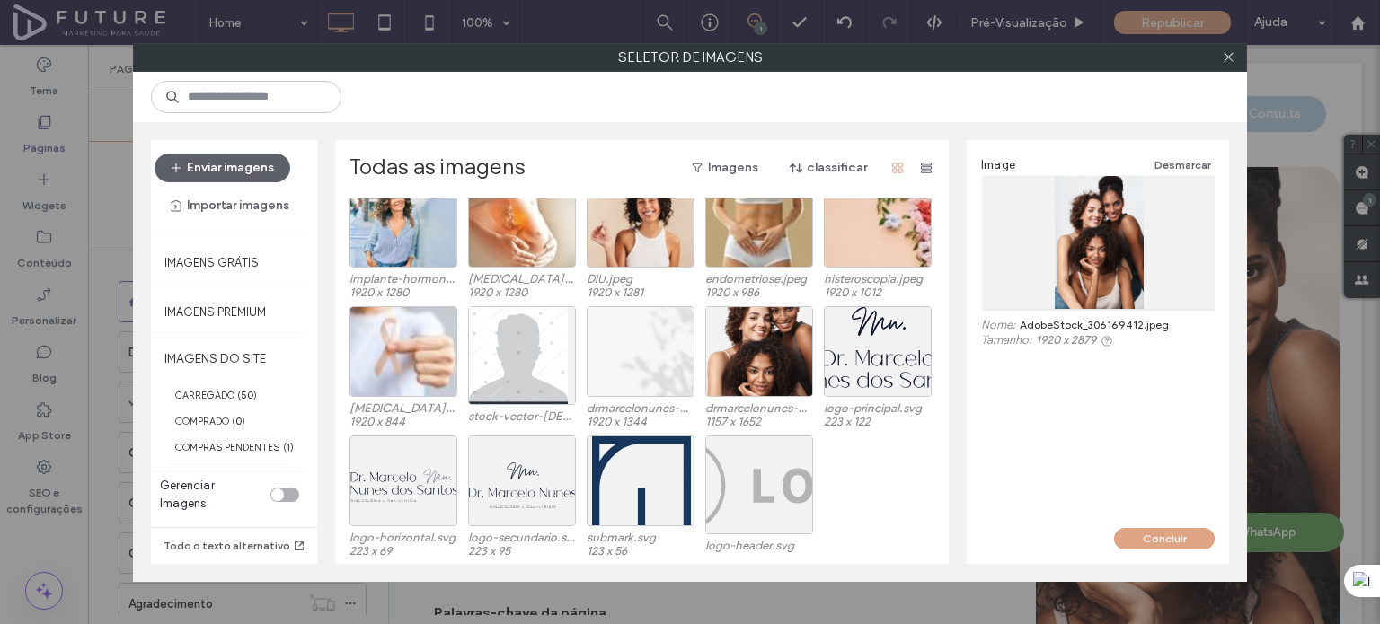
scroll to position [1013, 0]
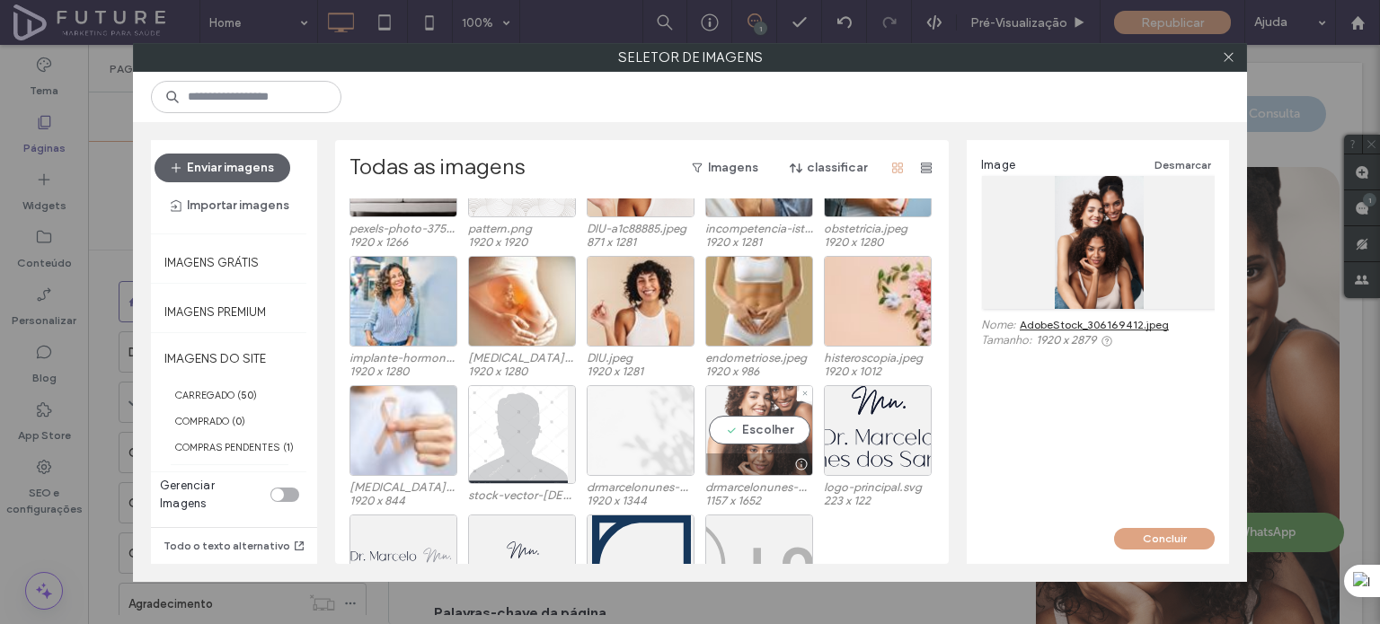
click at [758, 443] on div "Escolher" at bounding box center [759, 430] width 108 height 91
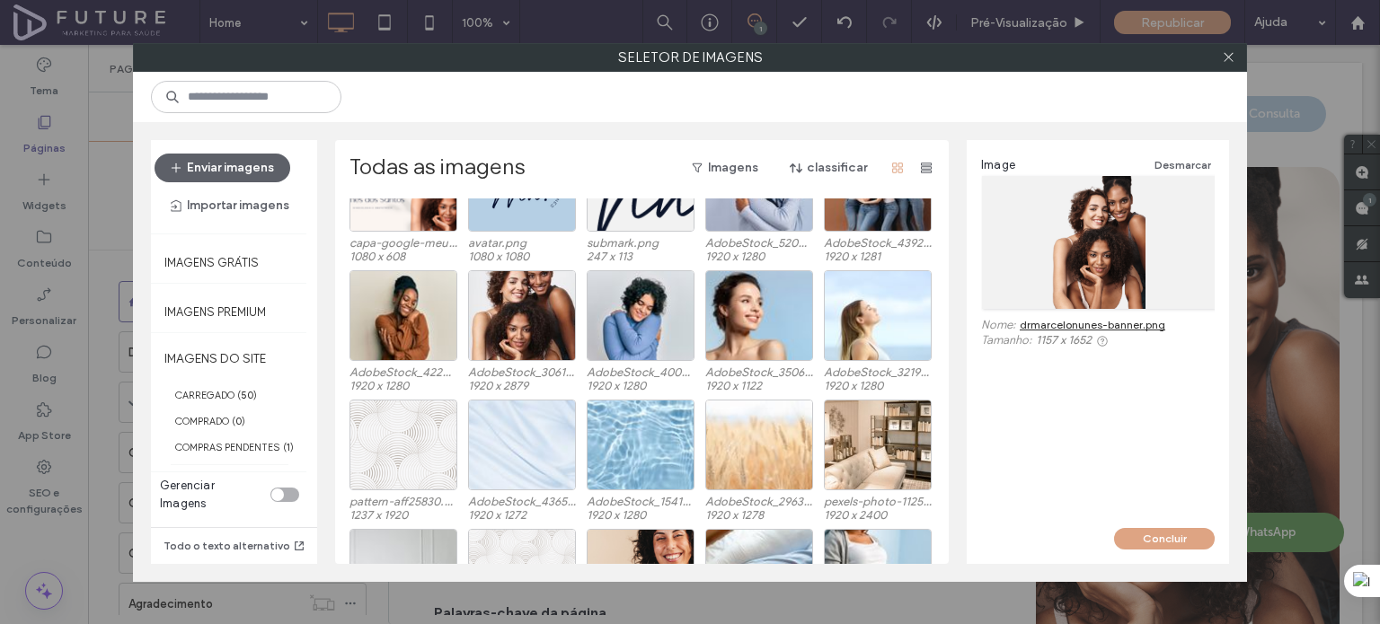
scroll to position [564, 0]
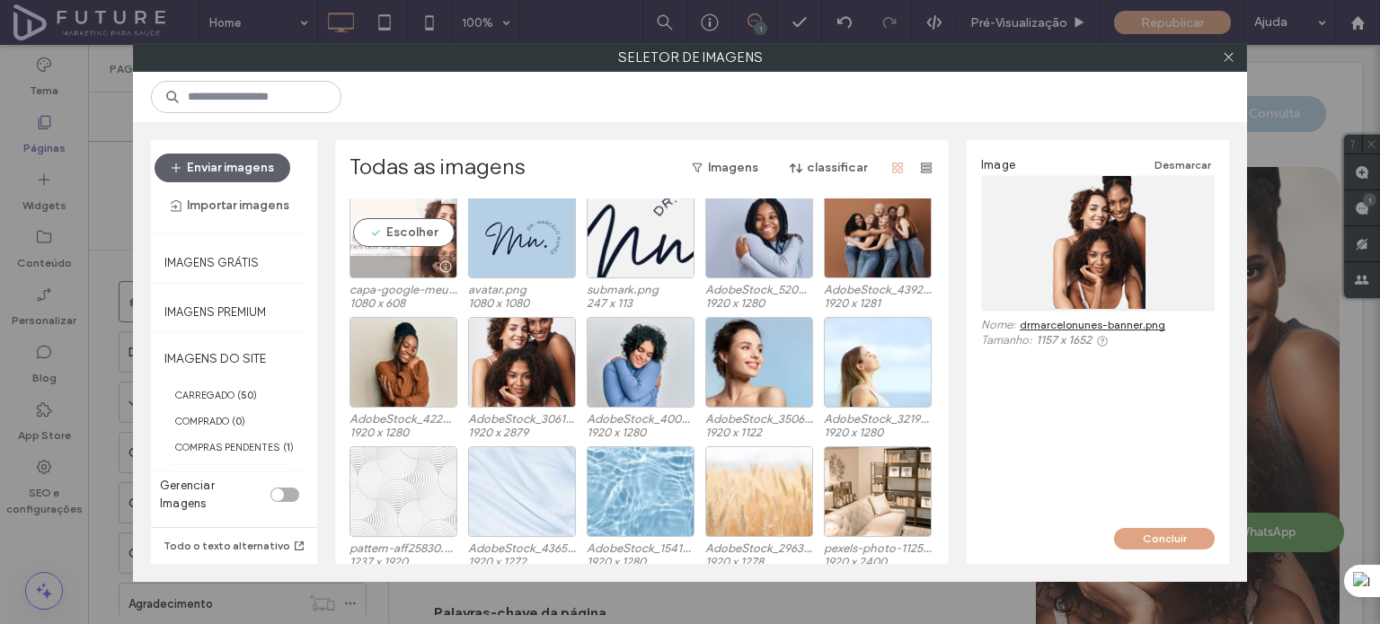
click at [413, 240] on div "Escolher" at bounding box center [403, 233] width 108 height 91
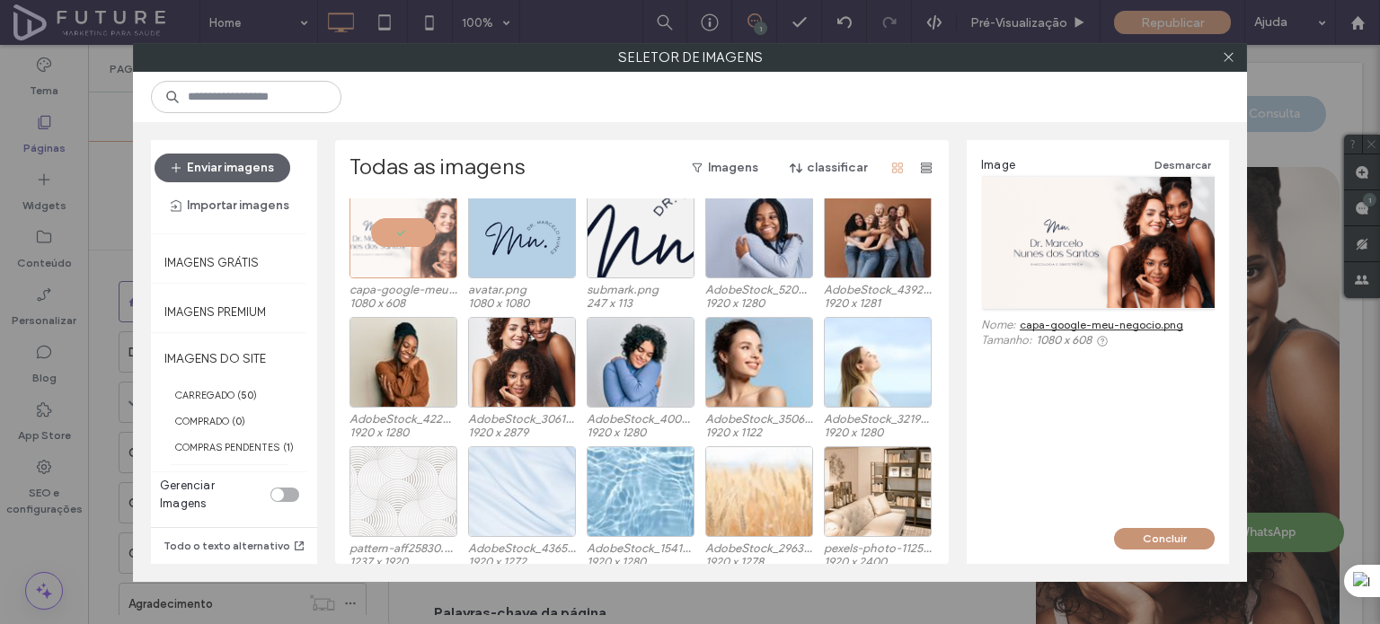
click at [1162, 544] on button "Concluir" at bounding box center [1164, 539] width 101 height 22
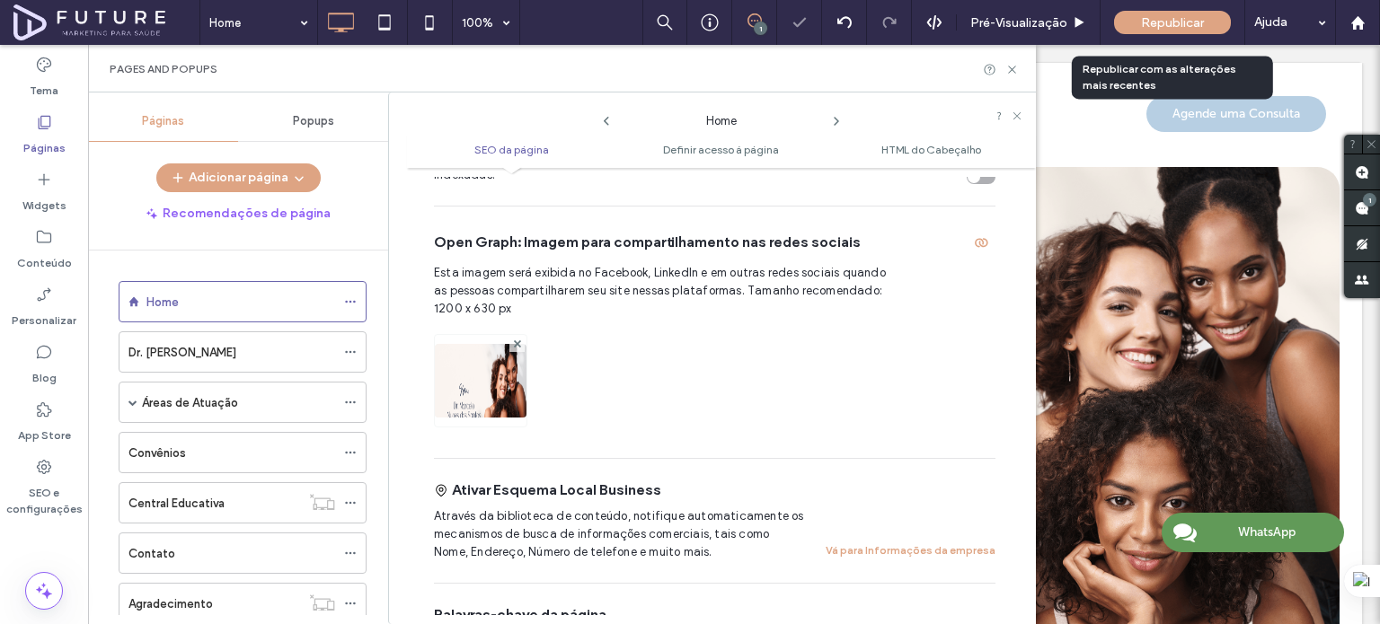
click at [1146, 23] on span "Republicar" at bounding box center [1172, 22] width 63 height 15
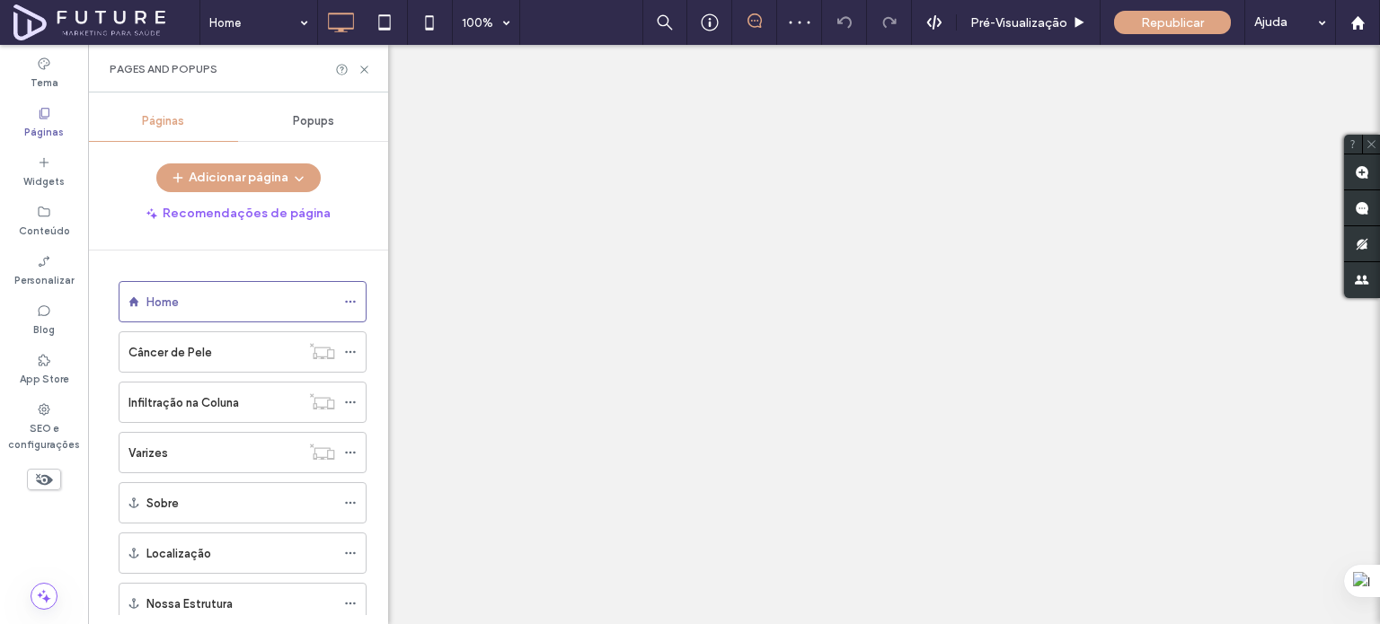
click at [352, 297] on icon at bounding box center [350, 302] width 13 height 13
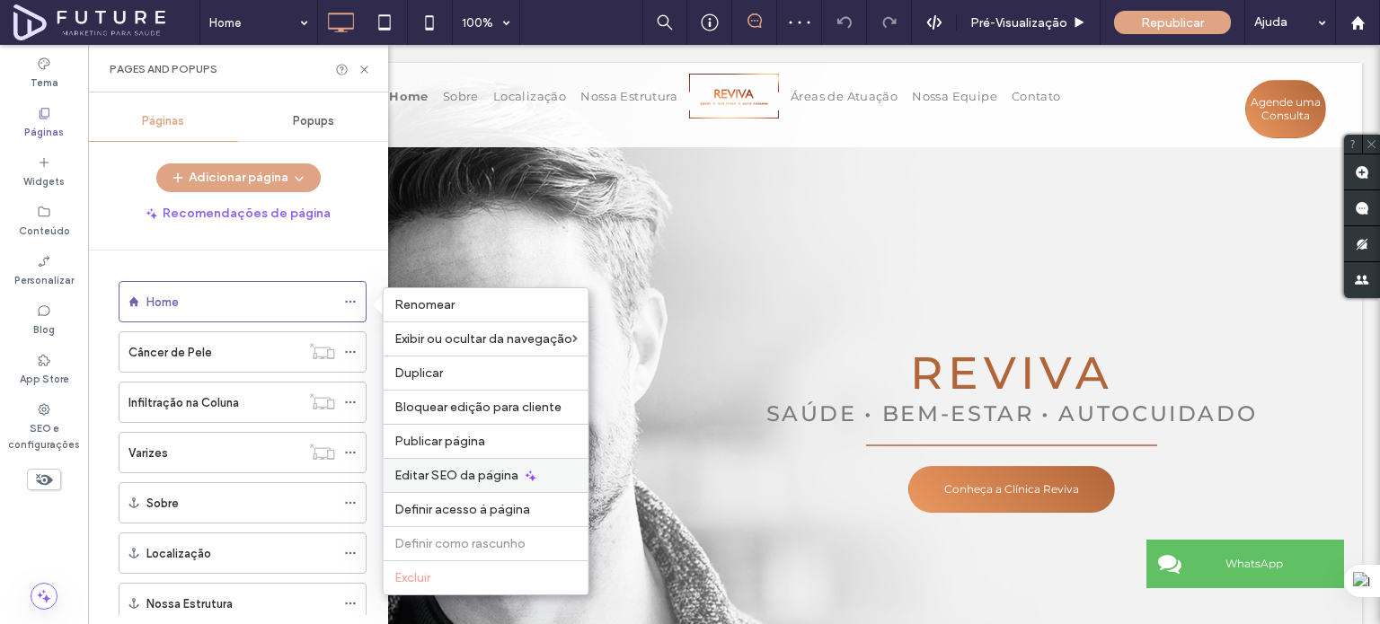
click at [499, 484] on div "Editar SEO da página" at bounding box center [486, 475] width 205 height 34
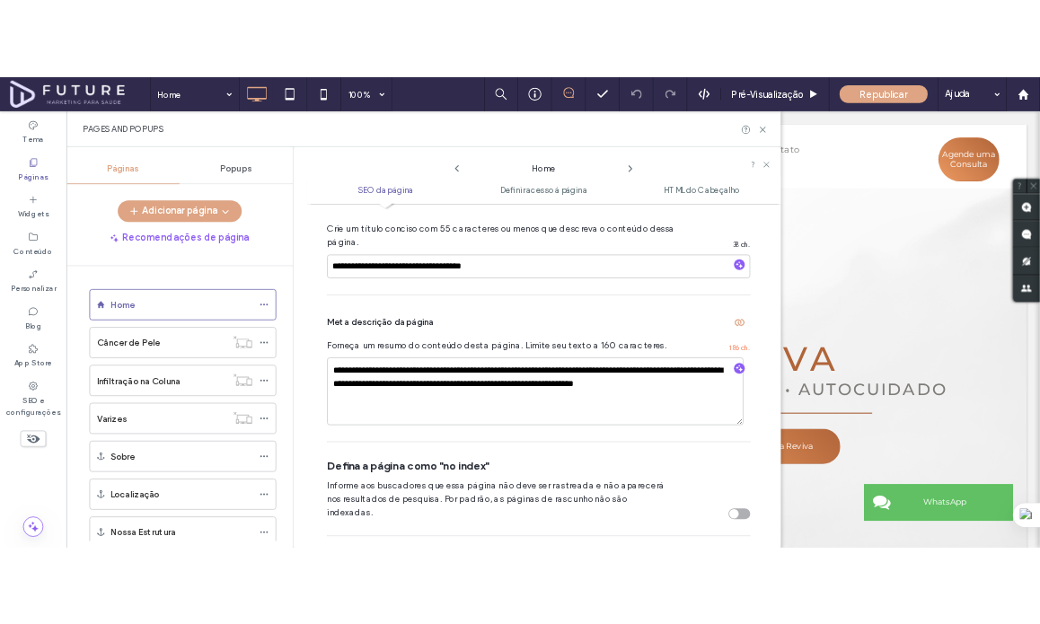
scroll to position [278, 0]
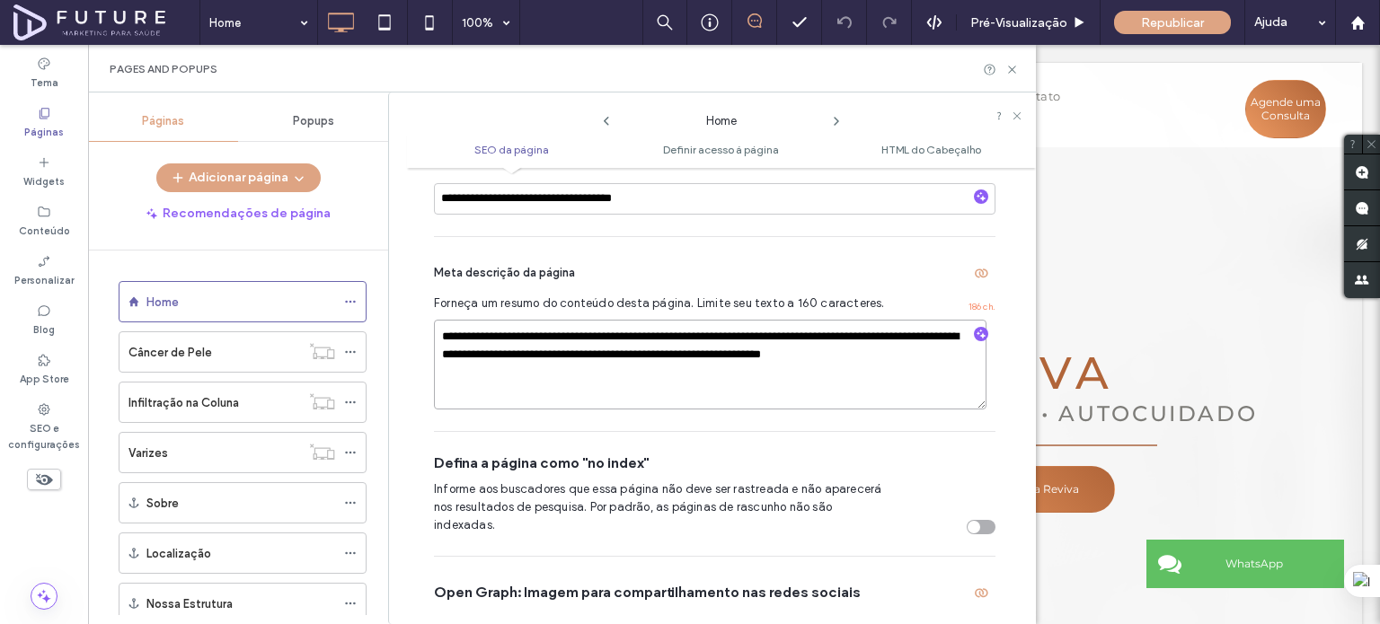
drag, startPoint x: 887, startPoint y: 351, endPoint x: 909, endPoint y: 388, distance: 43.1
click at [909, 388] on textarea "**********" at bounding box center [710, 365] width 552 height 90
type textarea "**********"
click at [862, 349] on textarea "**********" at bounding box center [710, 365] width 552 height 90
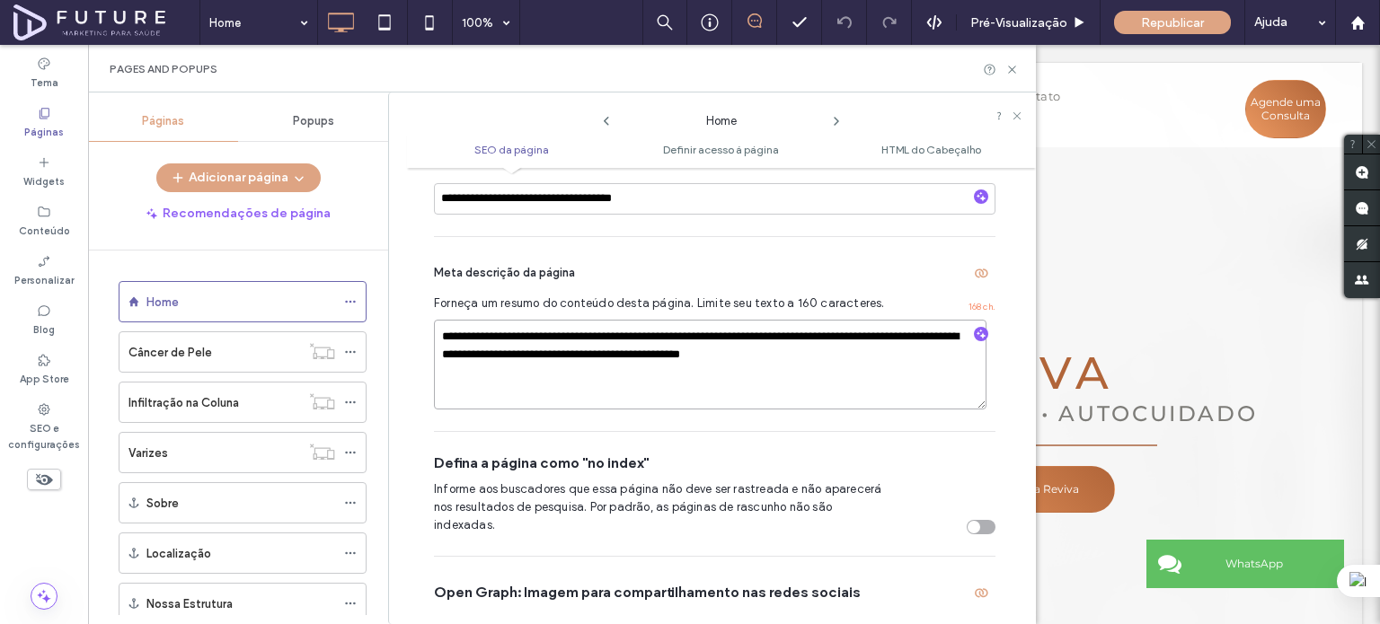
click at [862, 349] on textarea "**********" at bounding box center [710, 365] width 552 height 90
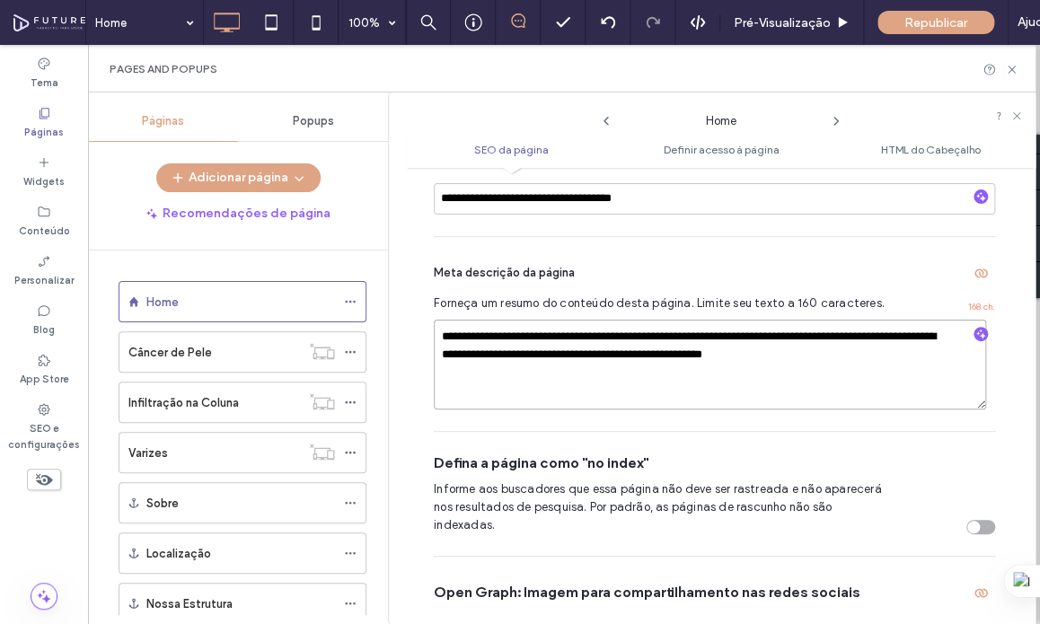
click at [677, 337] on textarea "**********" at bounding box center [710, 365] width 552 height 90
click at [837, 348] on textarea "**********" at bounding box center [710, 365] width 552 height 90
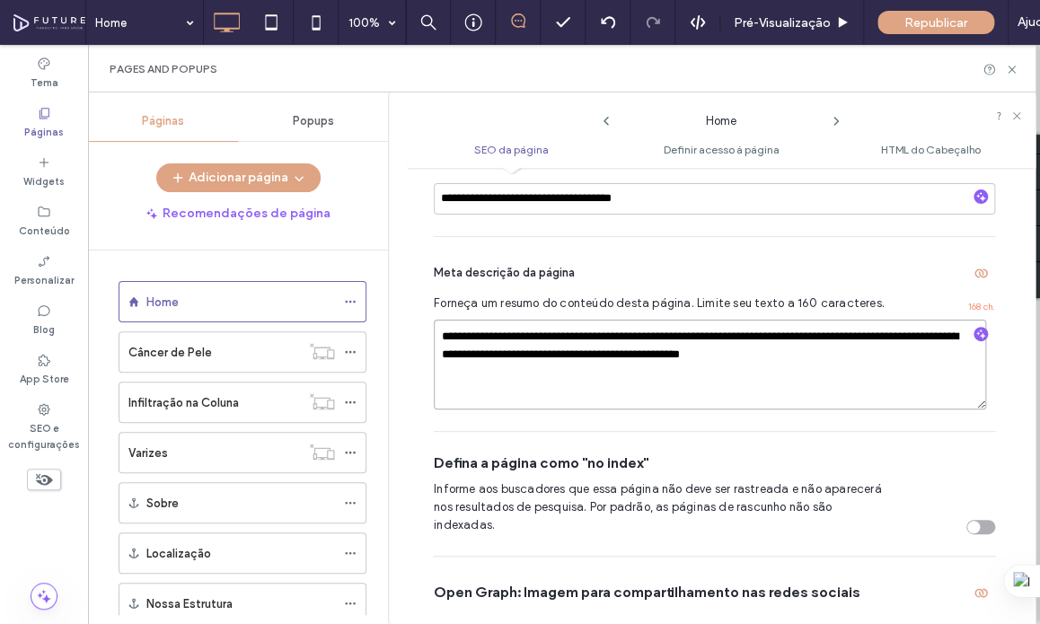
click at [837, 348] on textarea "**********" at bounding box center [710, 365] width 552 height 90
paste textarea
type textarea "**********"
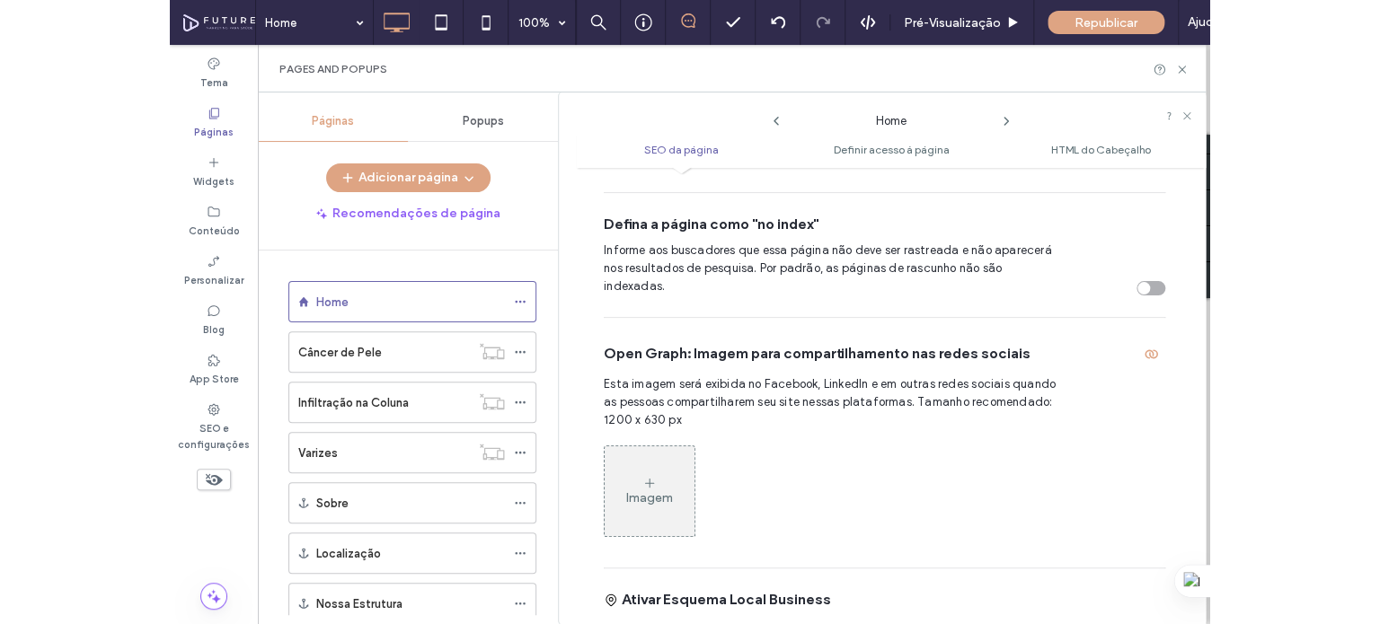
scroll to position [548, 0]
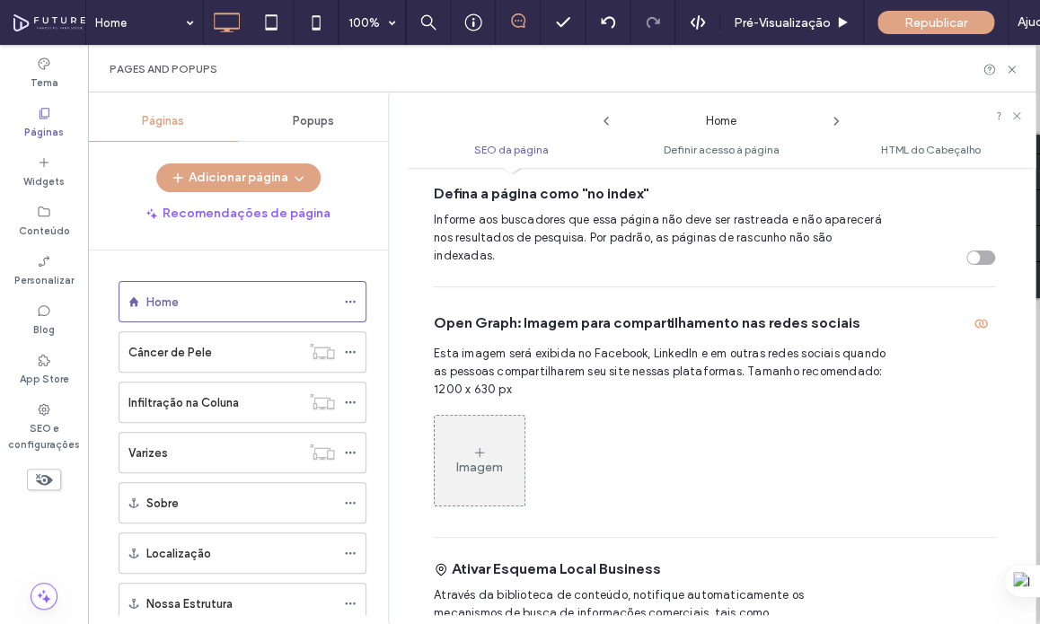
click at [496, 418] on div "Imagem" at bounding box center [480, 461] width 90 height 86
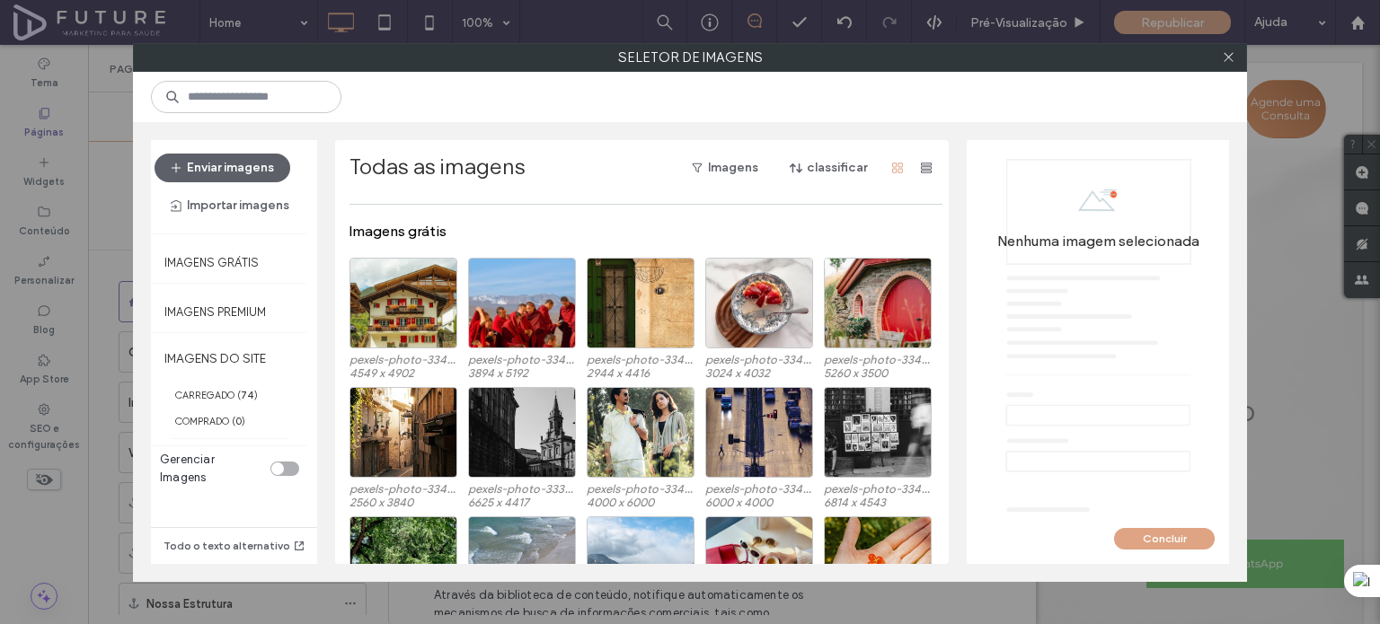
scroll to position [1750, 0]
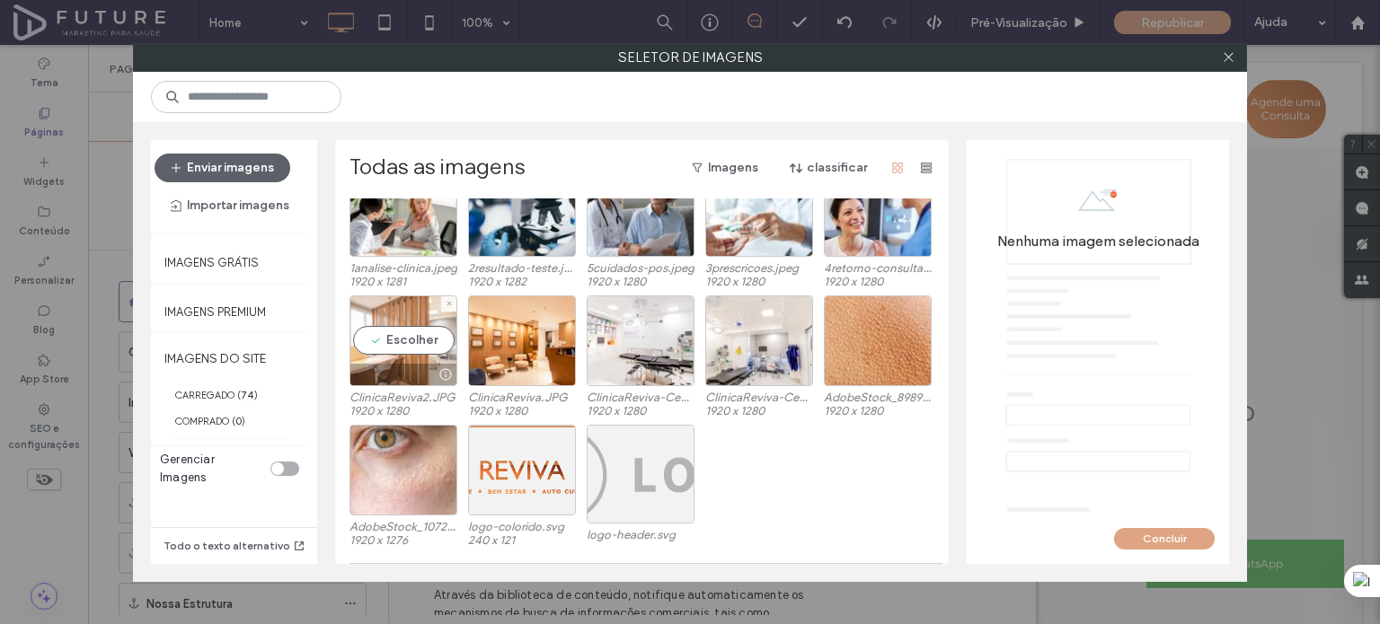
click at [409, 323] on div "Escolher" at bounding box center [403, 341] width 108 height 91
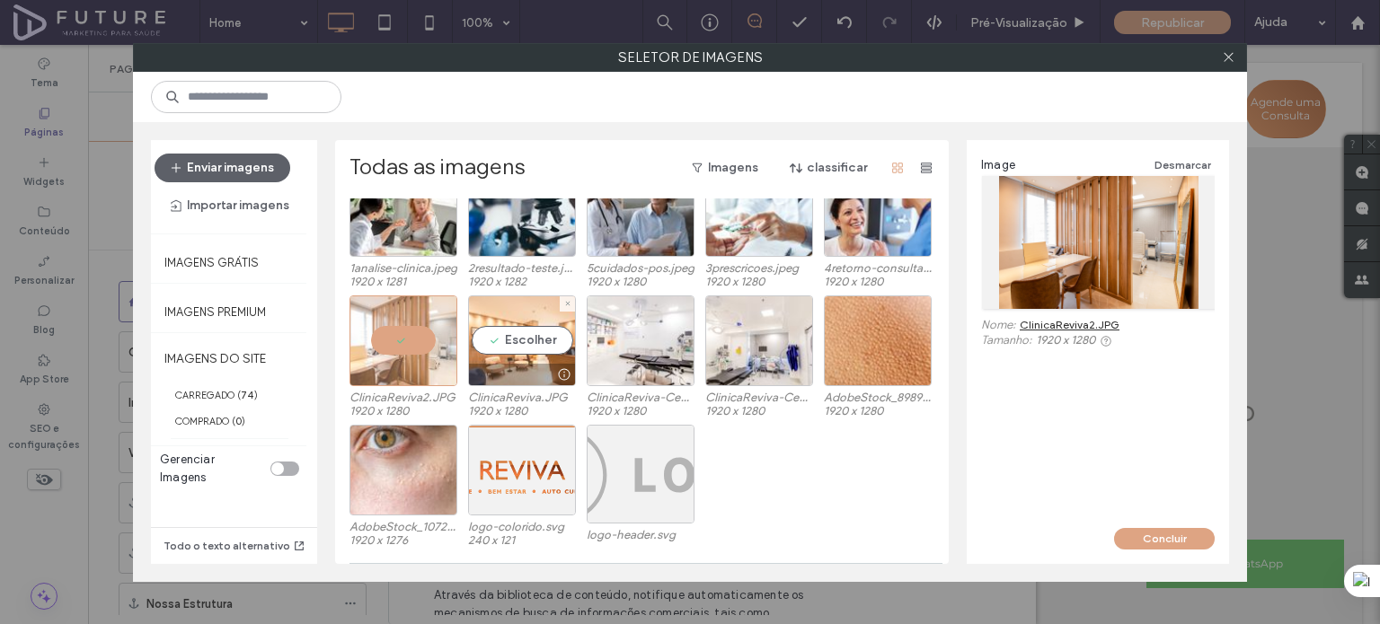
click at [492, 324] on div "Escolher" at bounding box center [522, 341] width 108 height 91
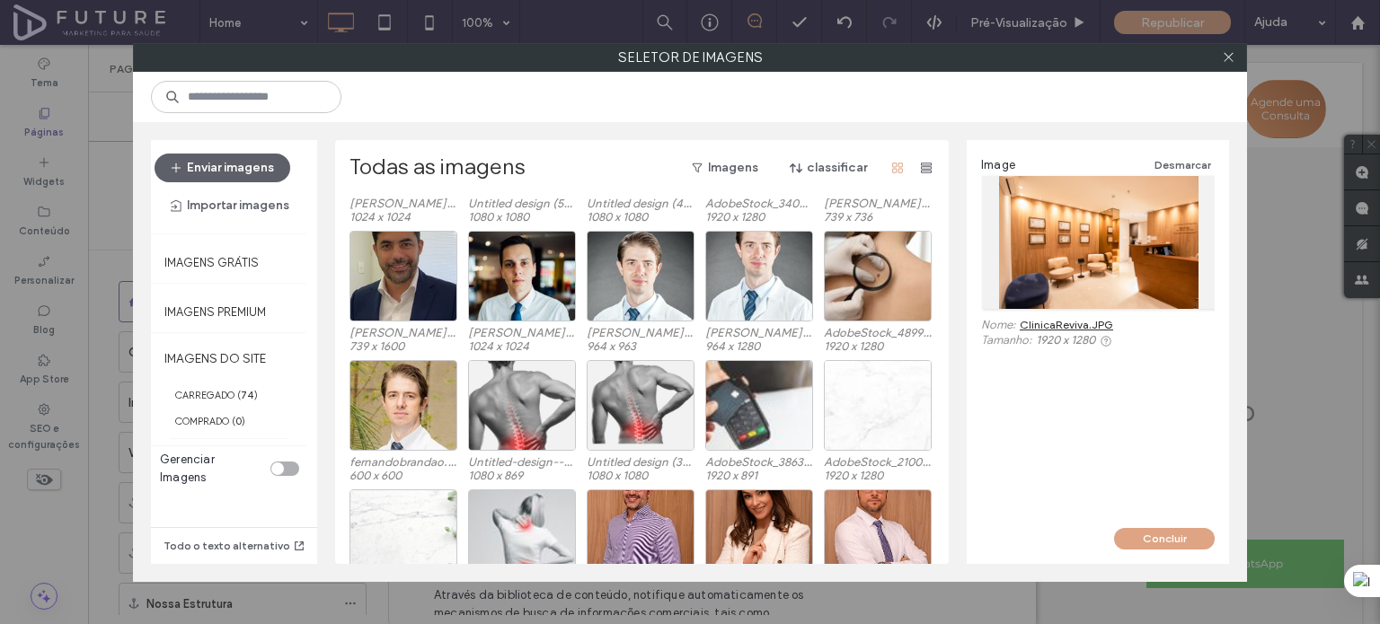
scroll to position [0, 0]
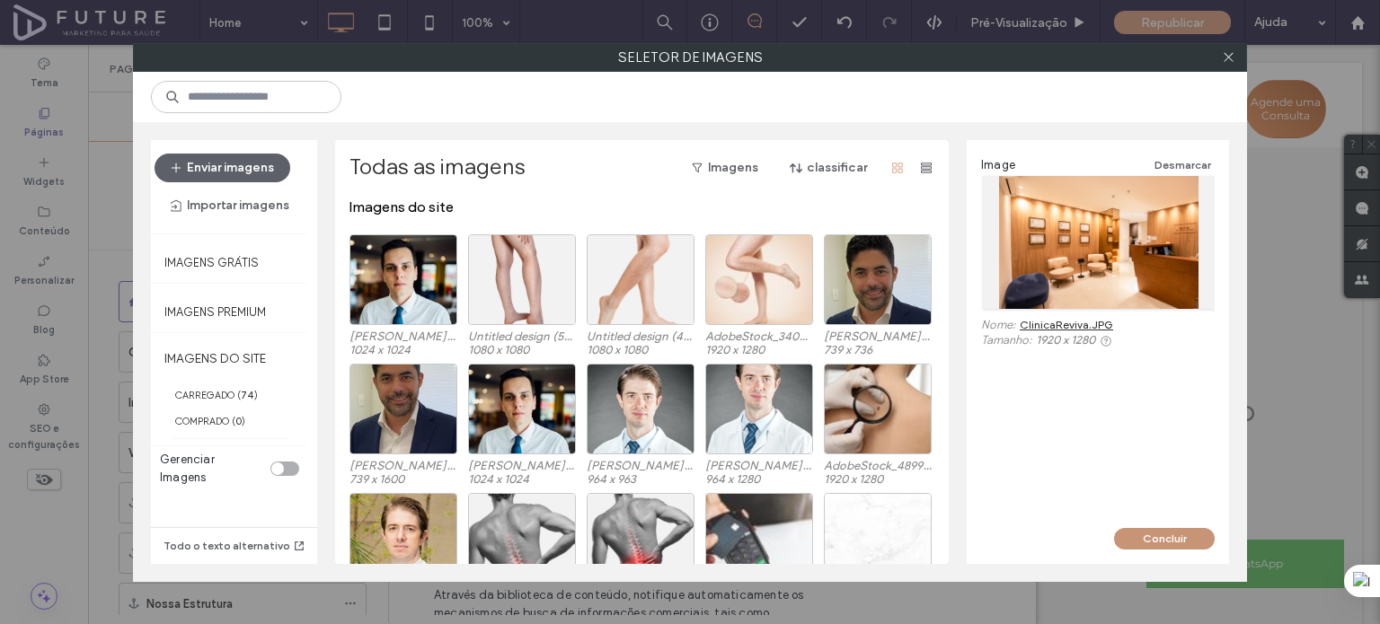
click at [1174, 531] on button "Concluir" at bounding box center [1164, 539] width 101 height 22
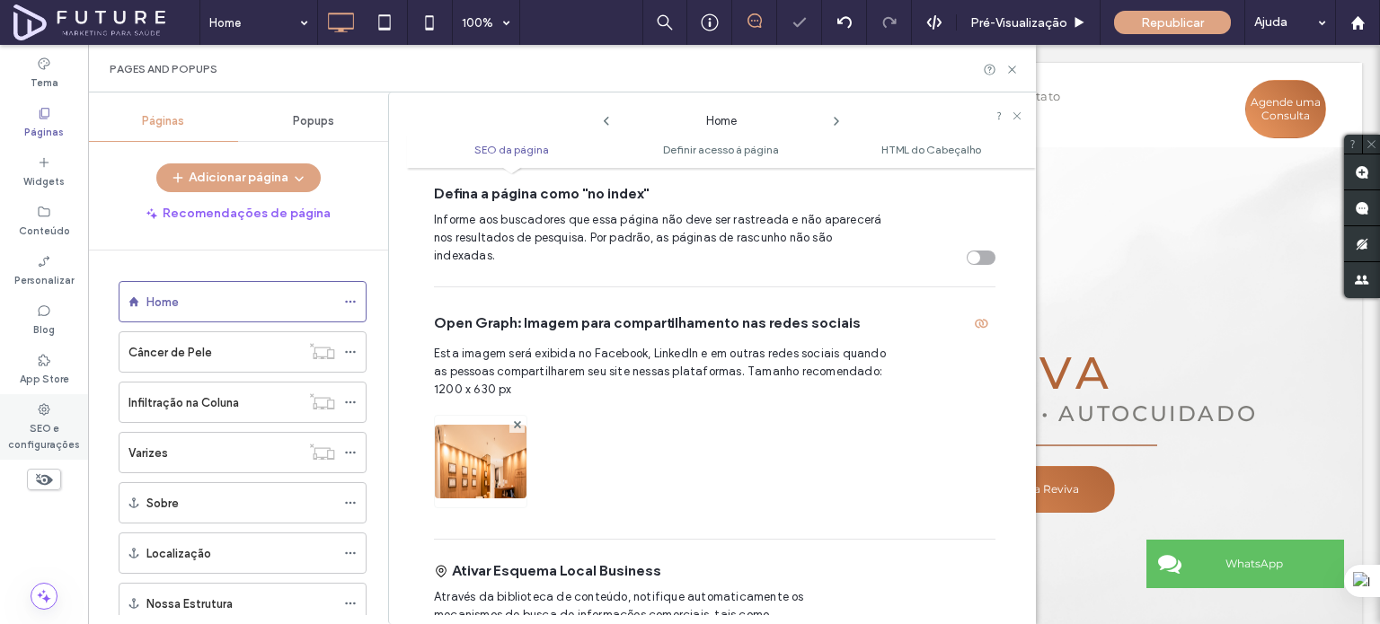
click at [40, 427] on label "SEO e configurações" at bounding box center [44, 435] width 88 height 36
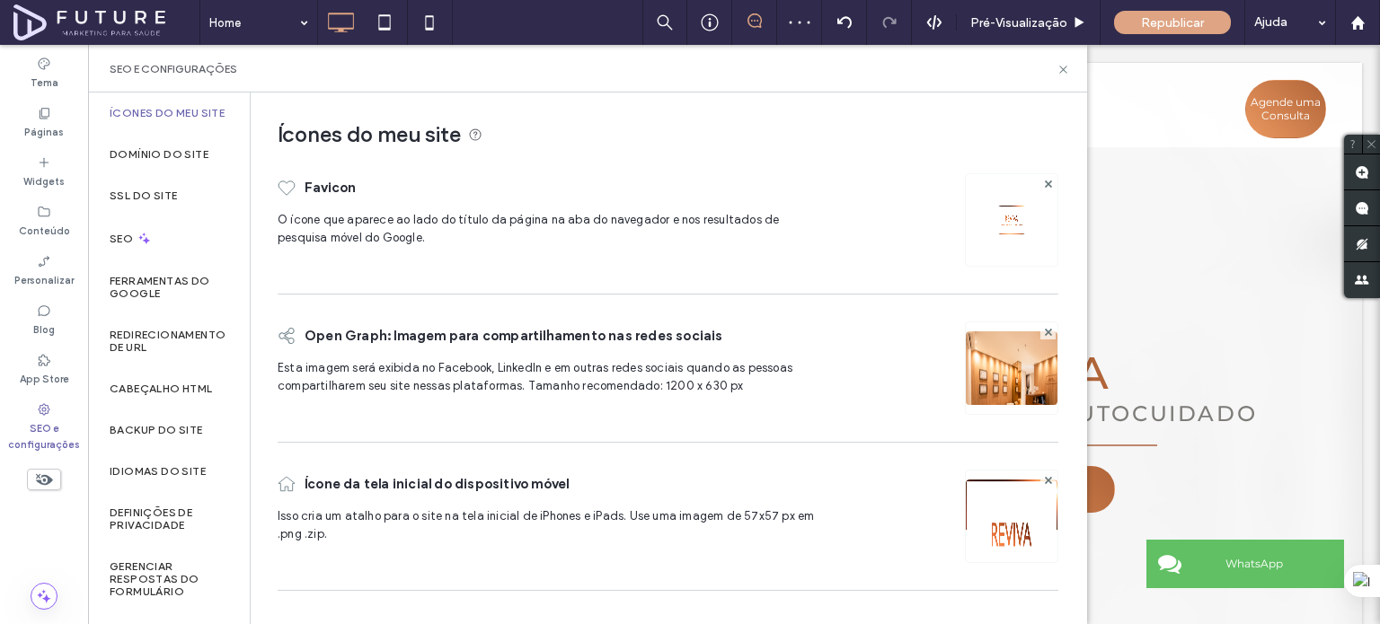
click at [79, 119] on div "Páginas" at bounding box center [44, 122] width 88 height 49
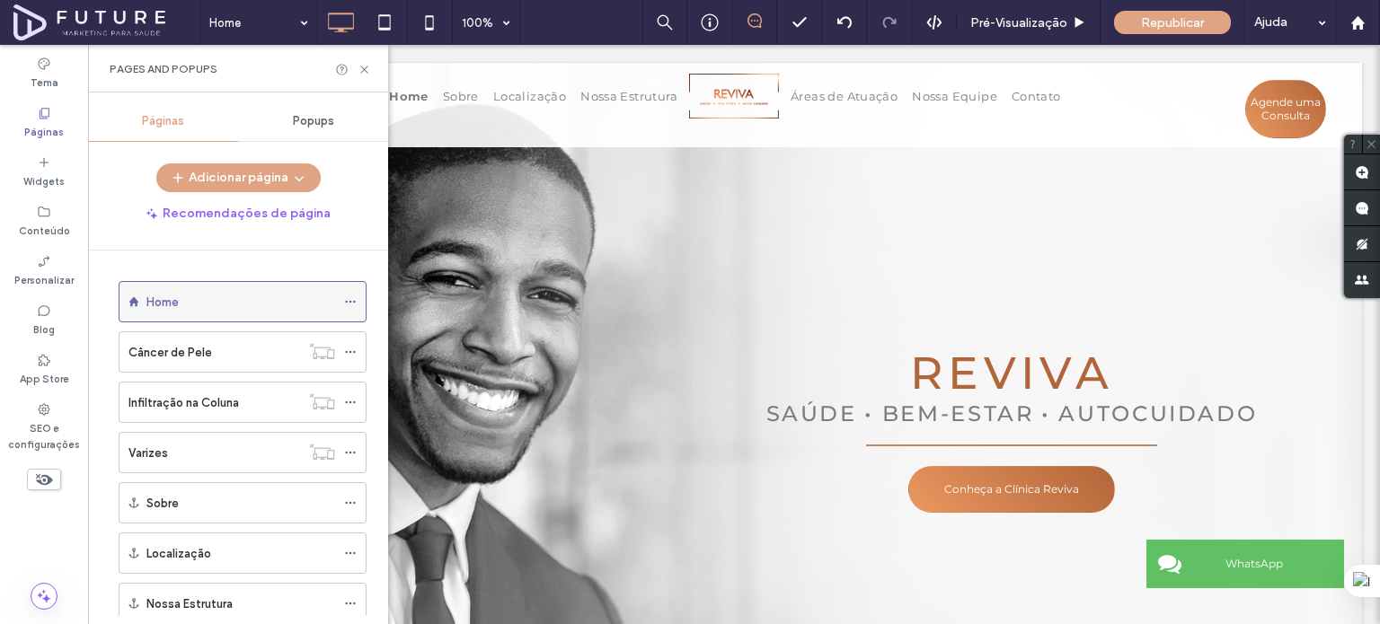
click at [349, 298] on icon at bounding box center [350, 302] width 13 height 13
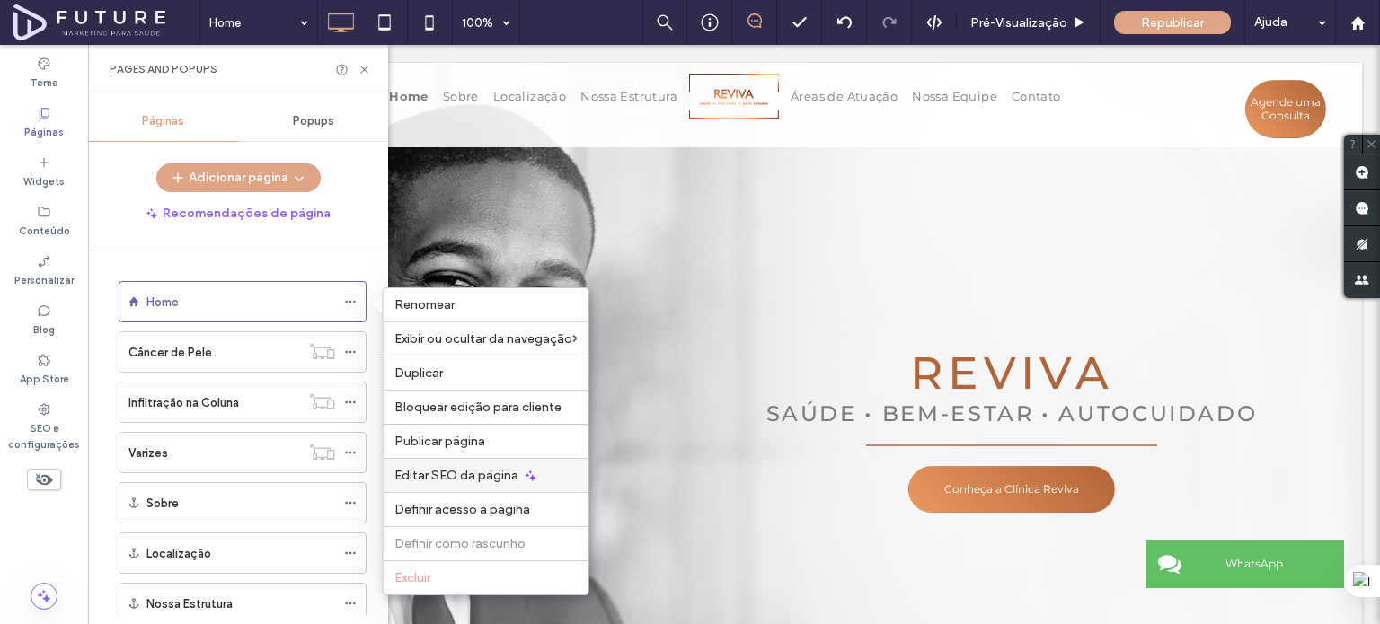
click at [482, 477] on span "Editar SEO da página" at bounding box center [456, 475] width 124 height 15
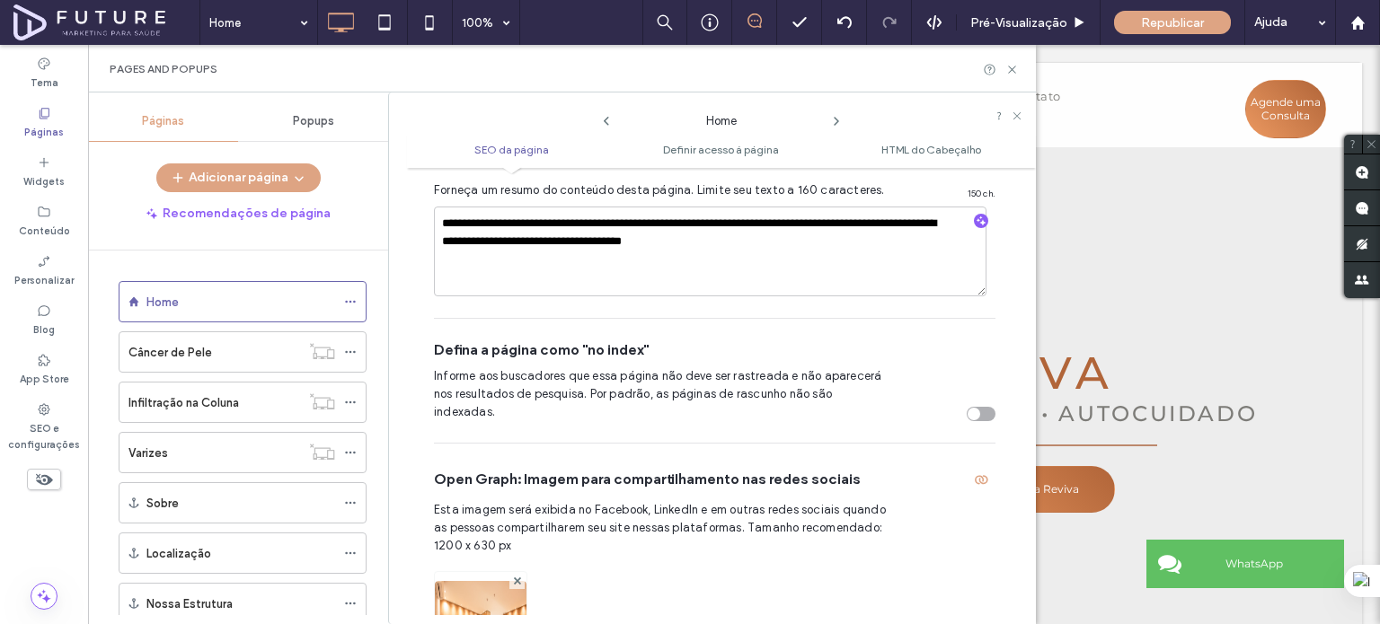
scroll to position [638, 0]
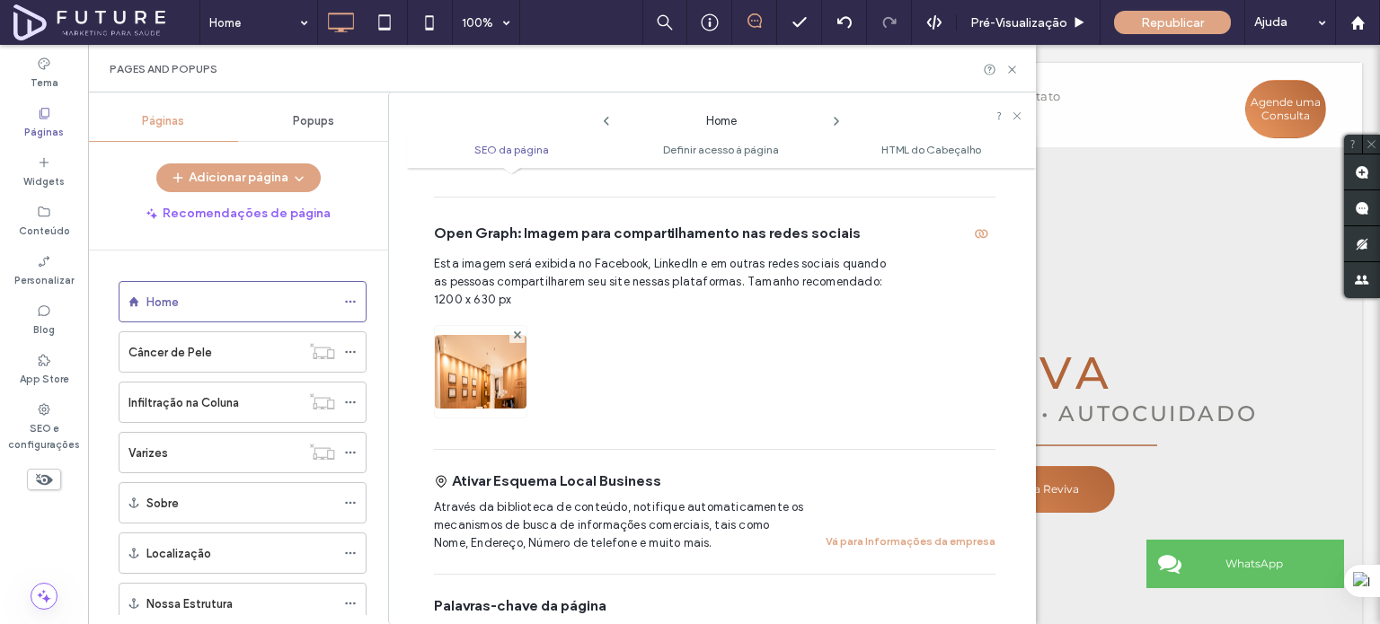
click at [1158, 31] on div "Republicar" at bounding box center [1172, 22] width 117 height 23
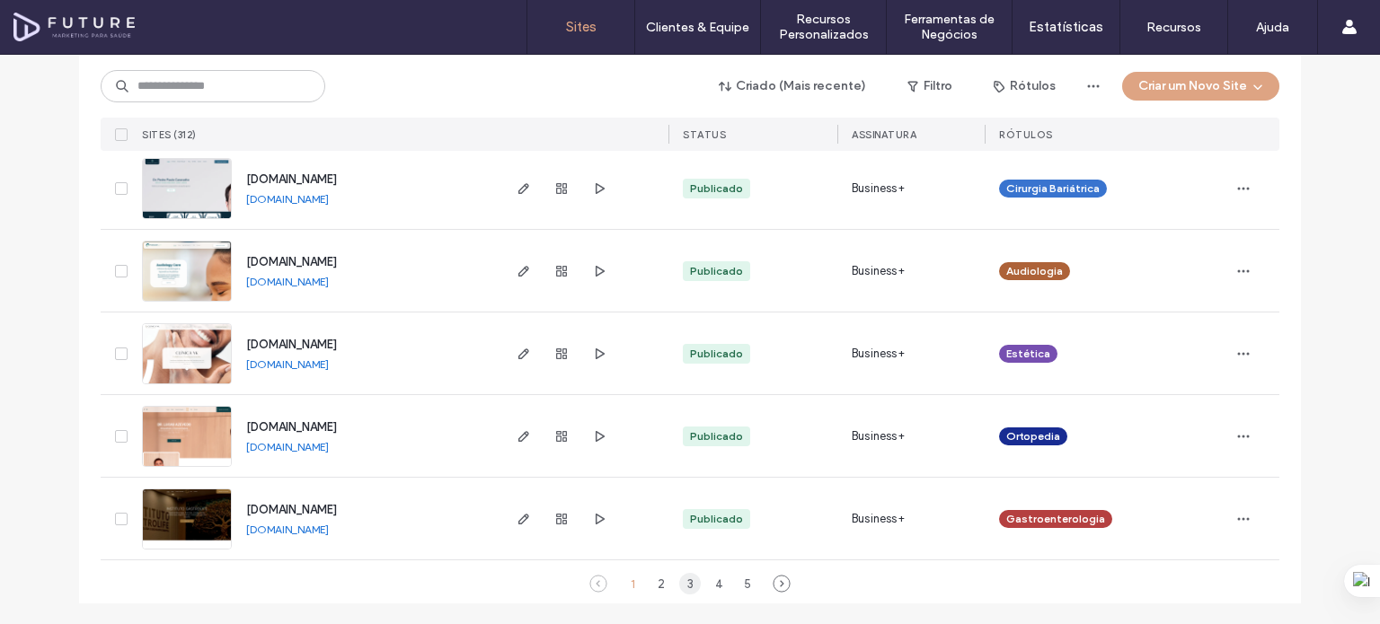
click at [685, 582] on div "3" at bounding box center [690, 584] width 22 height 22
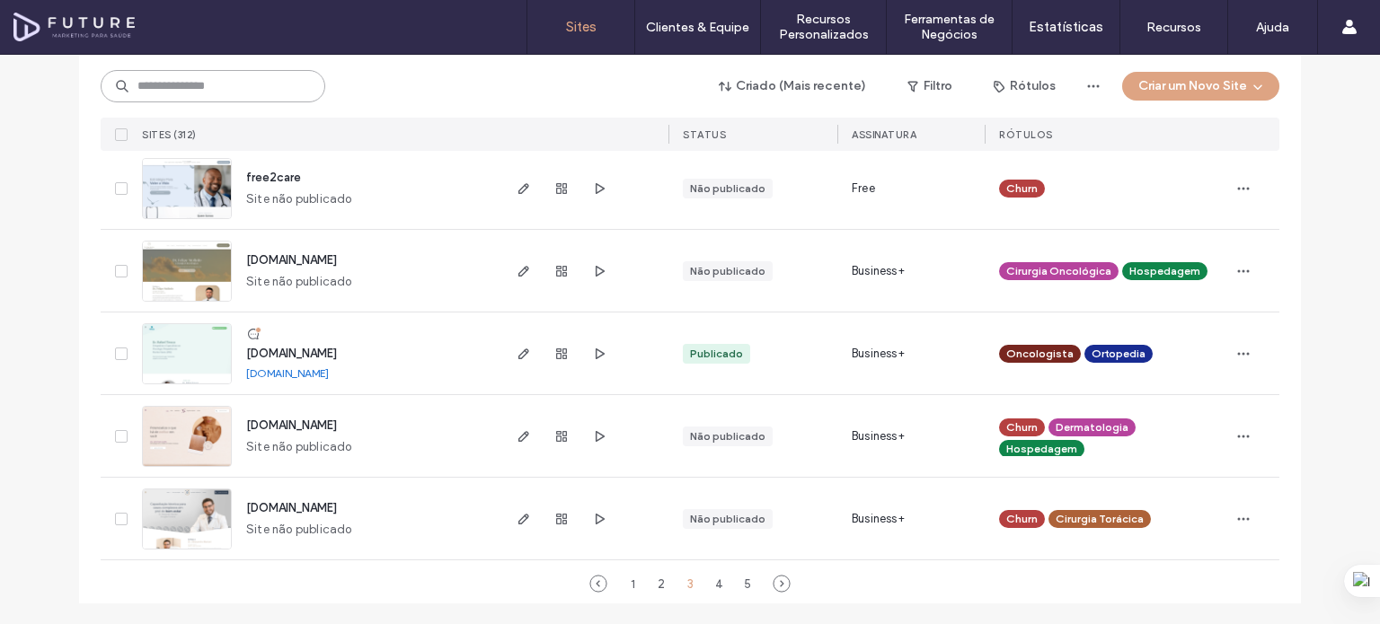
click at [255, 83] on input at bounding box center [213, 86] width 225 height 32
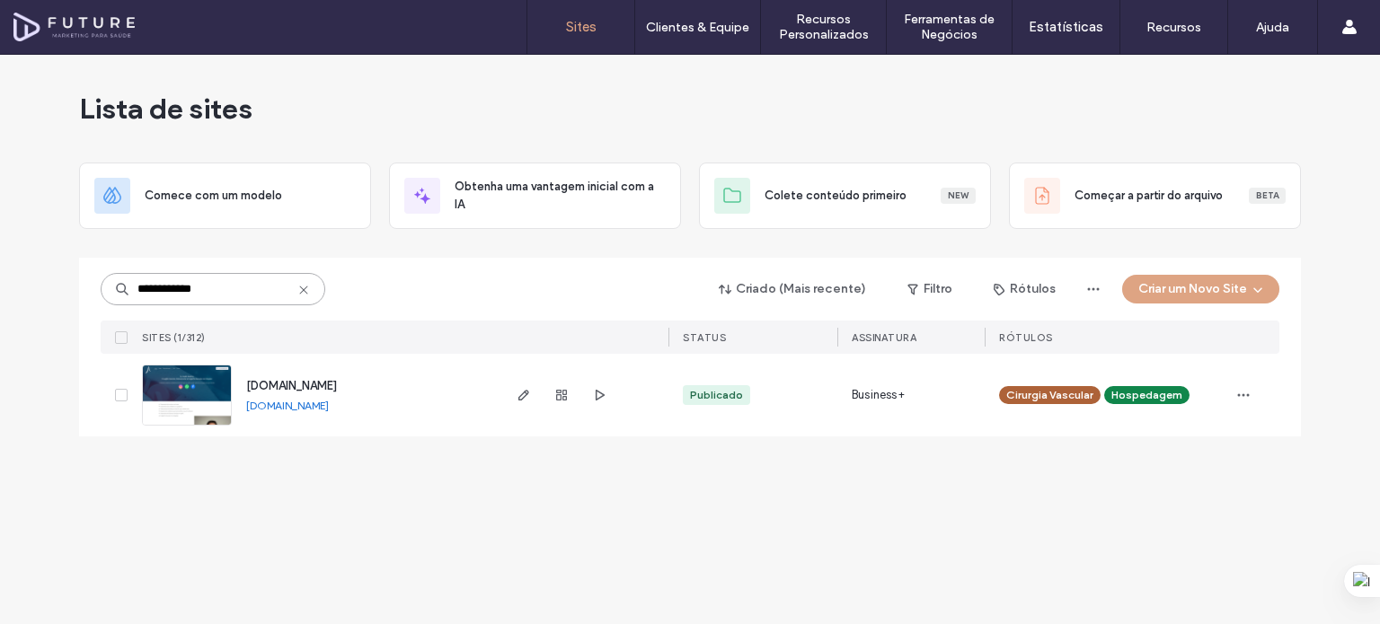
type input "**********"
click at [337, 383] on span "www.drandreamerico.com.br" at bounding box center [291, 385] width 91 height 13
